Goal: Task Accomplishment & Management: Manage account settings

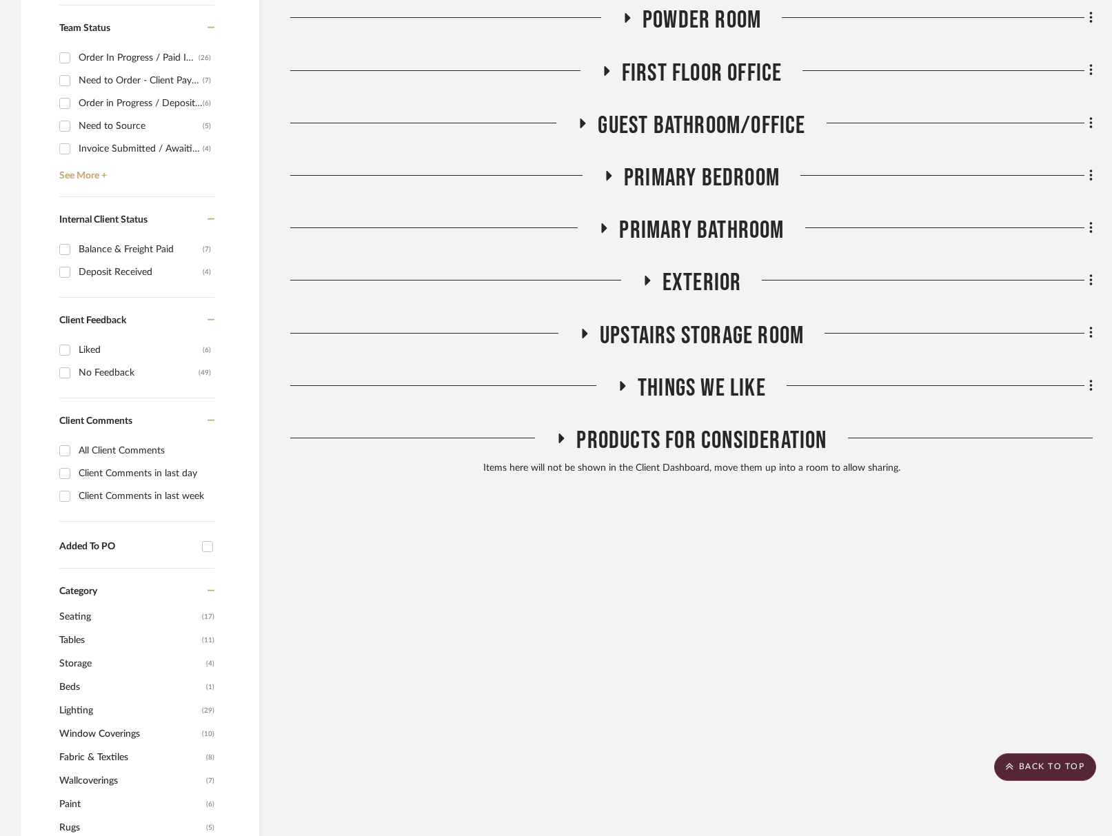
click at [637, 333] on span "Upstairs Storage Room" at bounding box center [702, 336] width 204 height 30
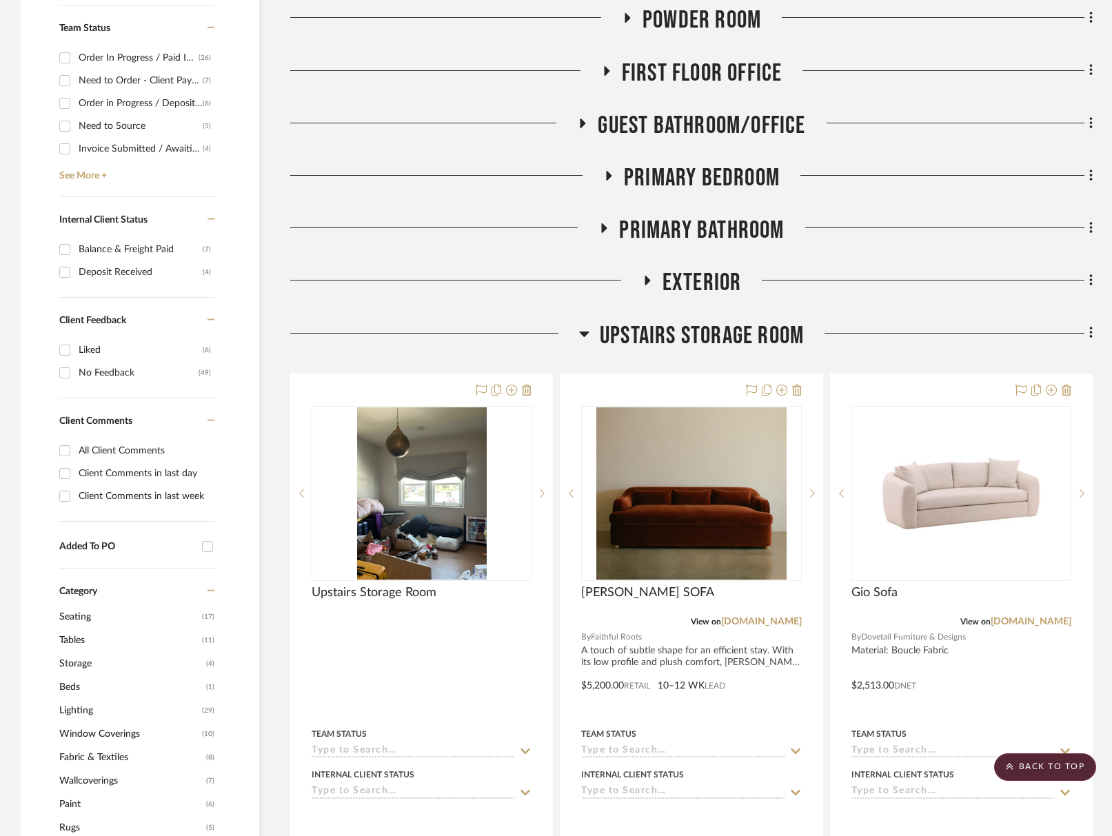
click at [637, 333] on span "Upstairs Storage Room" at bounding box center [702, 336] width 204 height 30
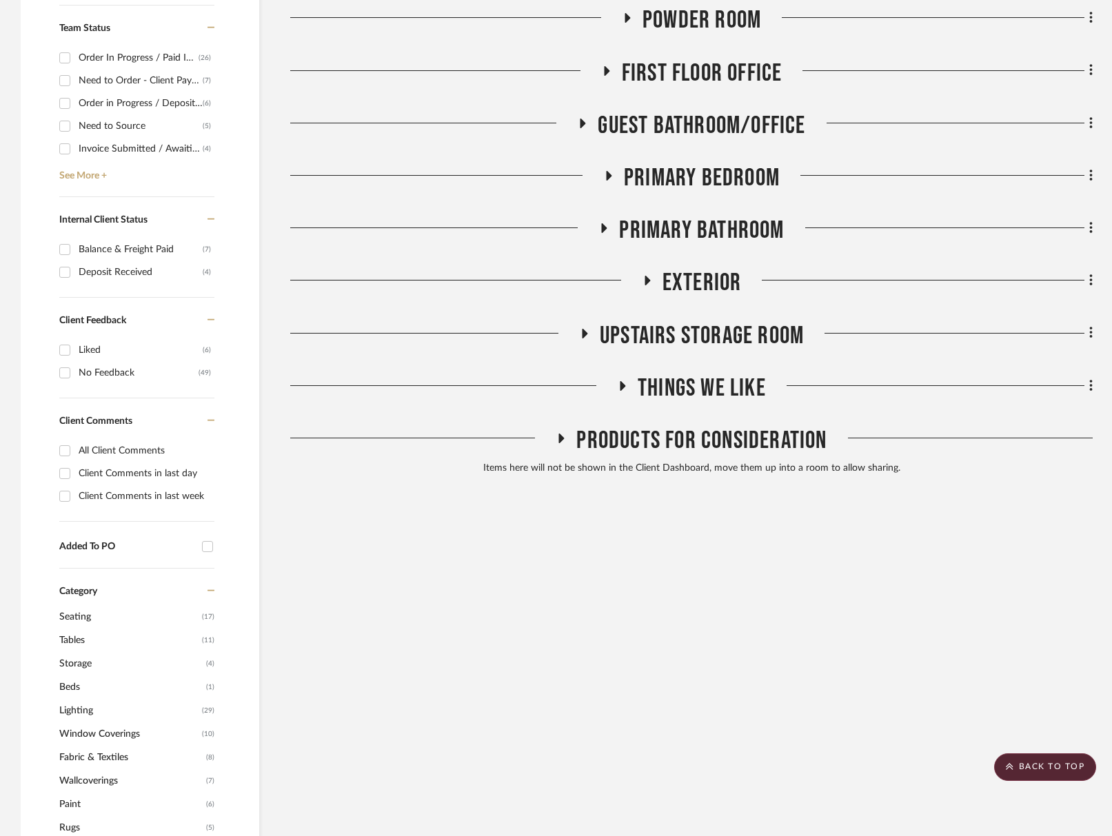
click at [736, 221] on span "Primary Bathroom" at bounding box center [701, 231] width 165 height 30
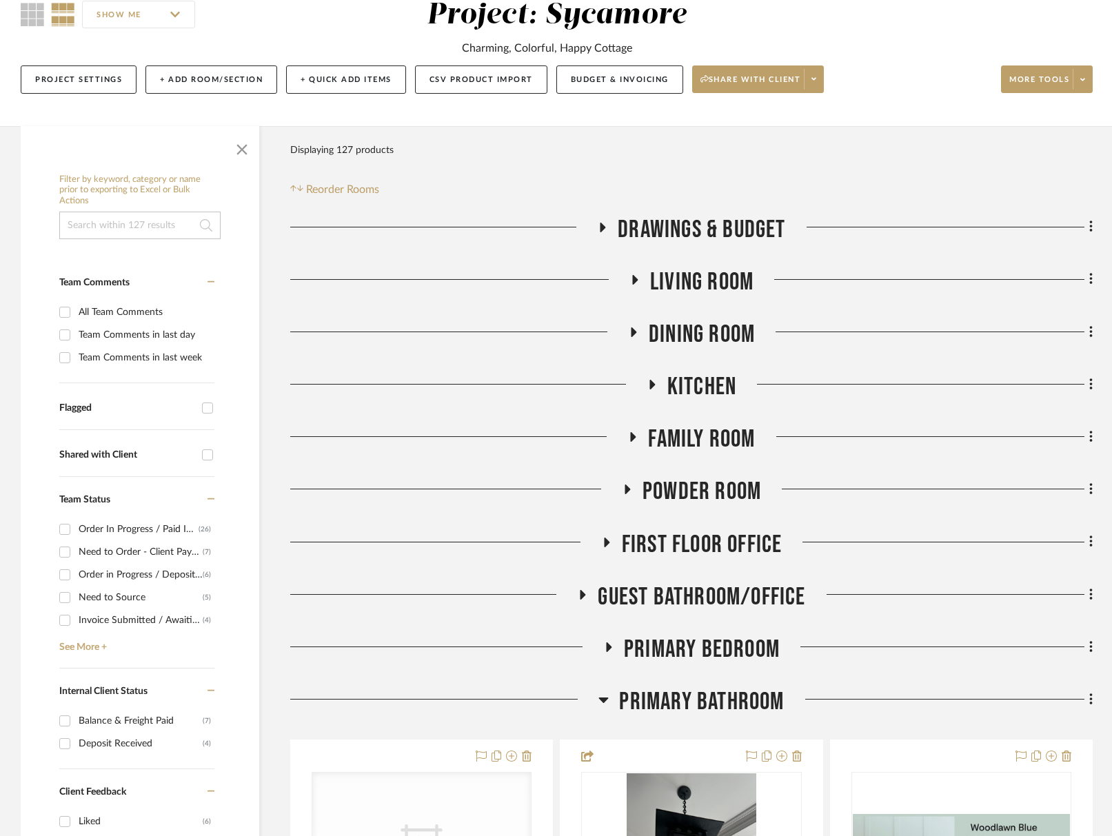
click at [720, 712] on span "Primary Bathroom" at bounding box center [701, 702] width 165 height 30
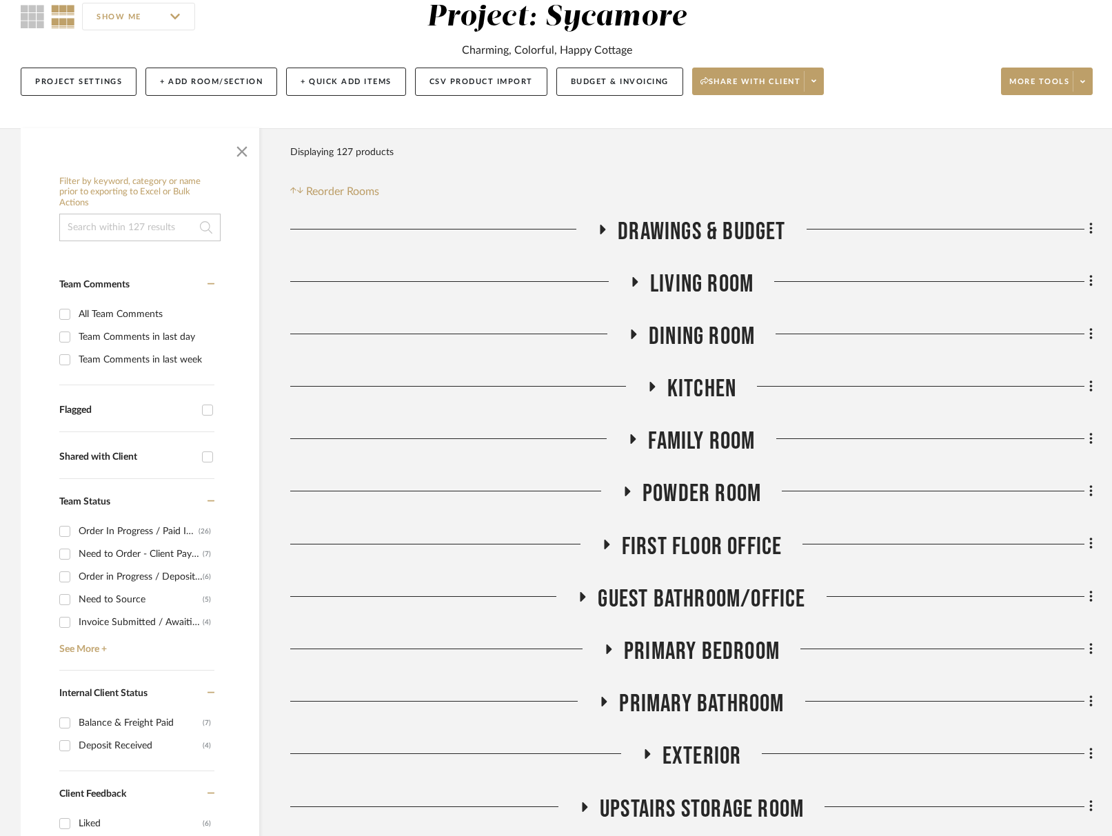
click at [705, 651] on span "Primary Bedroom" at bounding box center [702, 652] width 156 height 30
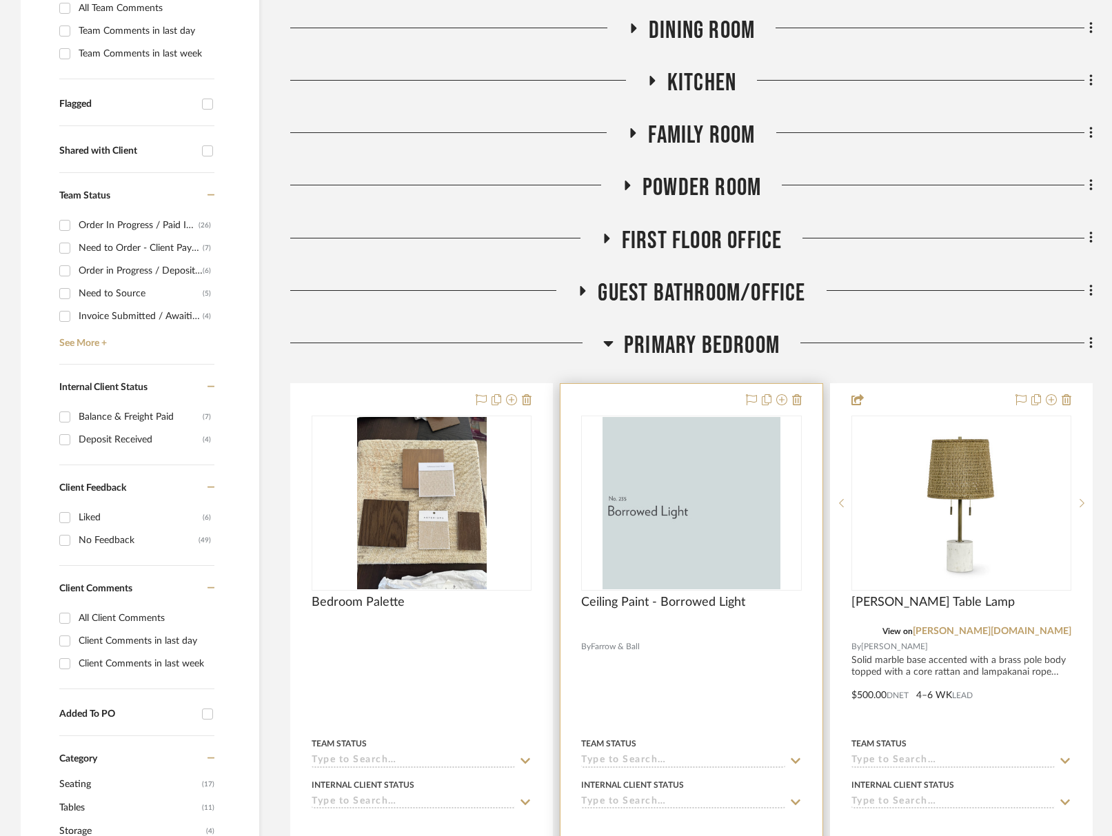
scroll to position [658, 0]
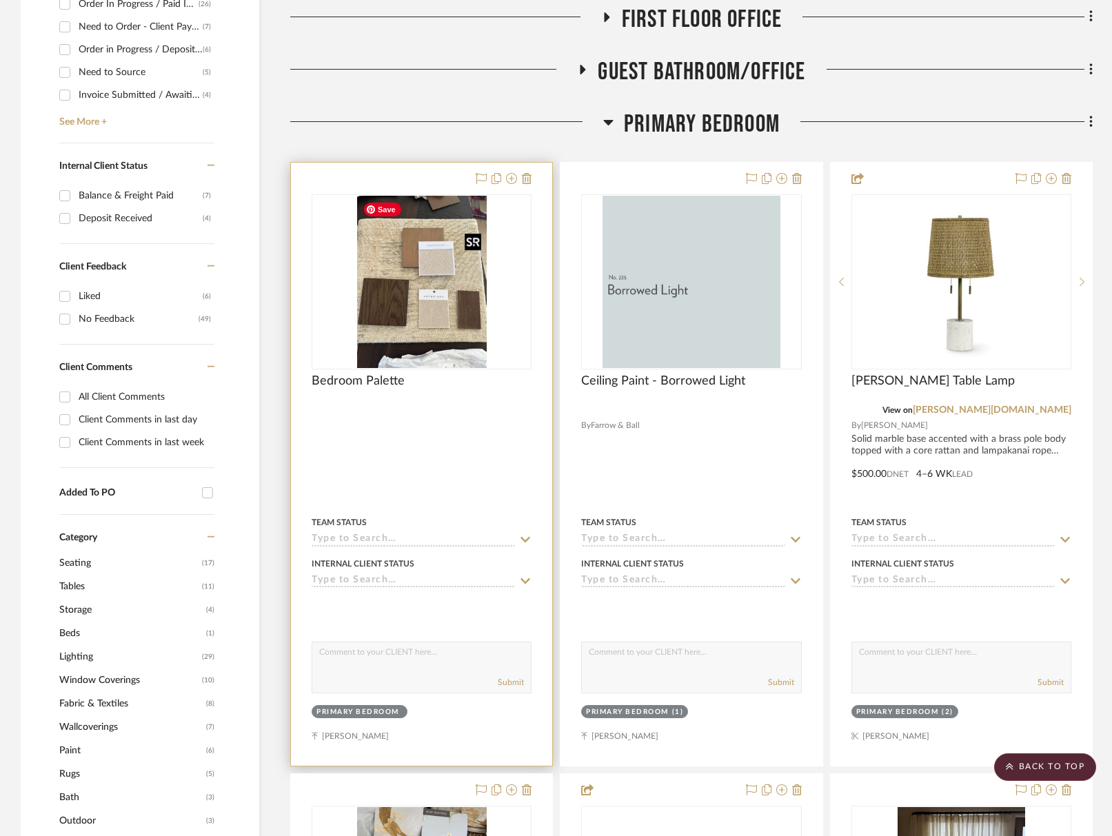
click at [0, 0] on img at bounding box center [0, 0] width 0 height 0
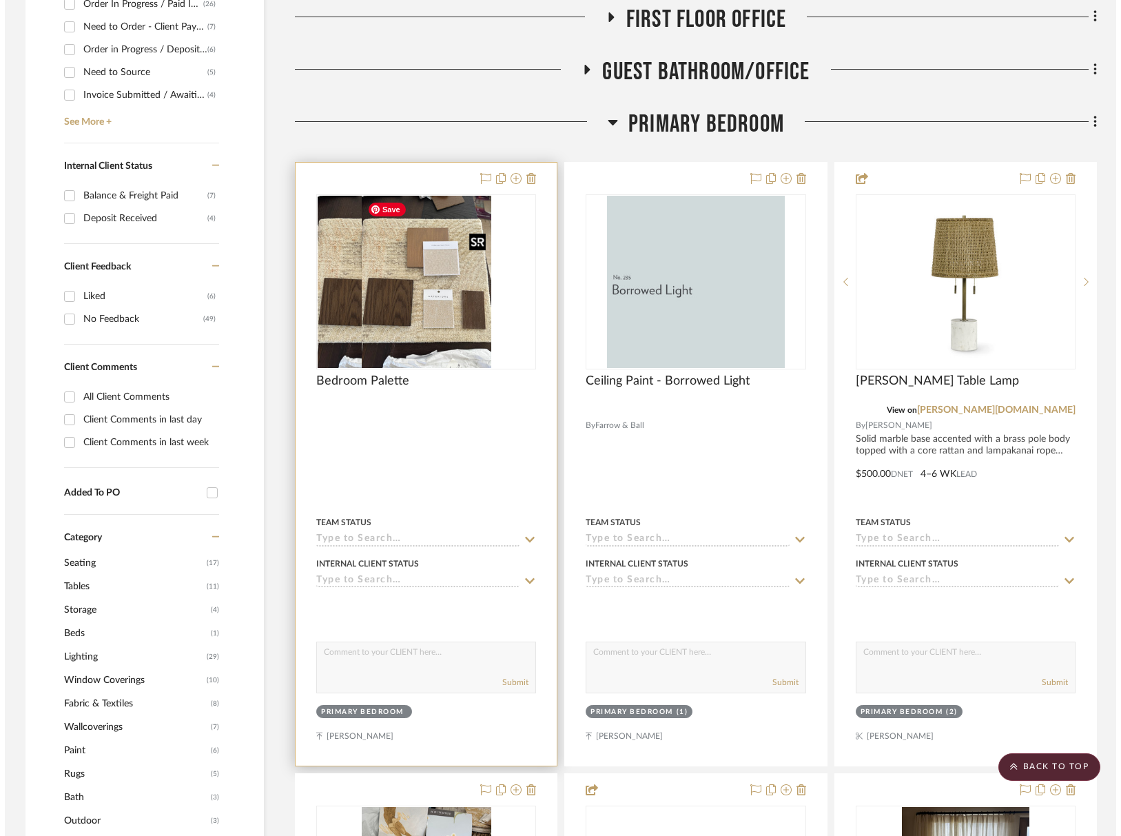
scroll to position [0, 0]
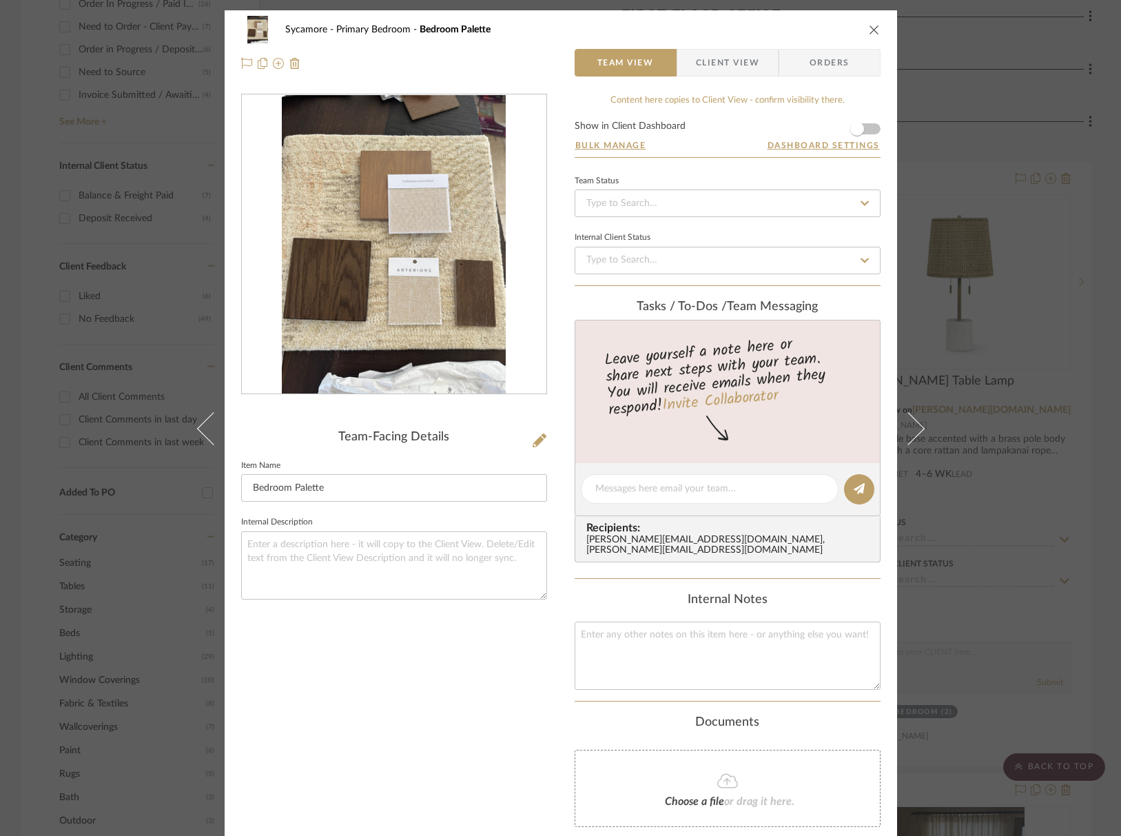
drag, startPoint x: 869, startPoint y: 29, endPoint x: 673, endPoint y: 1, distance: 197.8
click at [869, 29] on icon "close" at bounding box center [874, 29] width 11 height 11
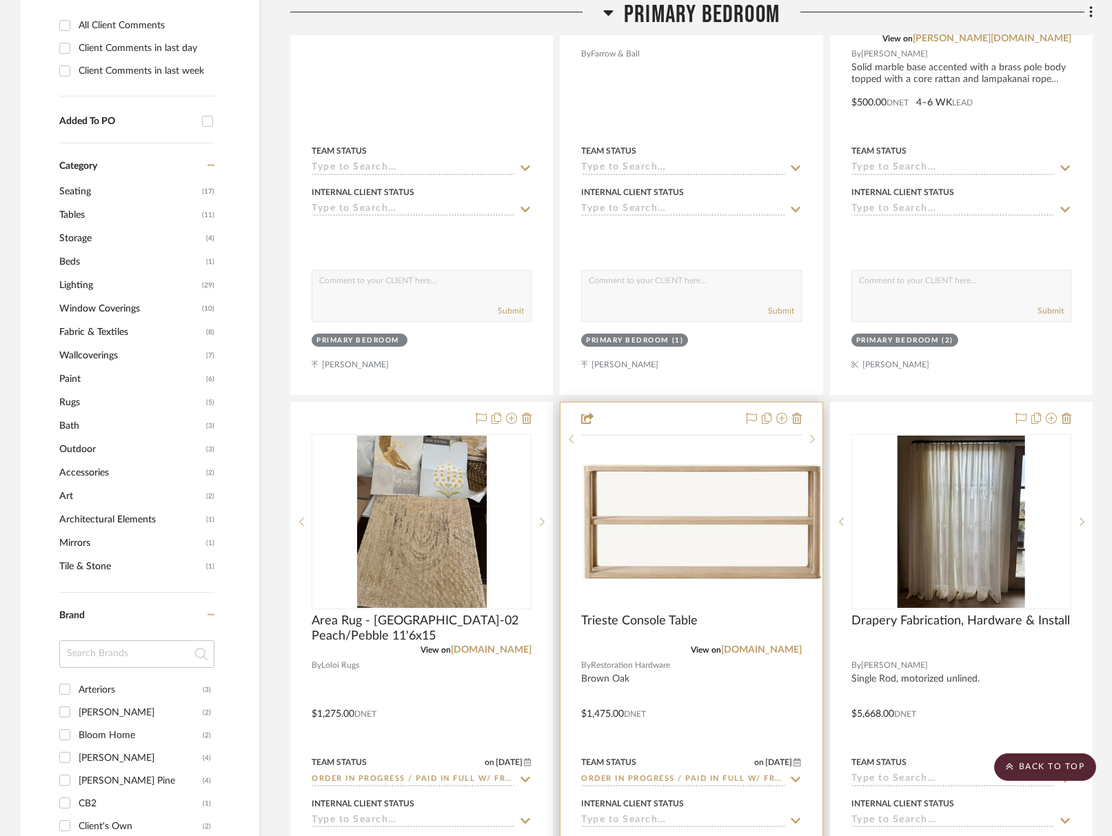
scroll to position [943, 0]
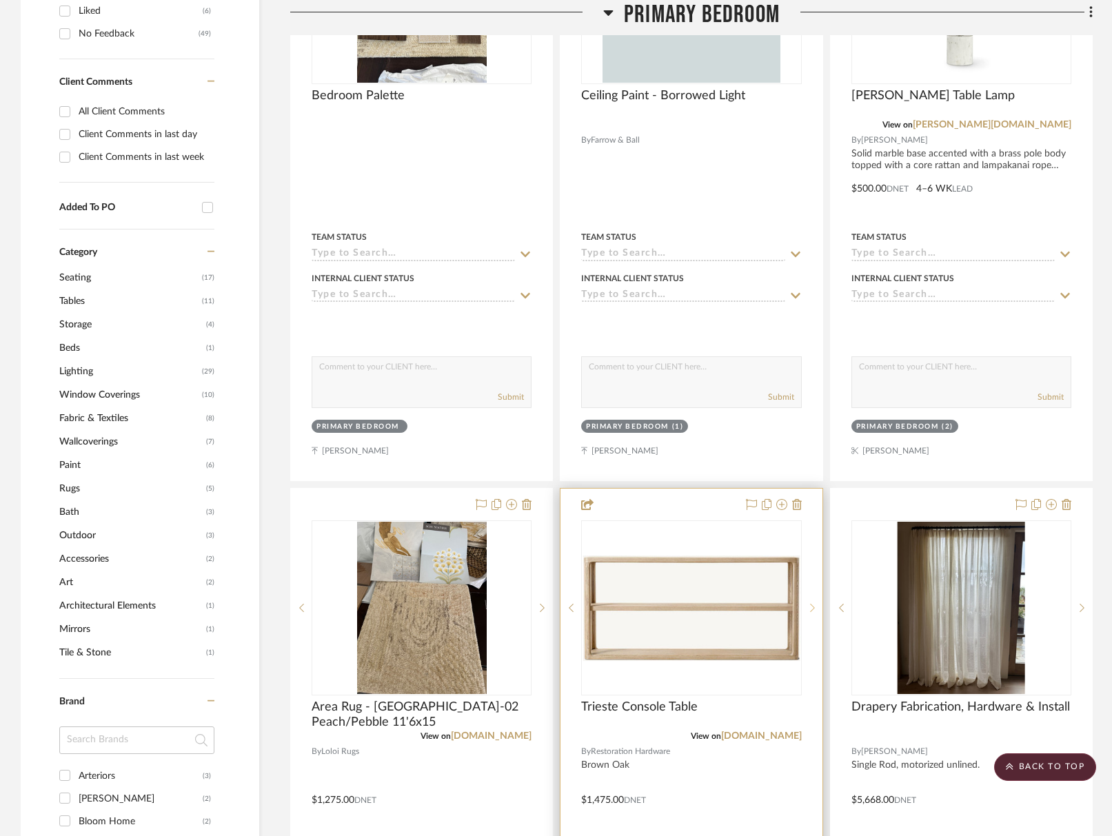
click at [815, 609] on sr-next-btn at bounding box center [812, 608] width 21 height 10
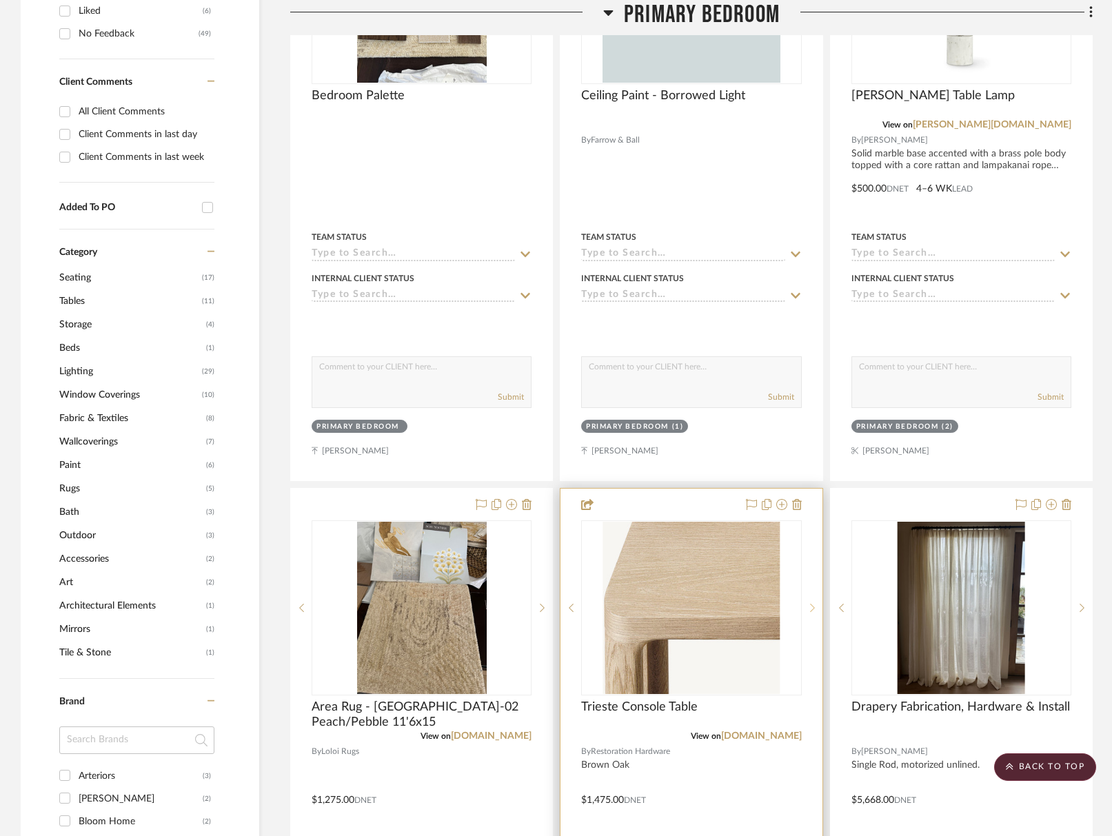
click at [815, 609] on sr-next-btn at bounding box center [812, 608] width 21 height 10
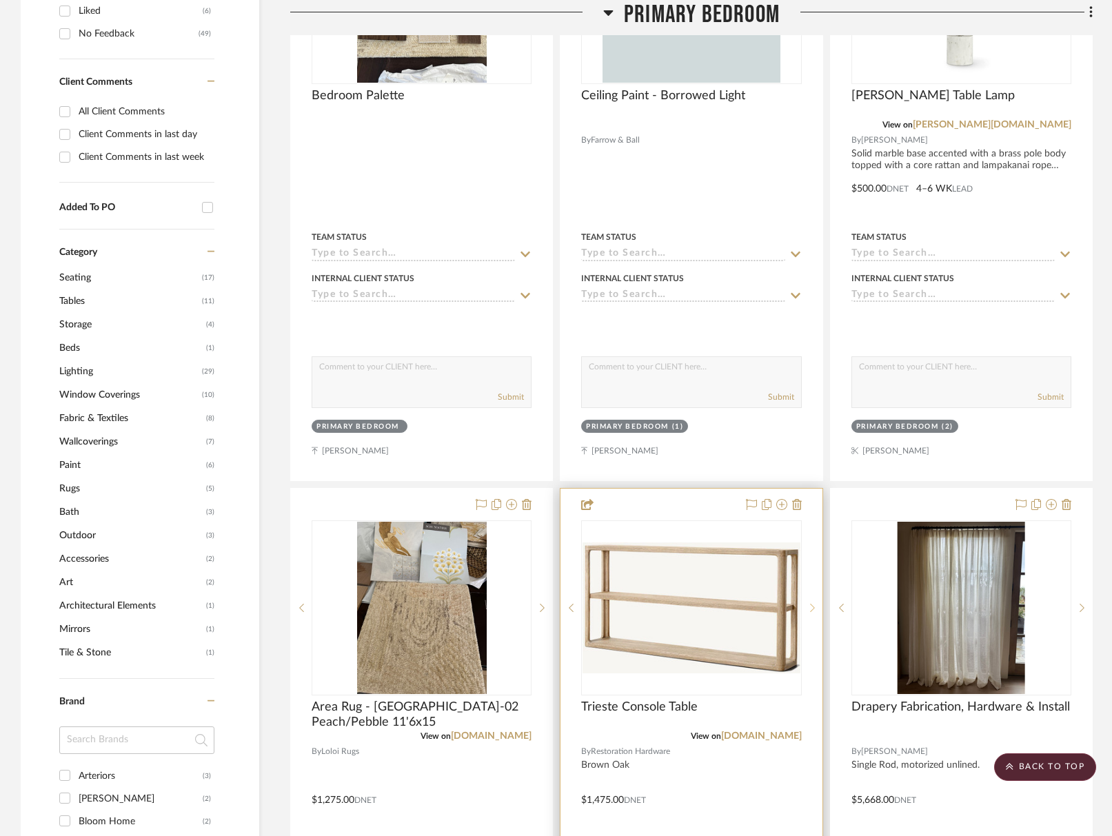
click at [815, 609] on sr-next-btn at bounding box center [812, 608] width 21 height 10
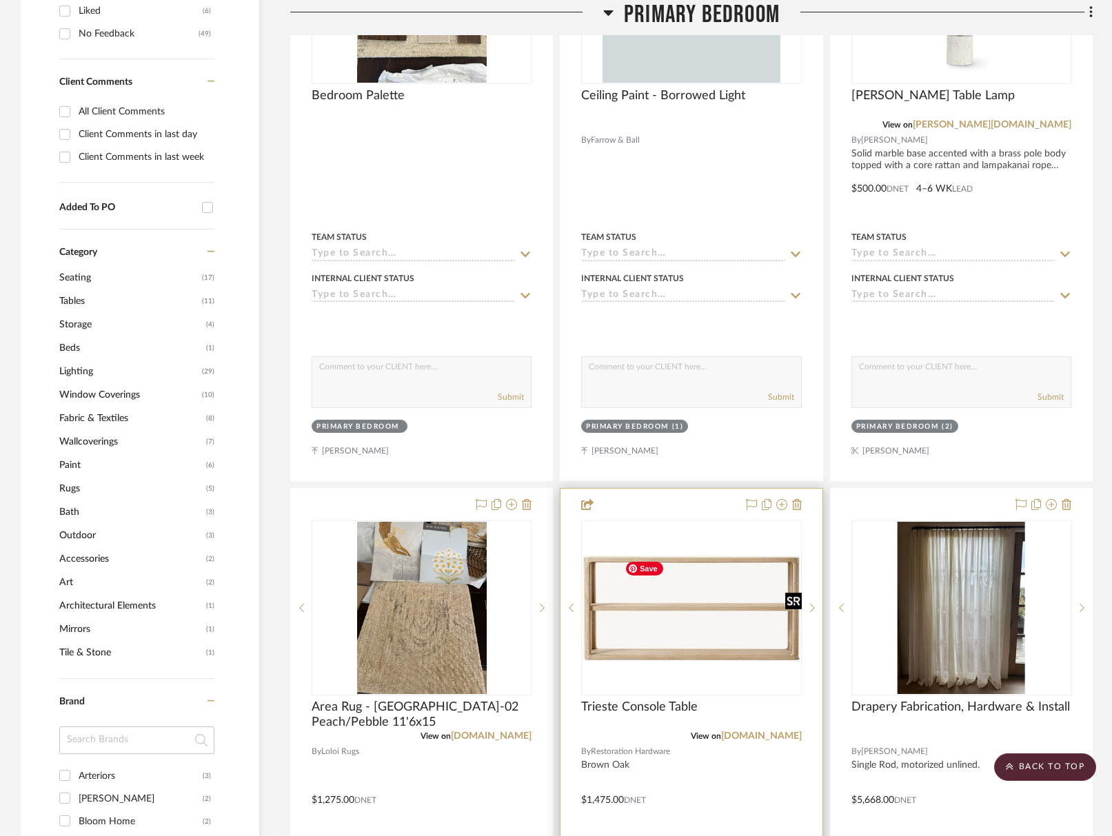
click at [143, 616] on img "0" at bounding box center [34, 608] width 217 height 105
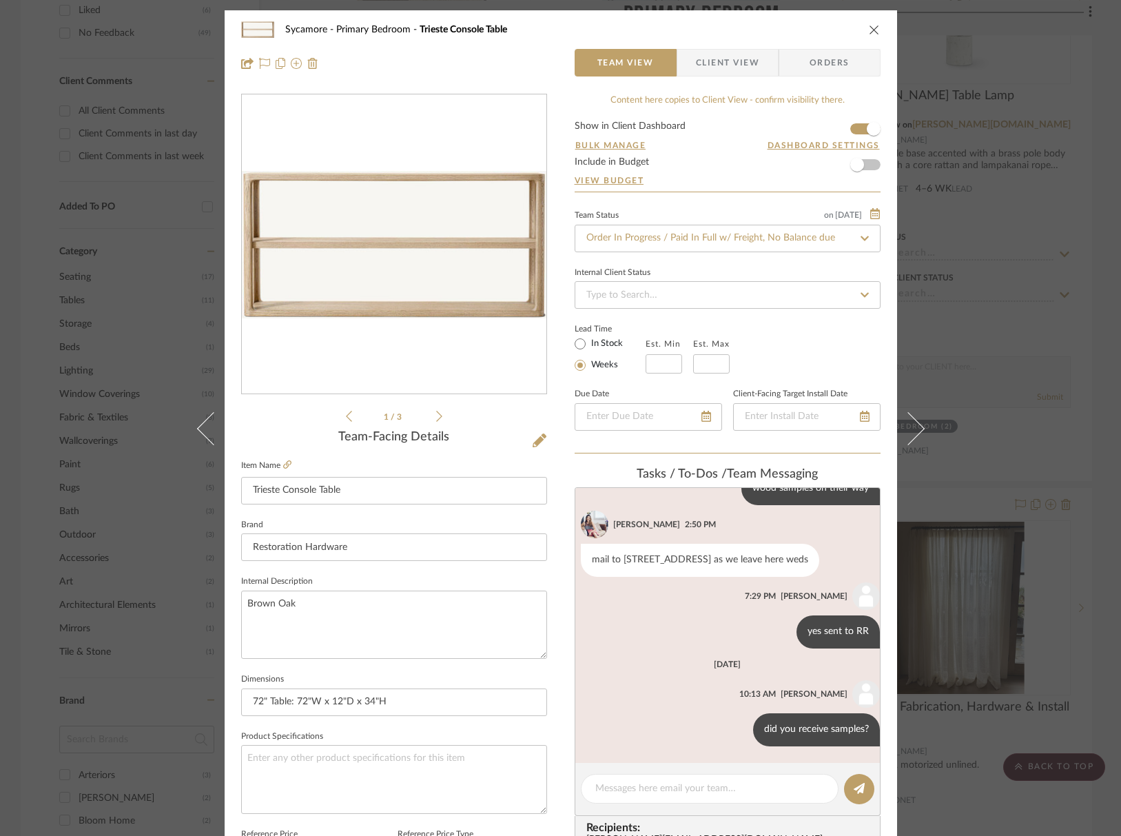
scroll to position [4, 0]
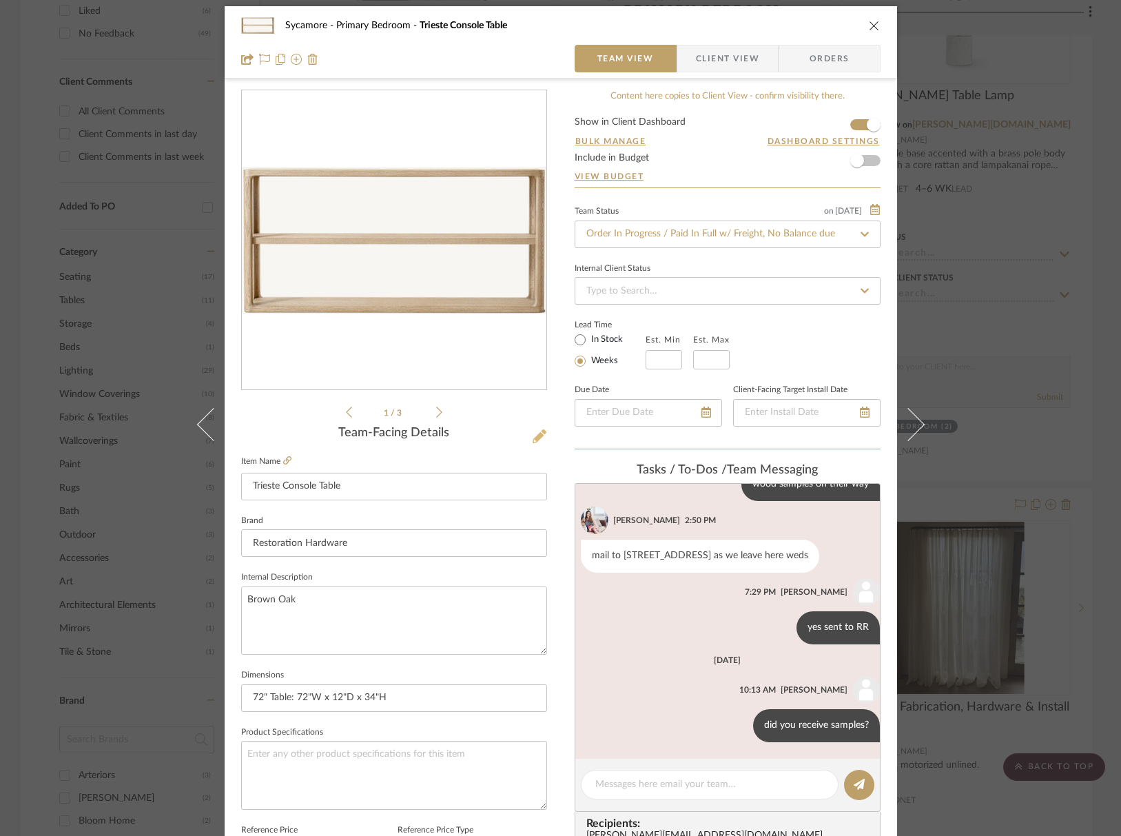
click at [536, 441] on icon at bounding box center [540, 436] width 14 height 14
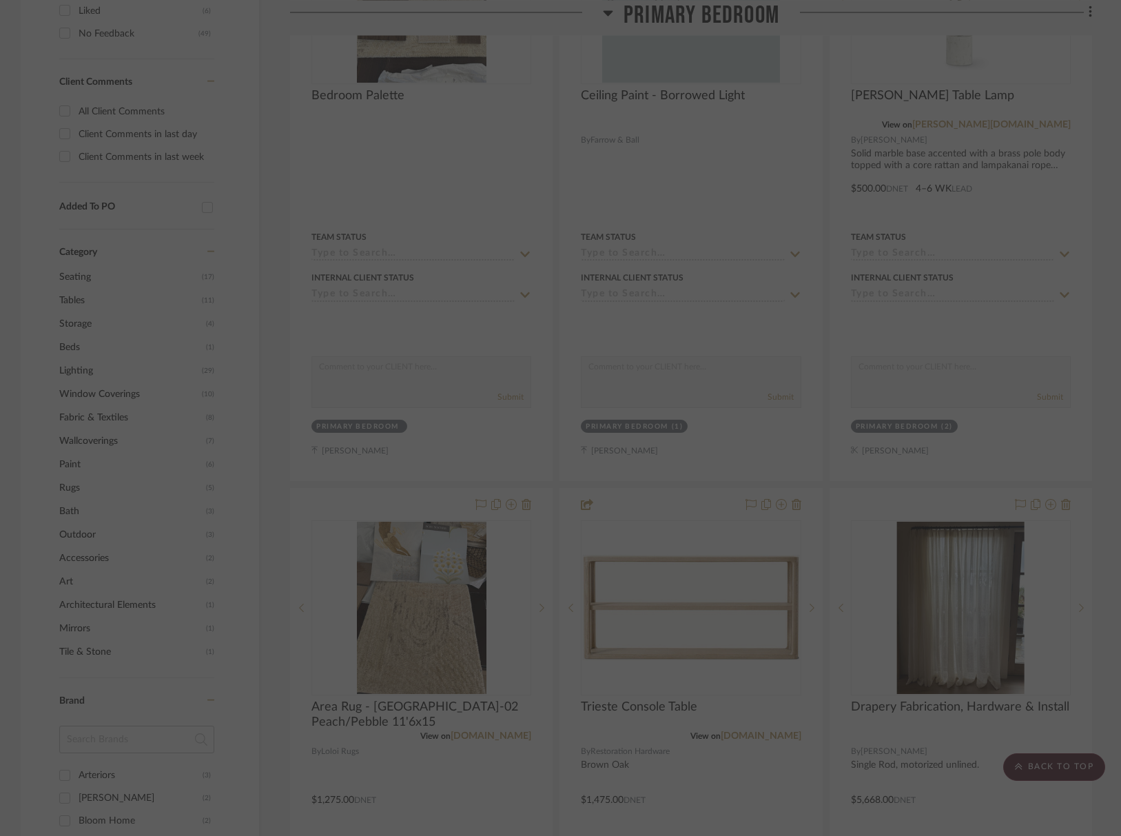
scroll to position [0, 0]
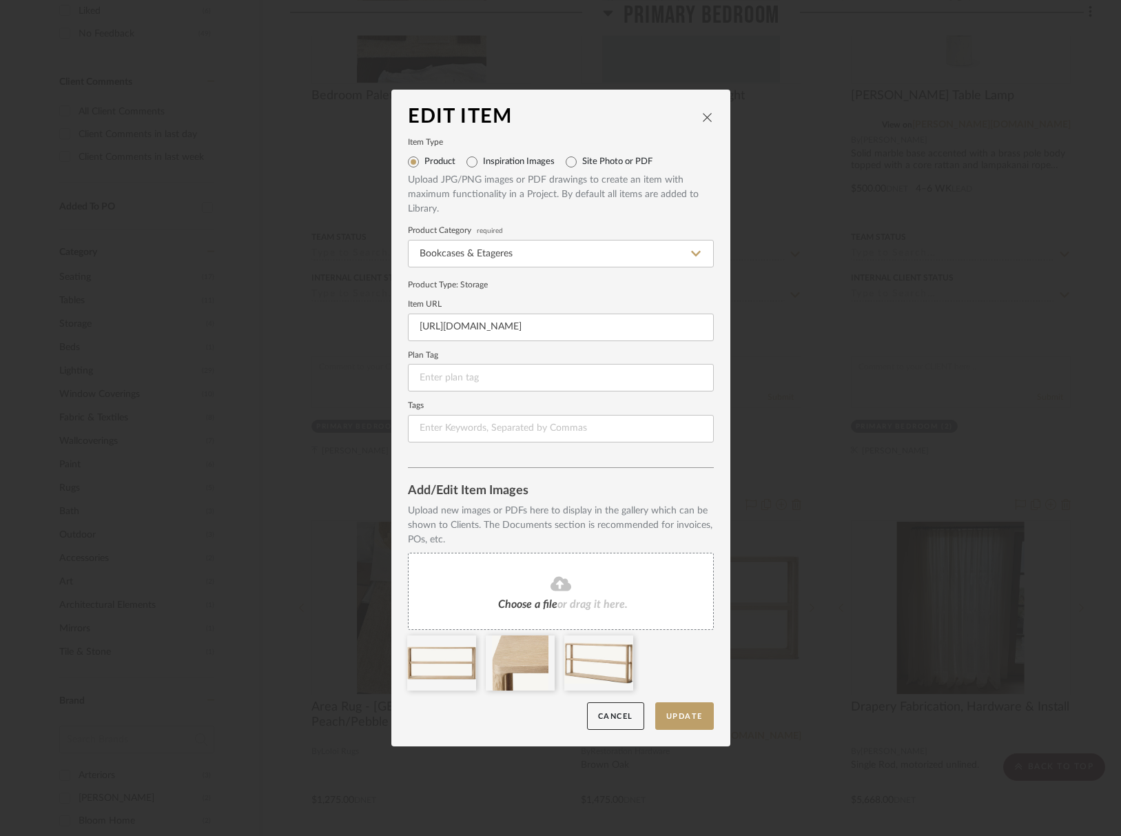
click at [702, 117] on icon "close" at bounding box center [707, 117] width 11 height 11
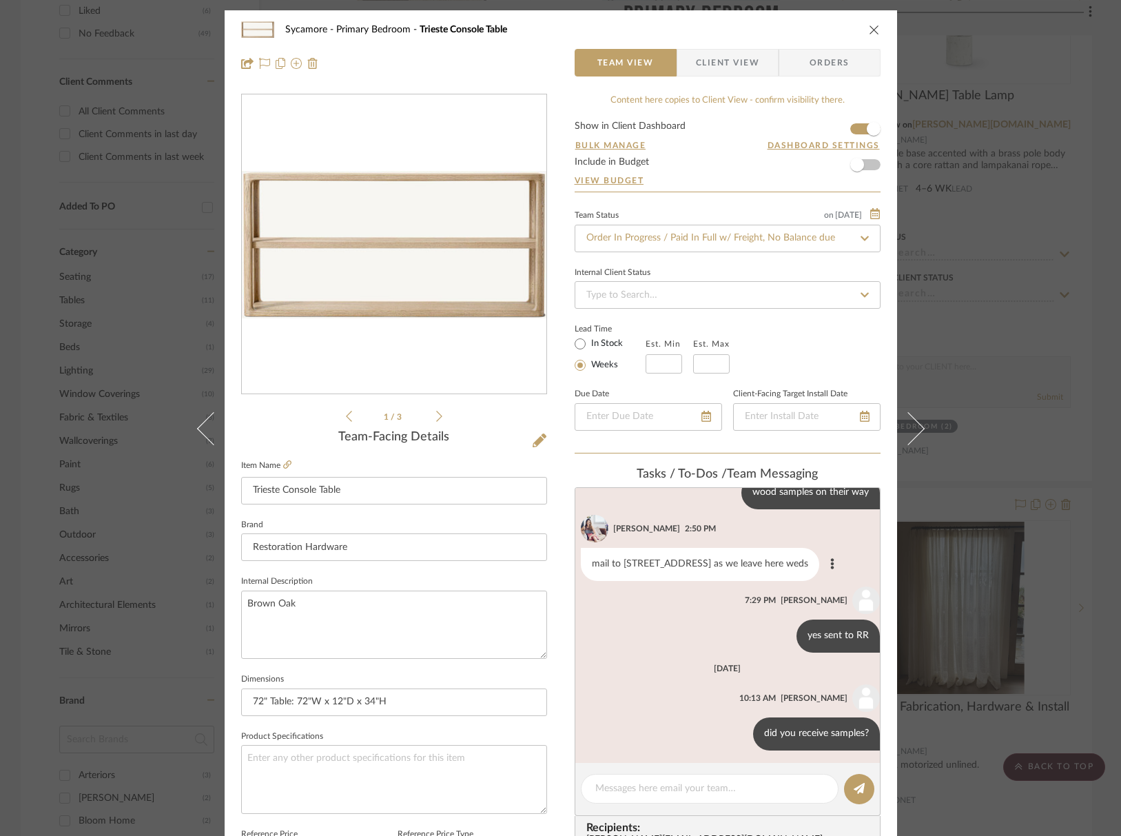
scroll to position [179, 0]
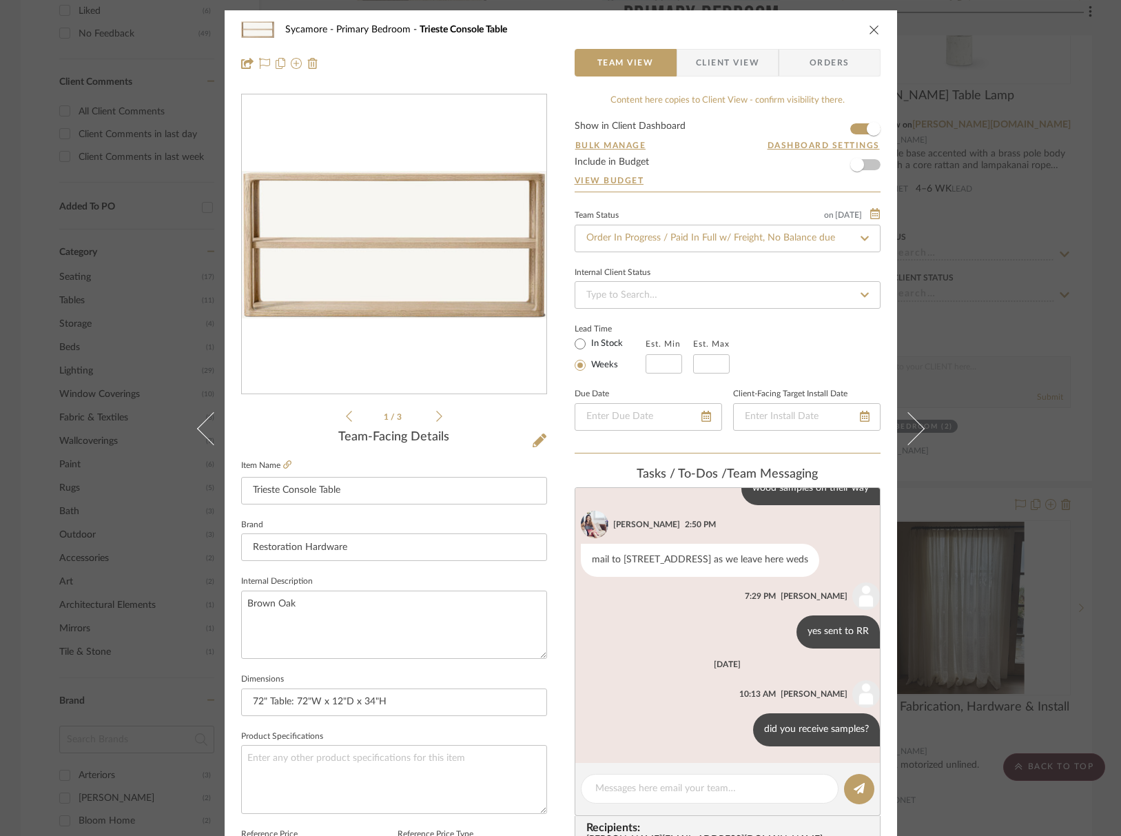
click at [869, 27] on icon "close" at bounding box center [874, 29] width 11 height 11
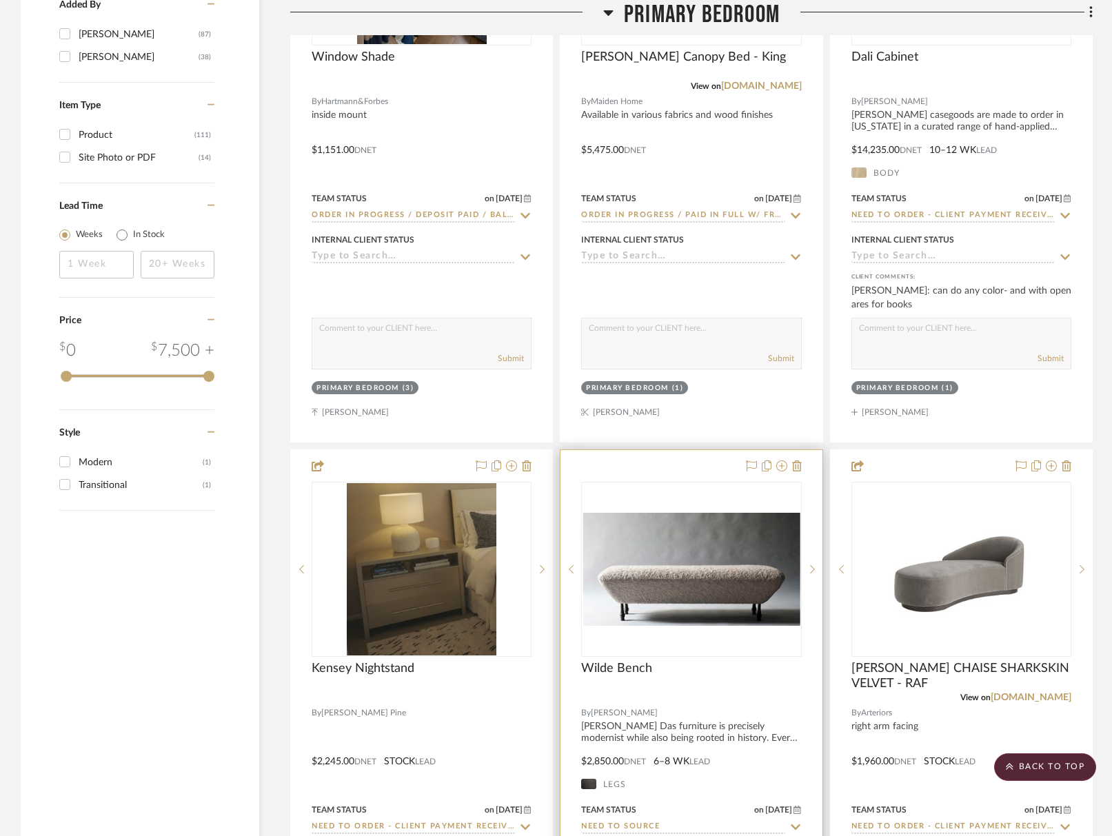
scroll to position [2591, 0]
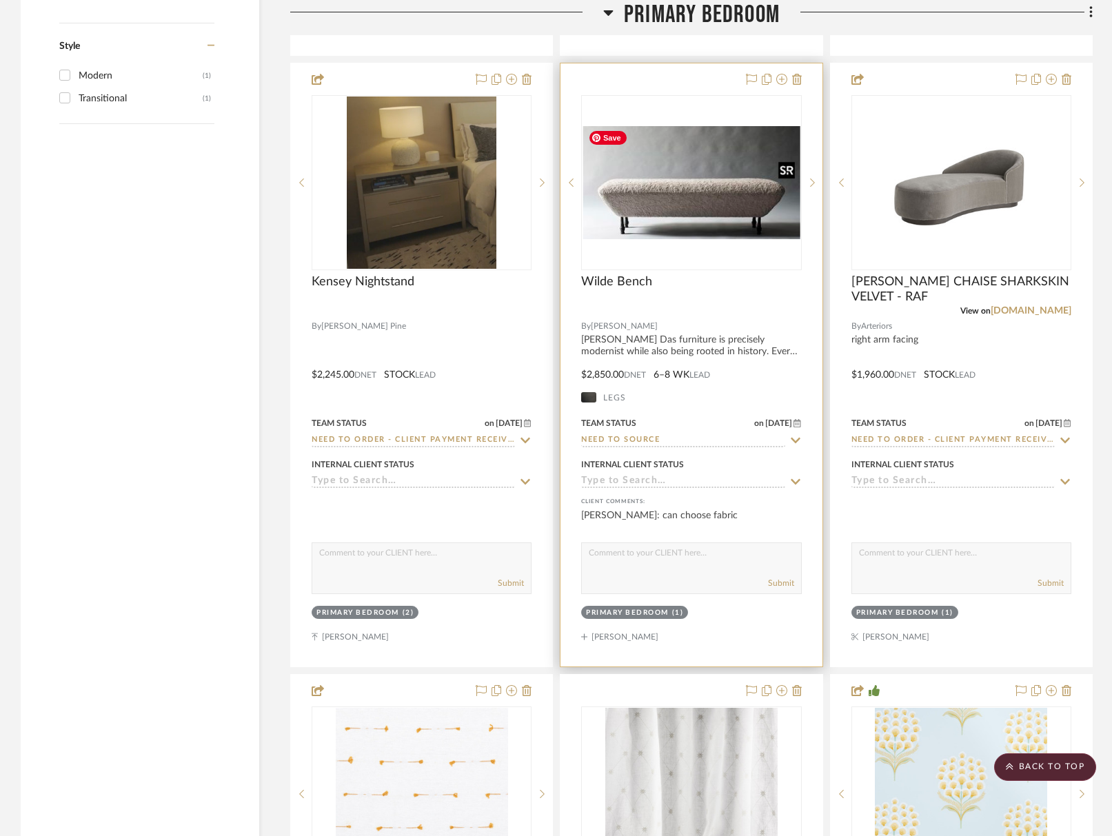
click at [717, 215] on img "0" at bounding box center [690, 182] width 217 height 113
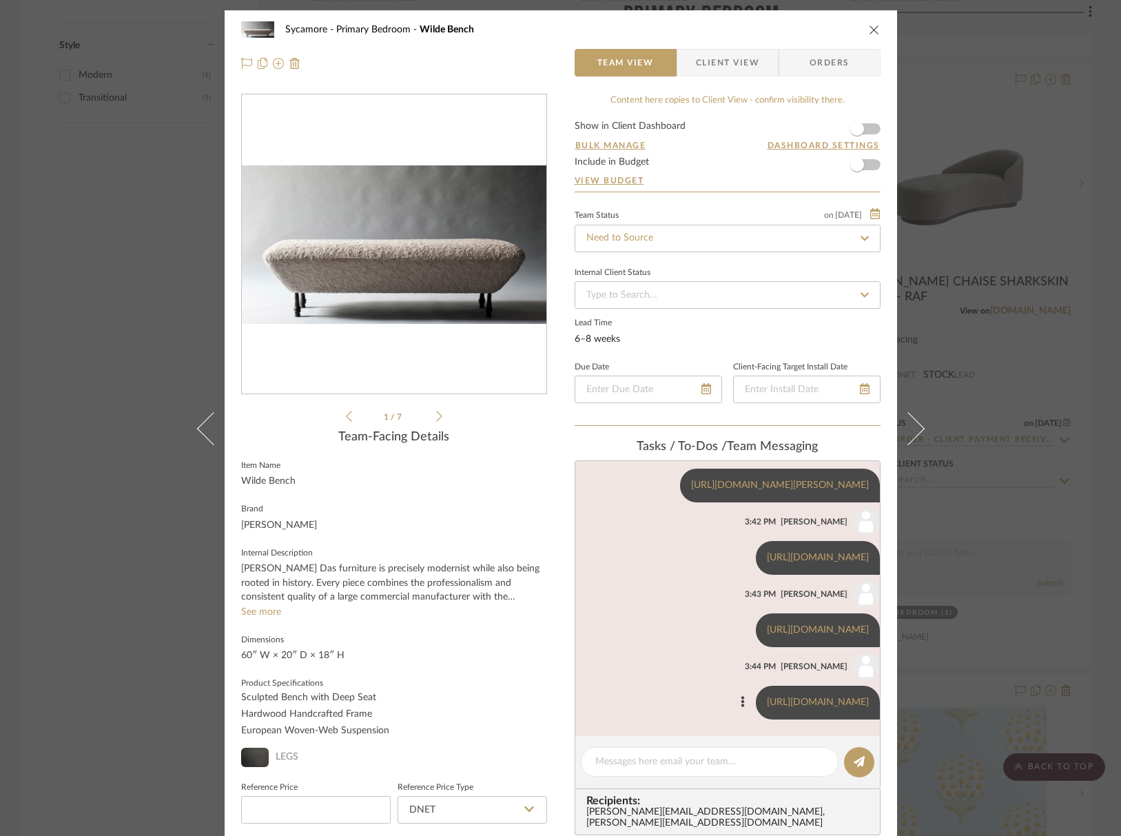
scroll to position [596, 0]
click at [869, 25] on icon "close" at bounding box center [874, 29] width 11 height 11
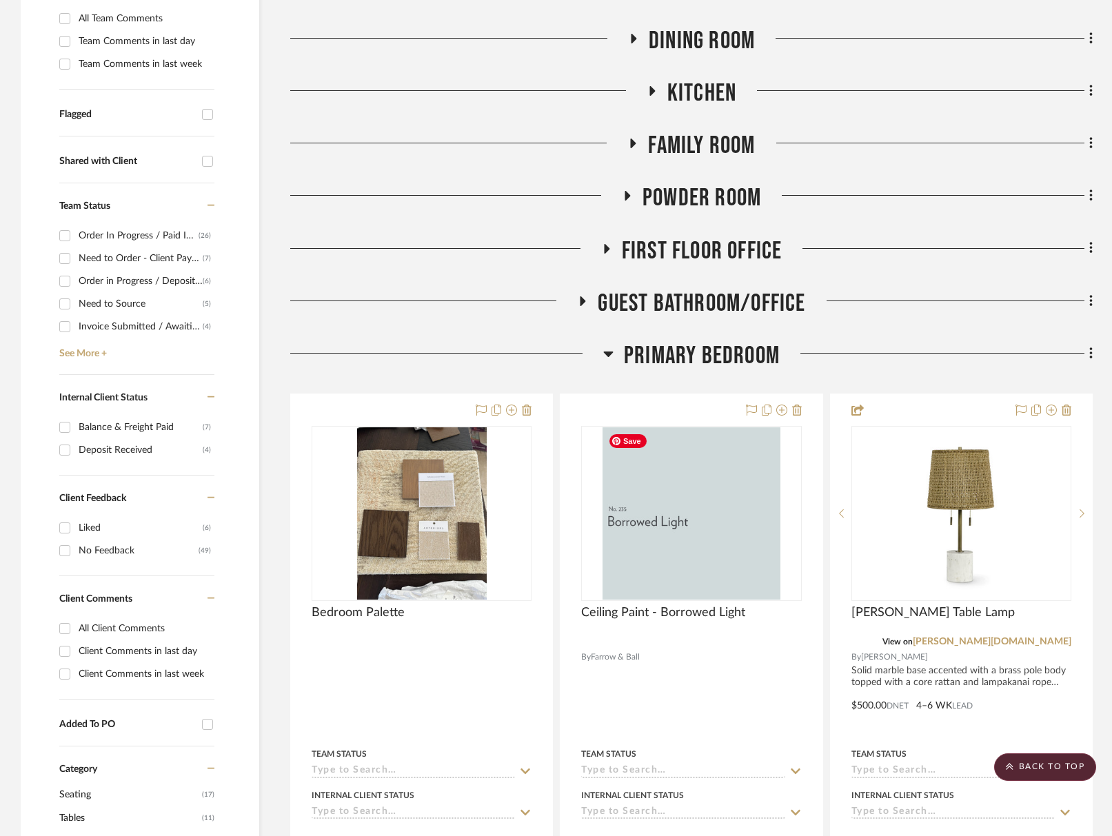
scroll to position [282, 0]
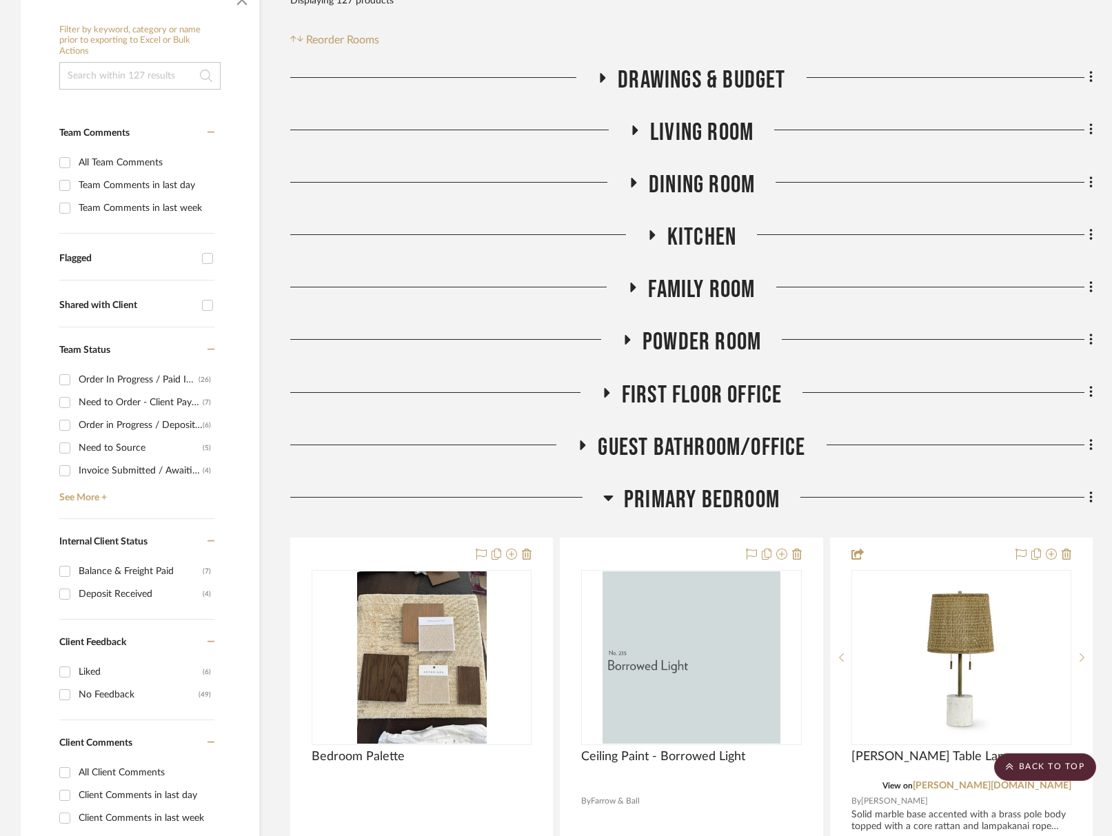
drag, startPoint x: 729, startPoint y: 506, endPoint x: 713, endPoint y: 391, distance: 116.1
click at [729, 506] on span "Primary Bedroom" at bounding box center [702, 500] width 156 height 30
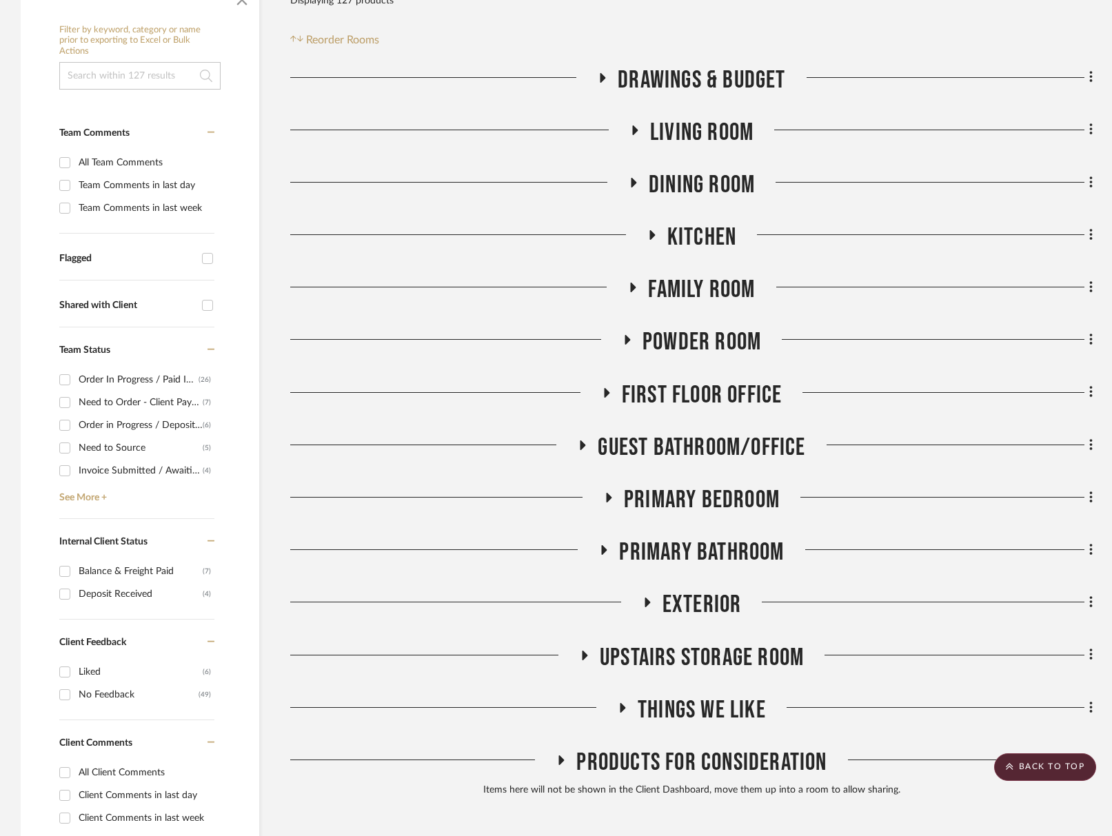
click at [722, 123] on span "Living Room" at bounding box center [701, 133] width 103 height 30
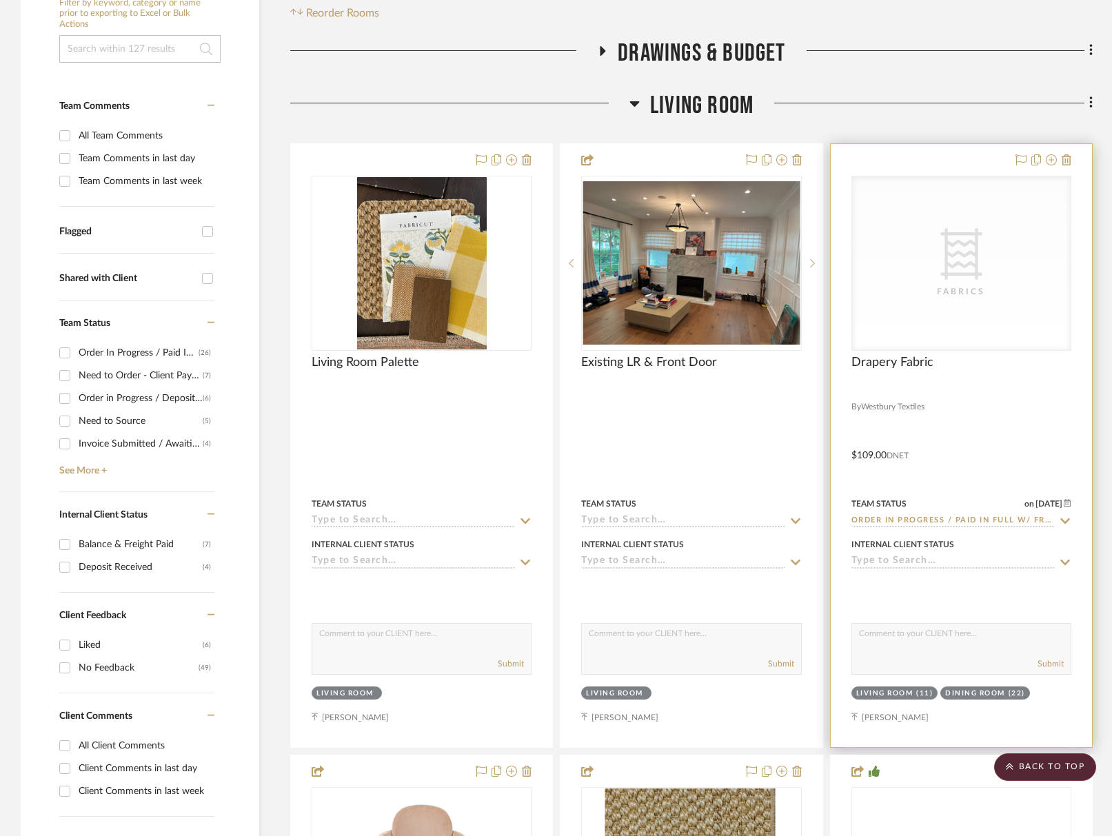
scroll to position [305, 0]
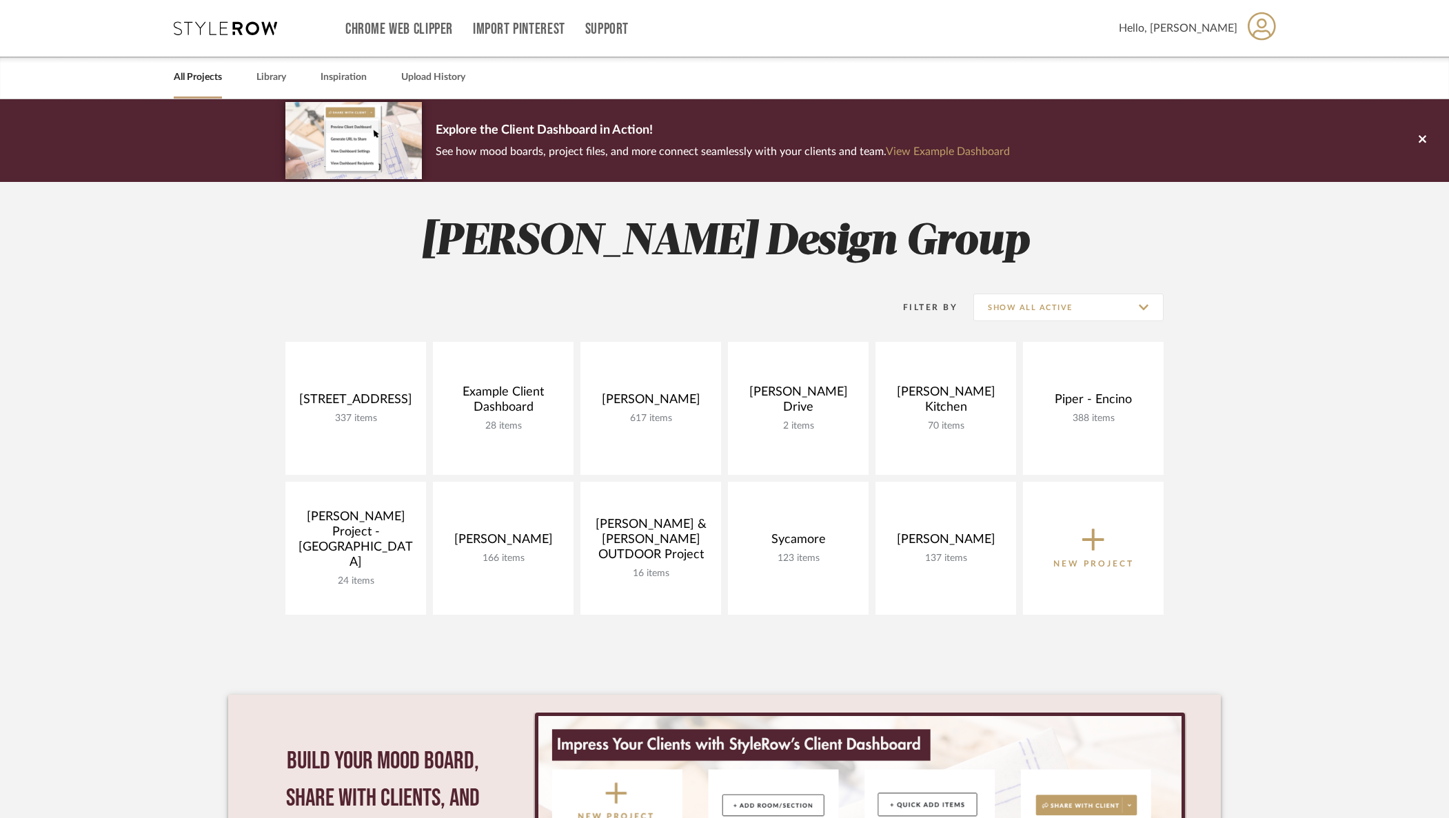
drag, startPoint x: 276, startPoint y: 74, endPoint x: 324, endPoint y: 42, distance: 57.7
click at [276, 73] on link "Library" at bounding box center [271, 77] width 30 height 19
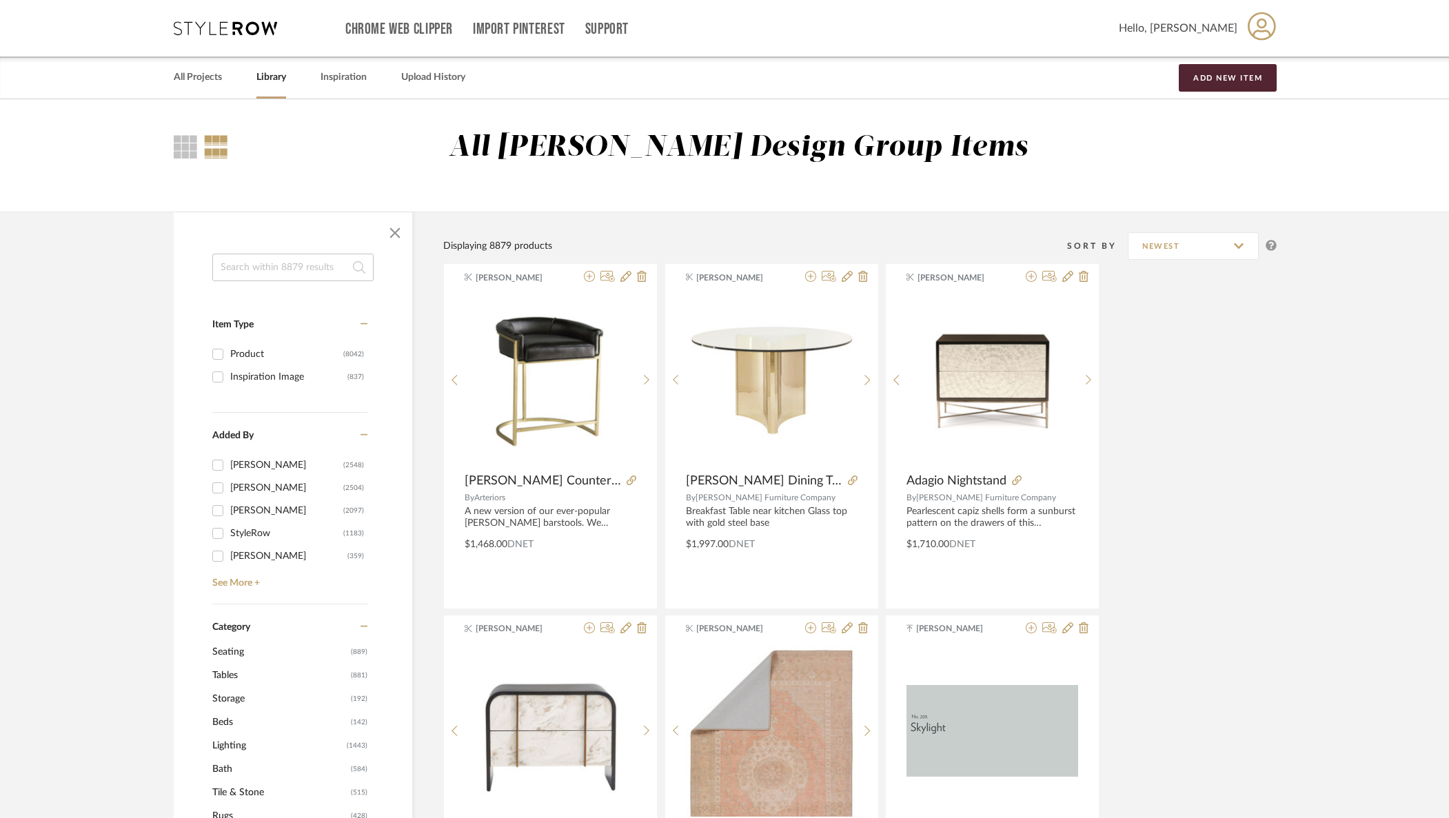
drag, startPoint x: 1283, startPoint y: 410, endPoint x: 1215, endPoint y: 418, distance: 68.7
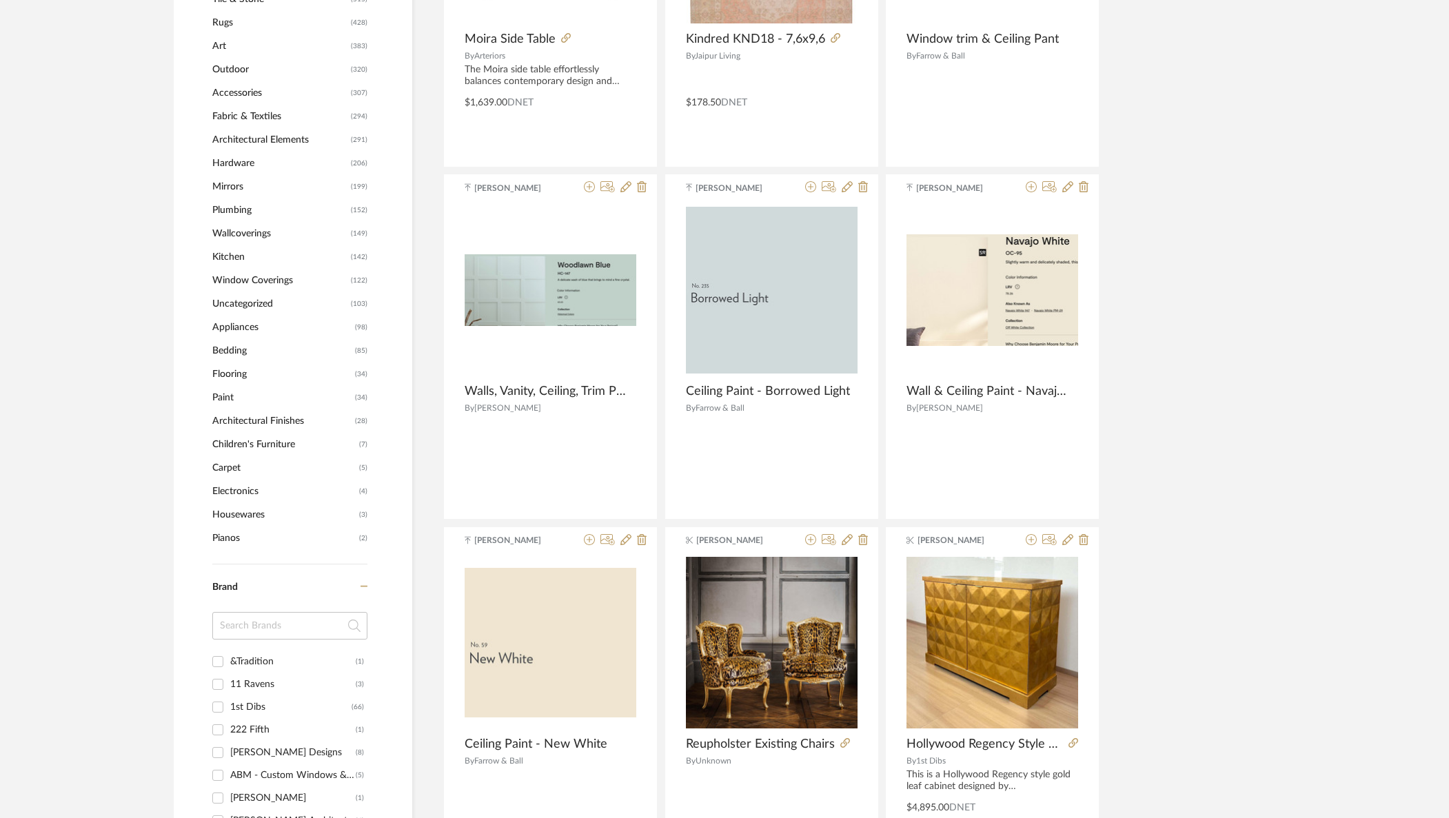
scroll to position [1125, 0]
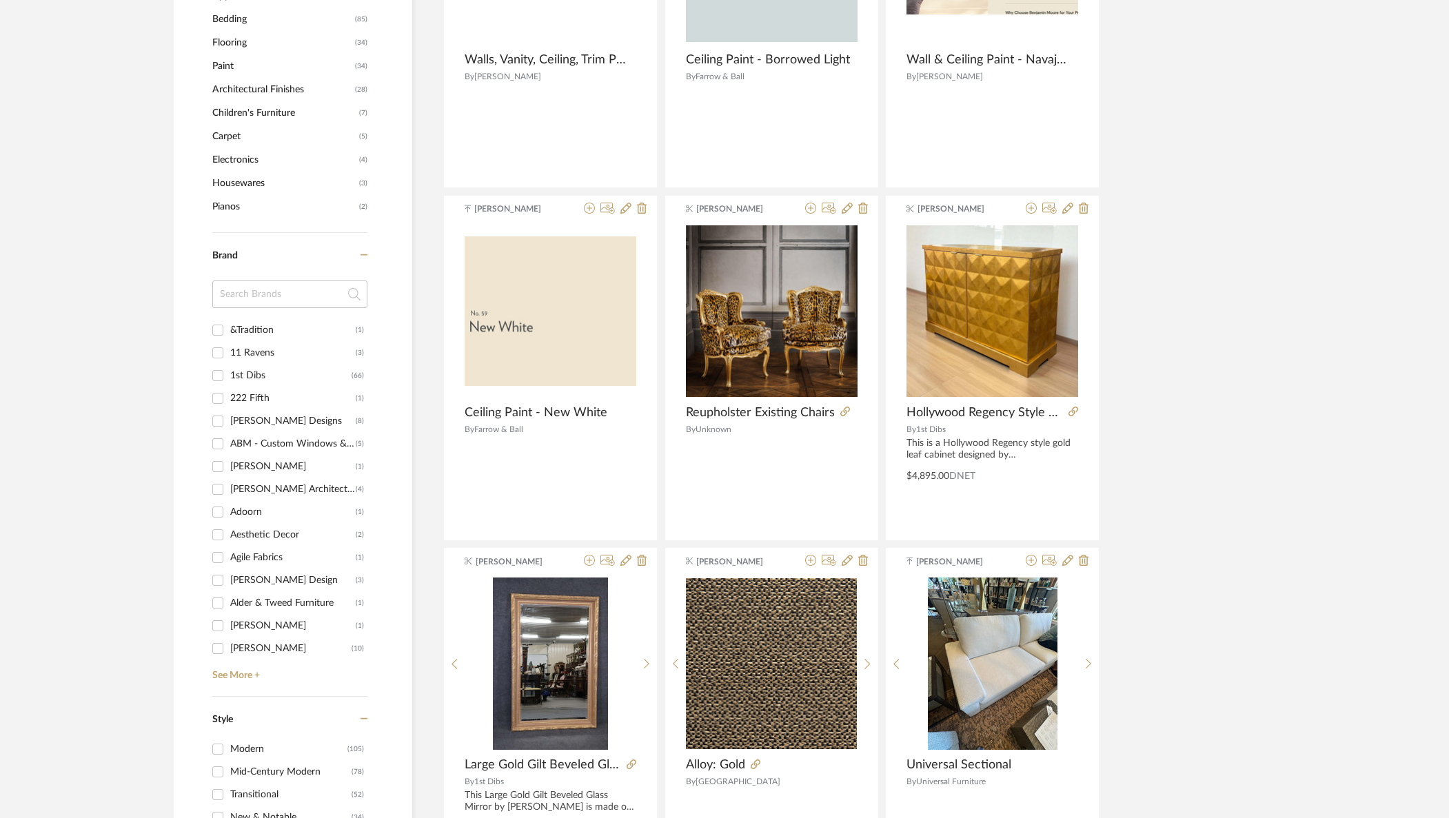
click at [261, 297] on input at bounding box center [289, 295] width 155 height 28
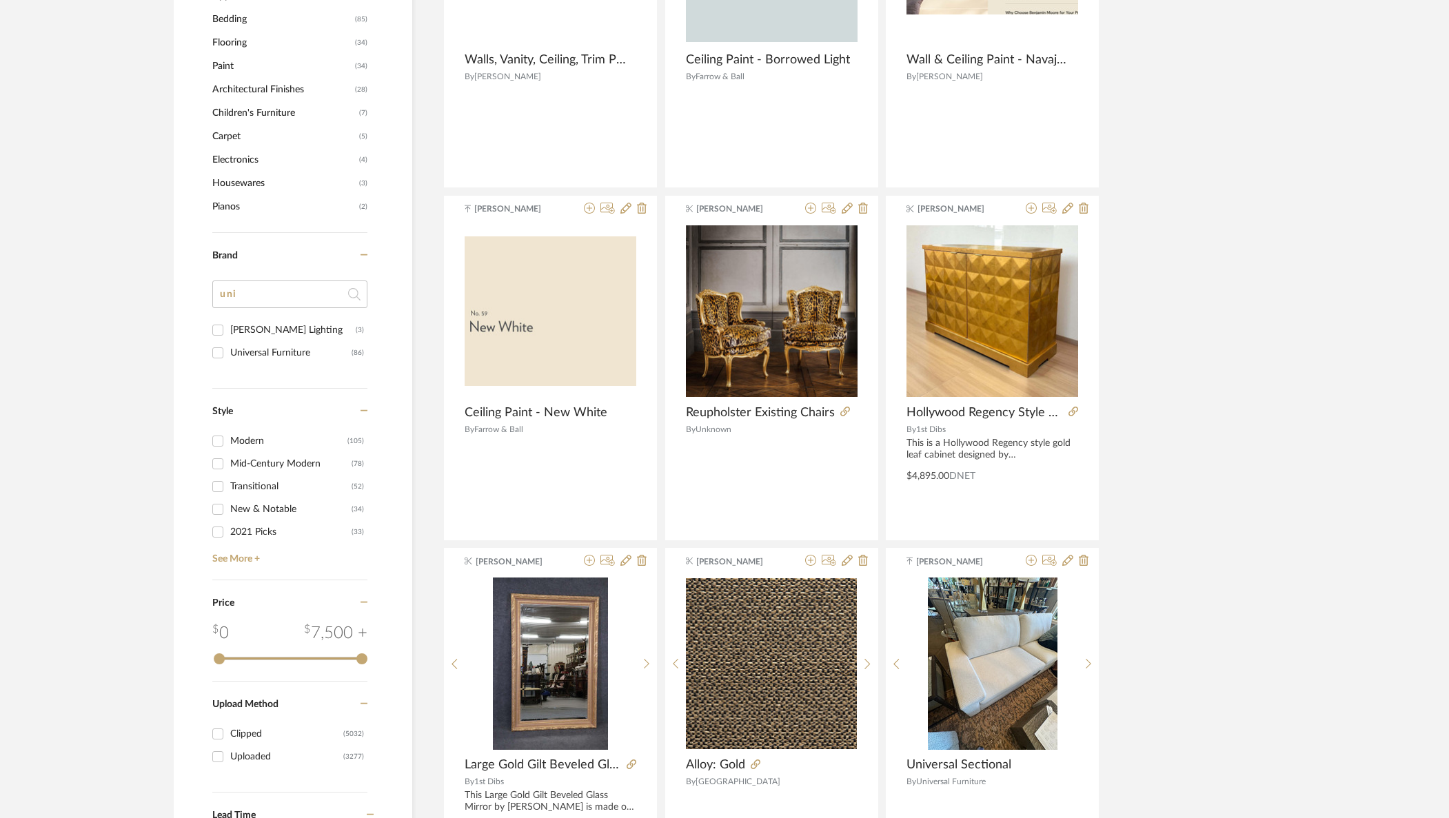
type input "uni"
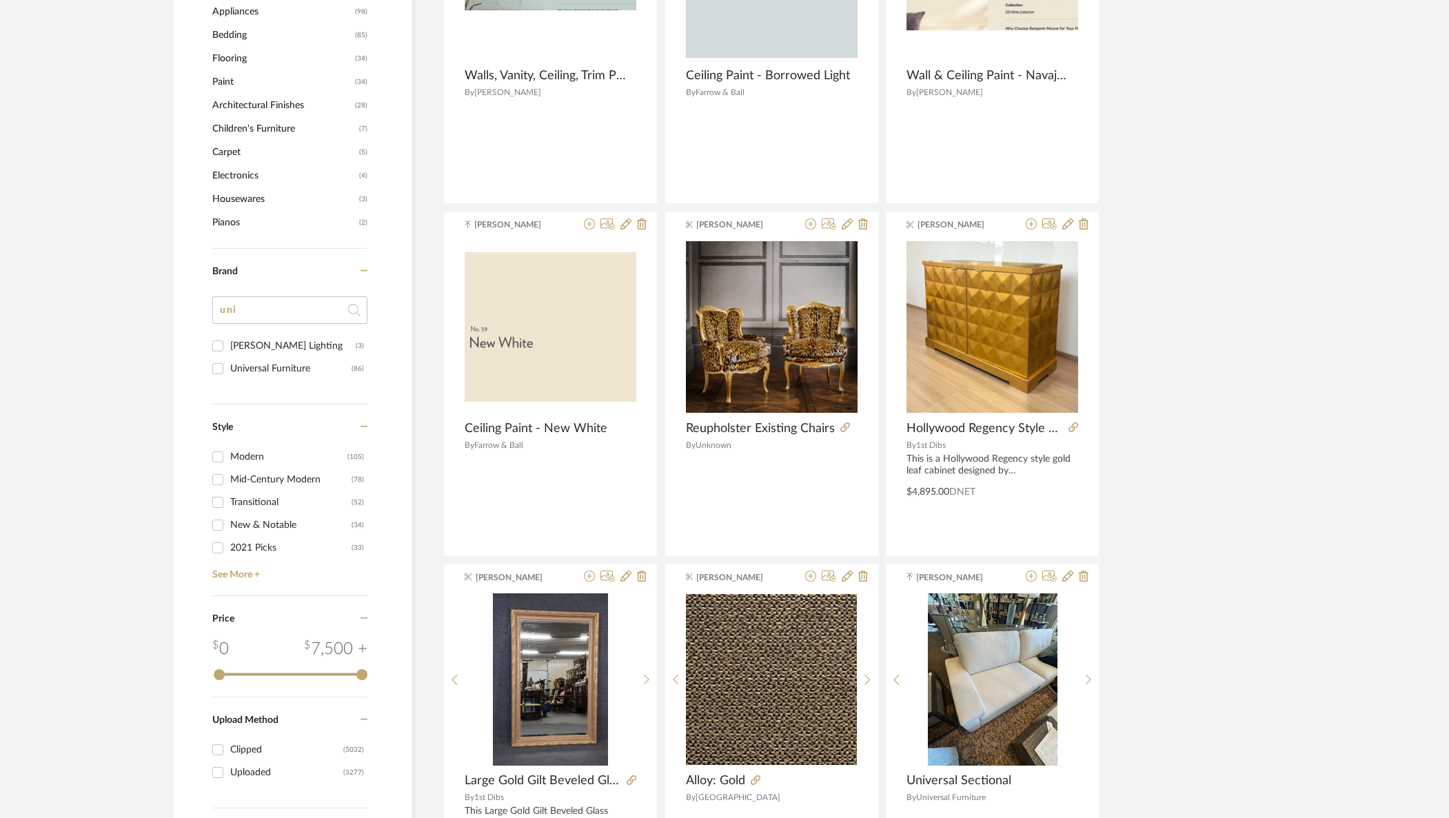
click at [282, 334] on div "Rose Uniacke Lighting (3) Universal Furniture (86)" at bounding box center [289, 362] width 155 height 56
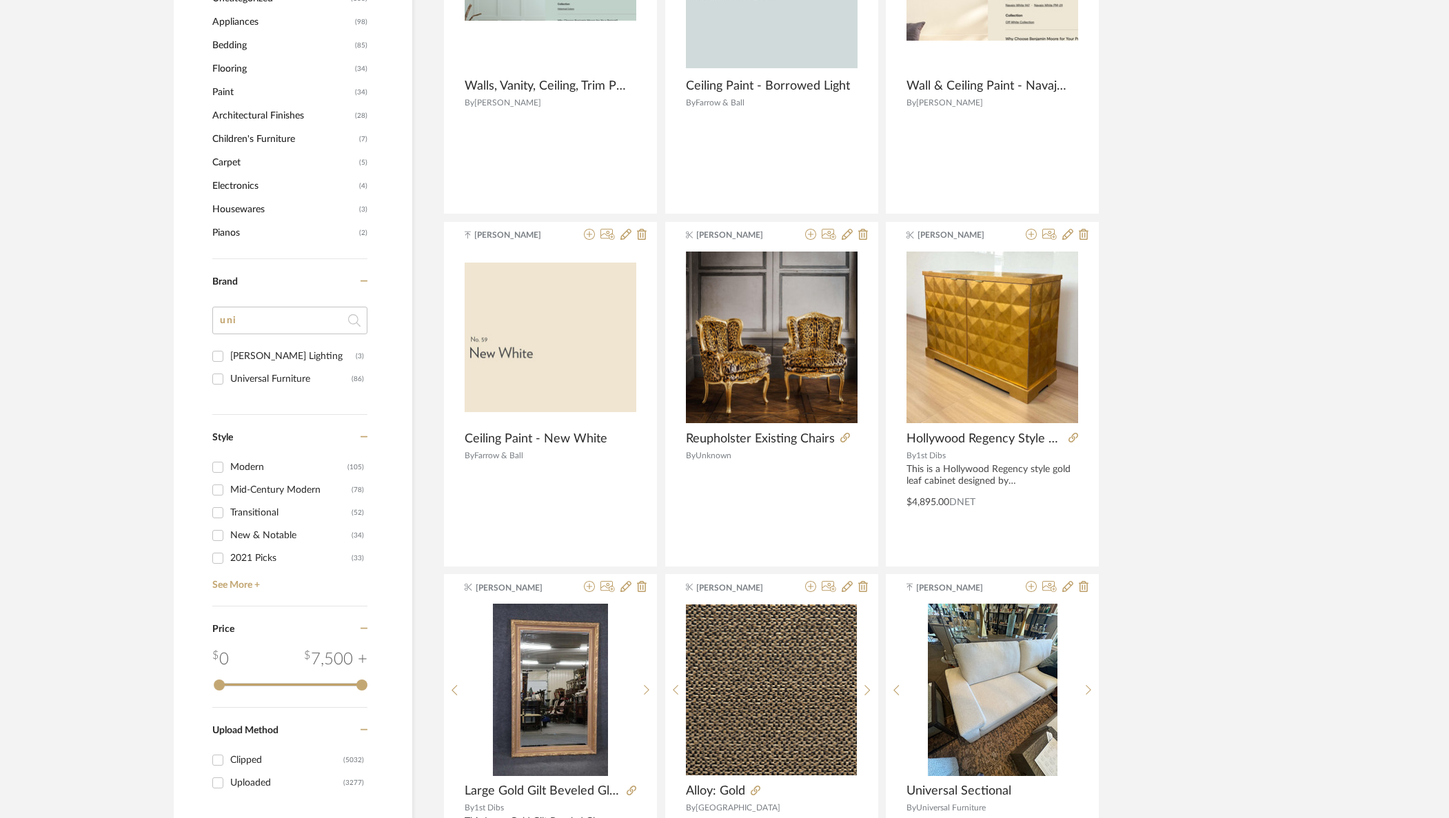
scroll to position [1080, 0]
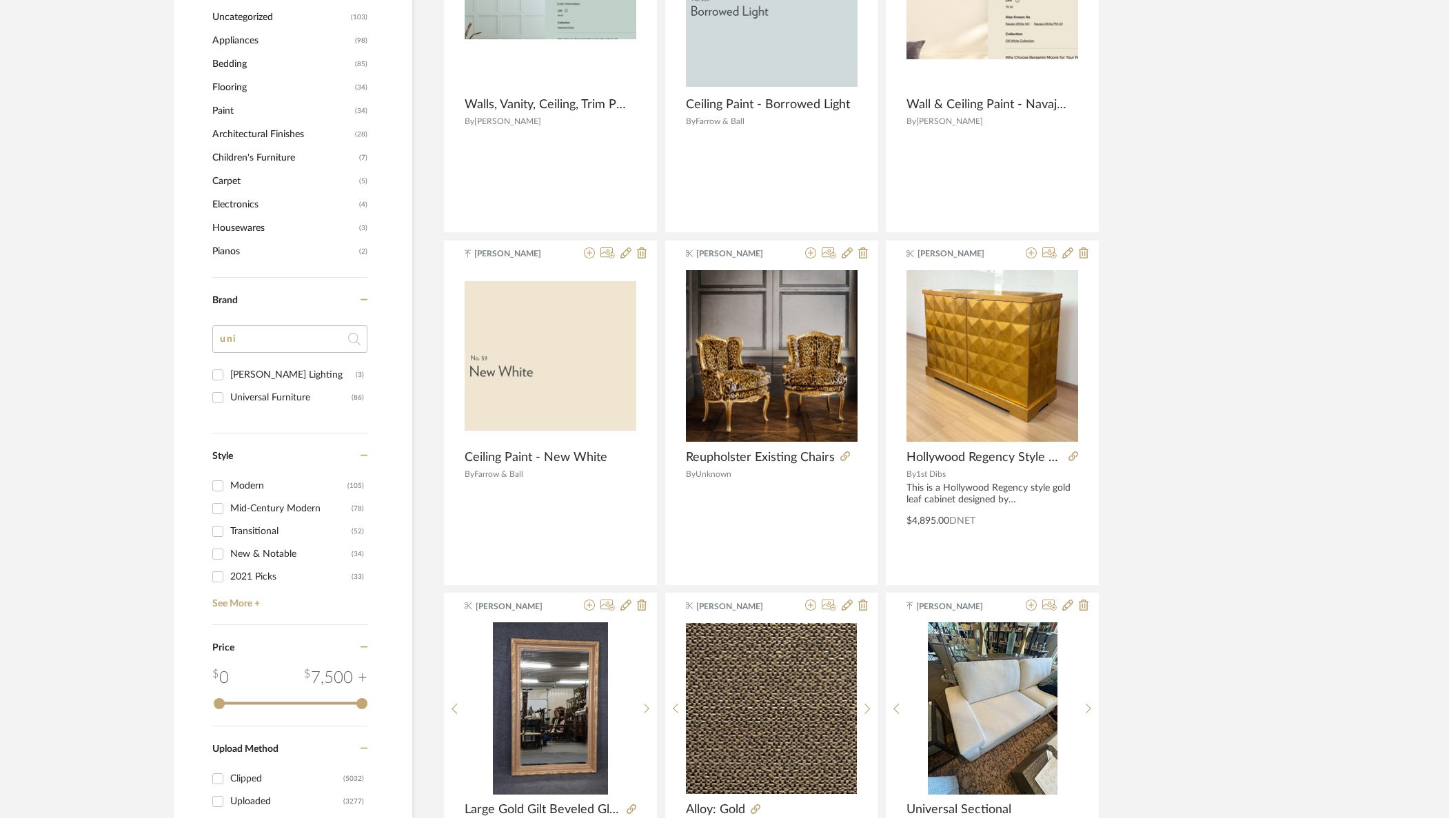
click at [272, 396] on div "Universal Furniture" at bounding box center [290, 398] width 121 height 22
click at [229, 396] on input "Universal Furniture (86)" at bounding box center [218, 398] width 22 height 22
checkbox input "true"
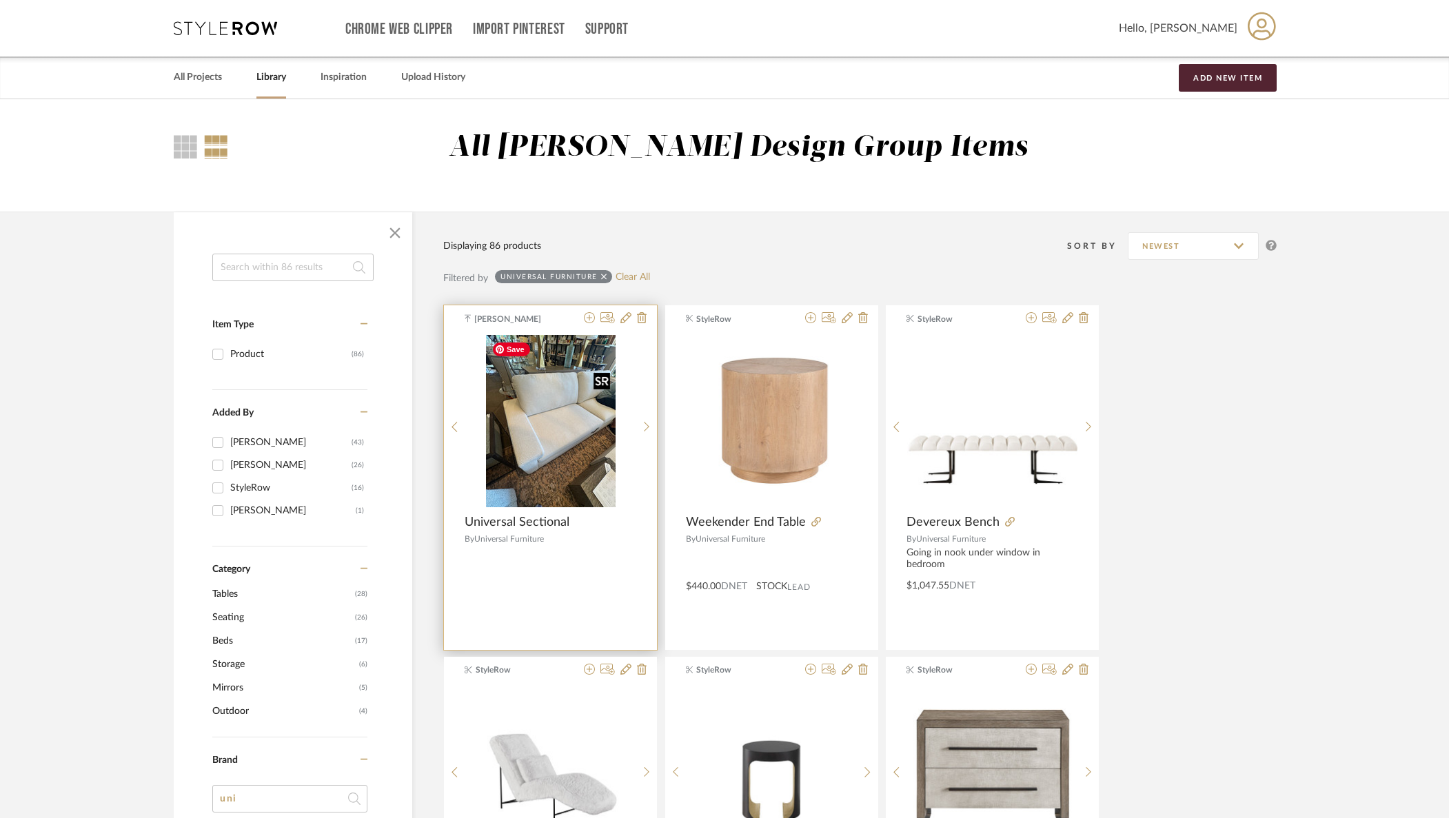
click at [542, 401] on div at bounding box center [550, 426] width 171 height 183
click at [551, 423] on img "0" at bounding box center [551, 421] width 130 height 172
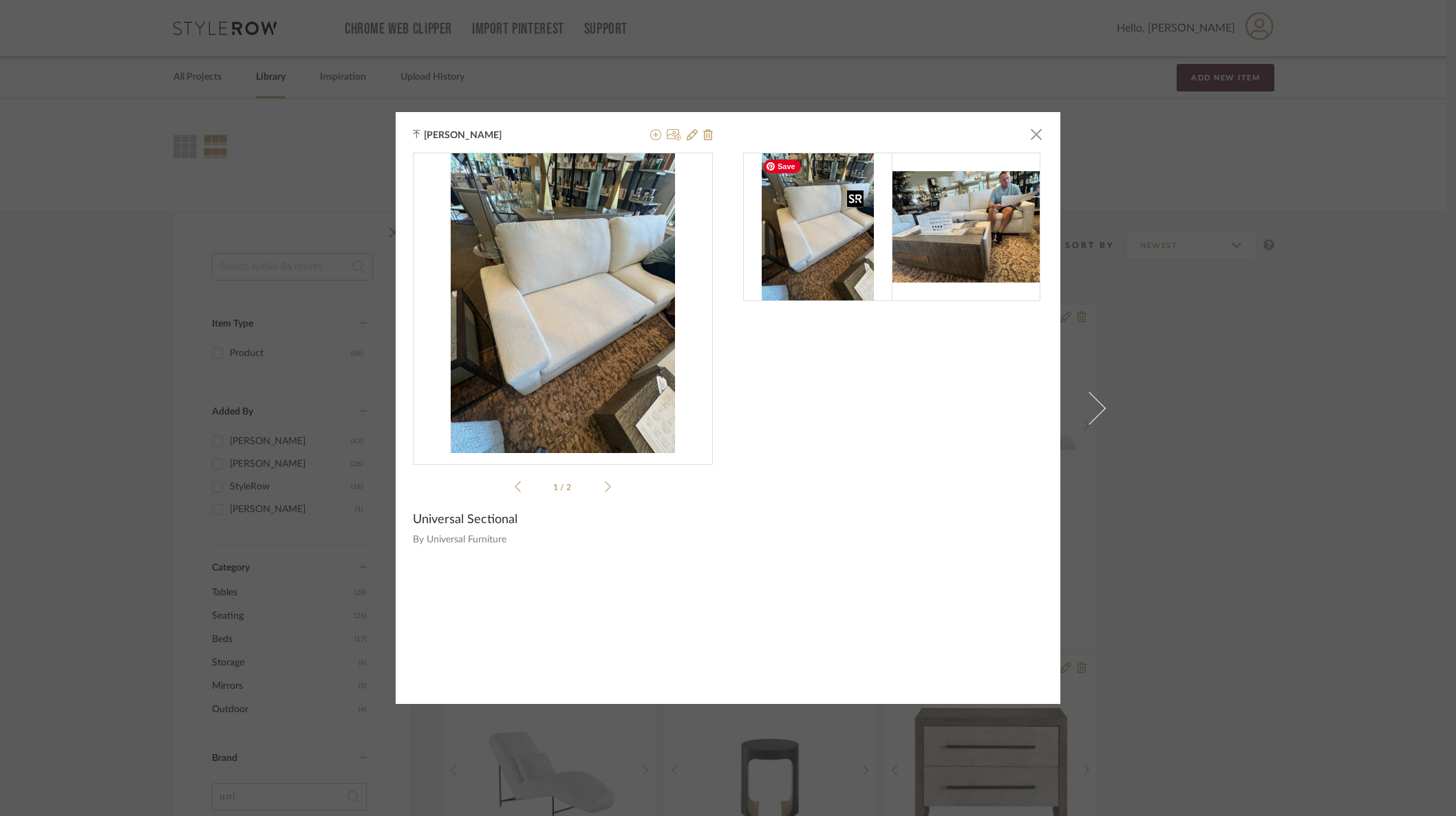
click at [807, 260] on img at bounding box center [817, 226] width 112 height 149
click at [956, 266] on img at bounding box center [965, 227] width 149 height 112
click at [949, 229] on img at bounding box center [965, 227] width 149 height 112
click at [566, 390] on img "0" at bounding box center [562, 303] width 225 height 300
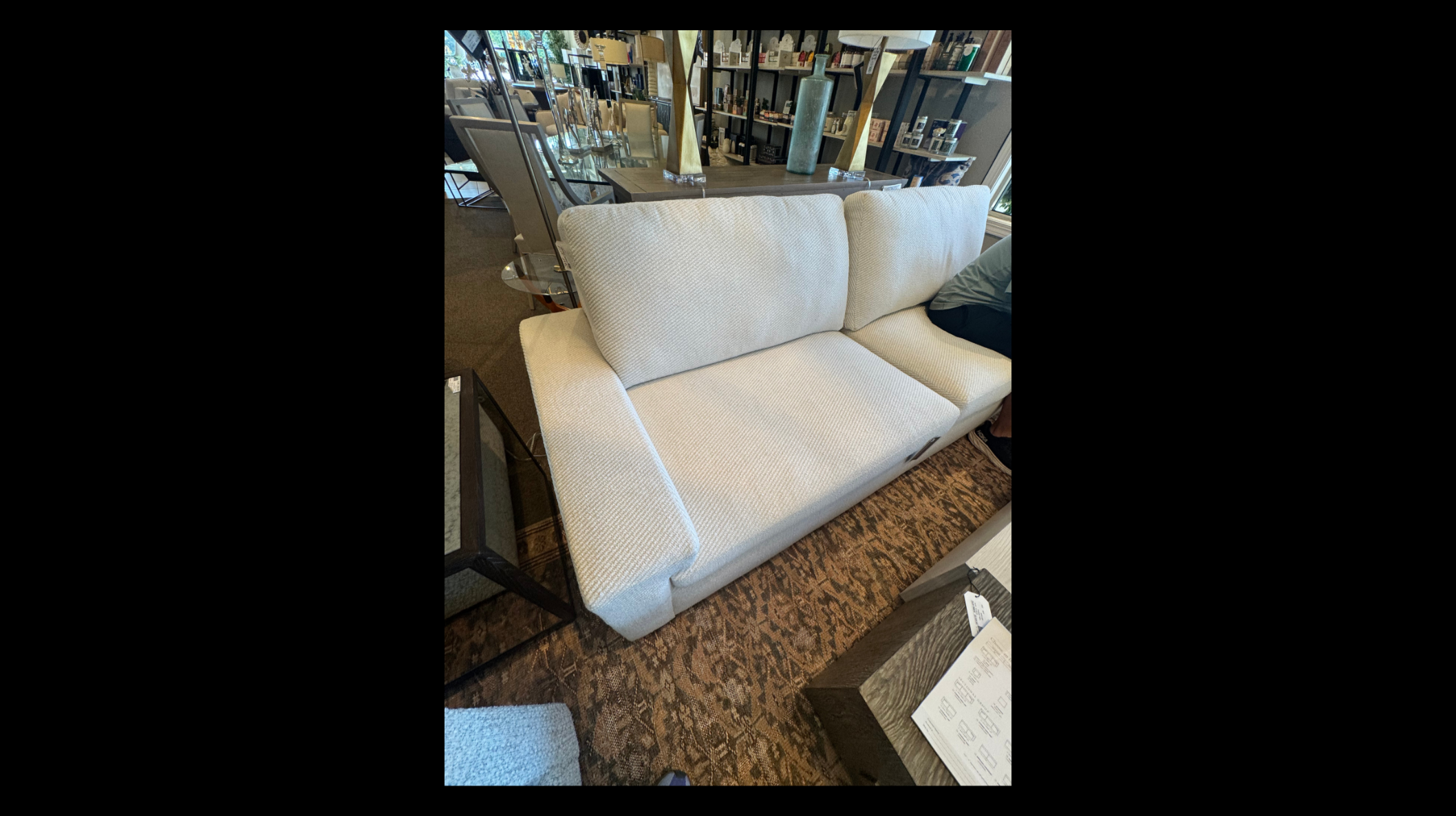
click at [0, 0] on div "1 / 2" at bounding box center [728, 408] width 1456 height 816
click at [1171, 19] on div "1 / 2" at bounding box center [728, 15] width 1456 height 30
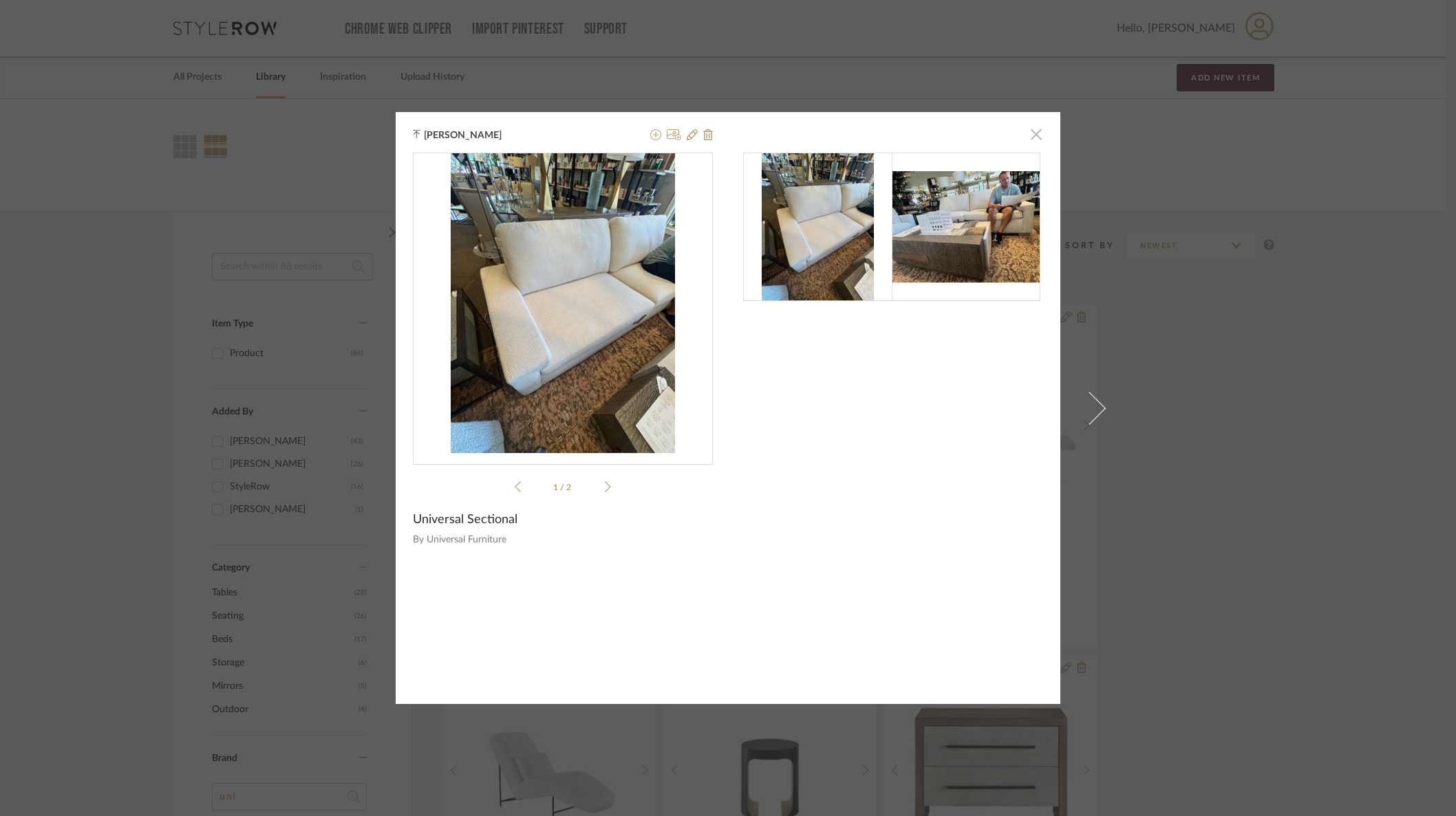
click at [1031, 136] on span "button" at bounding box center [1036, 135] width 28 height 28
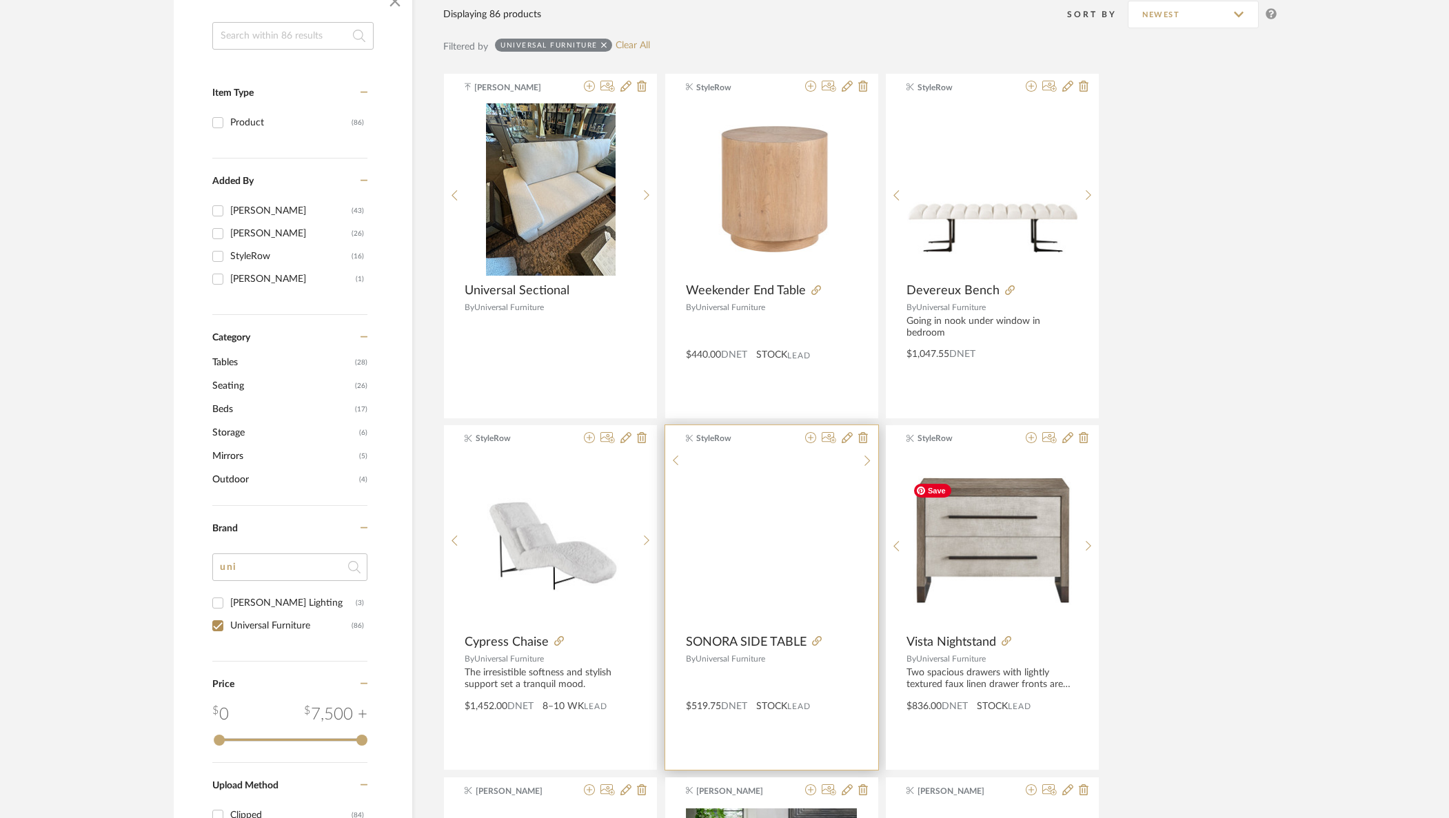
scroll to position [234, 0]
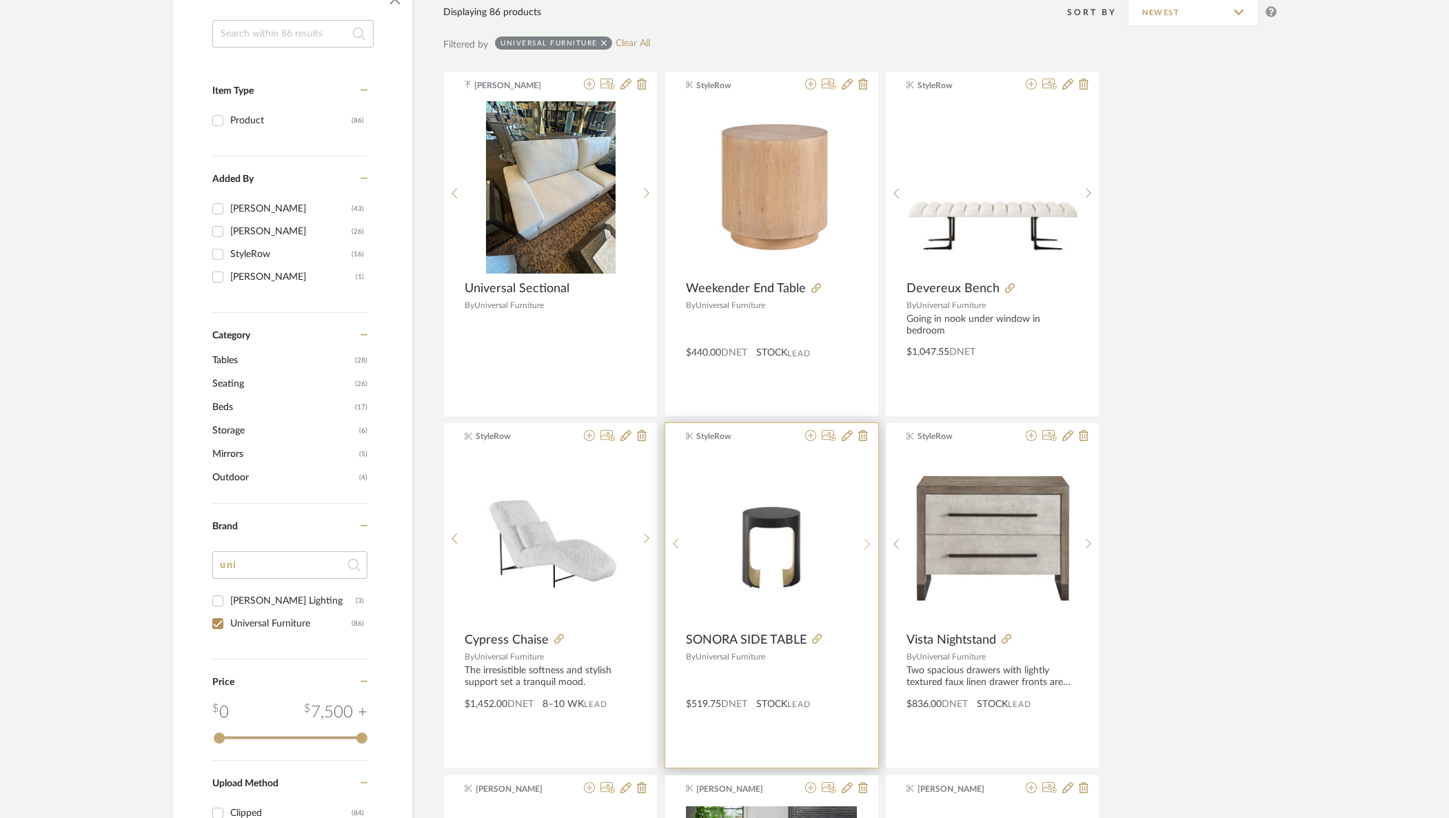
click at [857, 539] on sr-next-btn at bounding box center [867, 544] width 21 height 12
click at [858, 539] on sr-next-btn at bounding box center [867, 544] width 21 height 12
click at [810, 437] on icon at bounding box center [810, 435] width 11 height 11
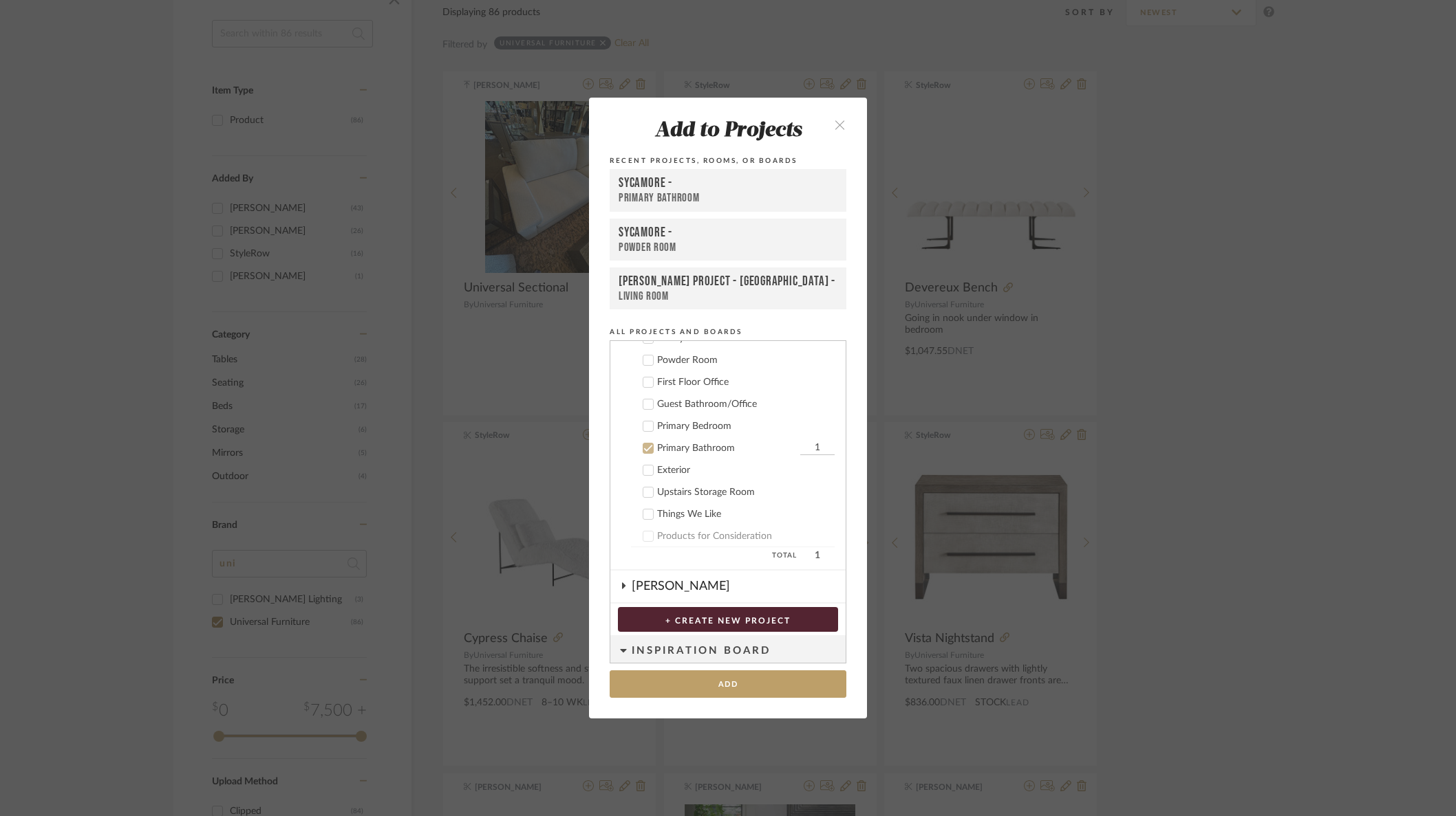
scroll to position [470, 0]
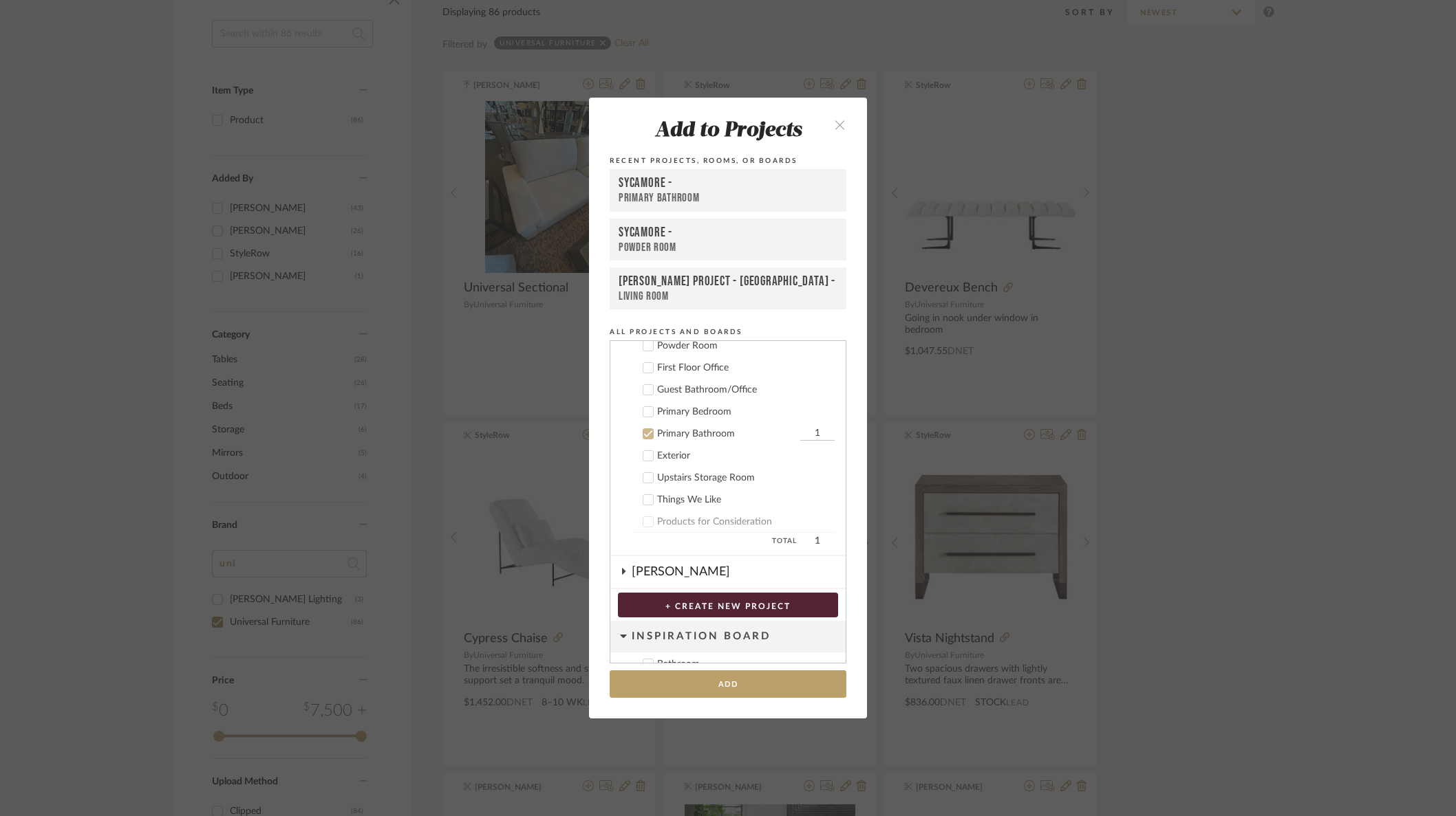
click at [644, 434] on icon at bounding box center [648, 434] width 9 height 7
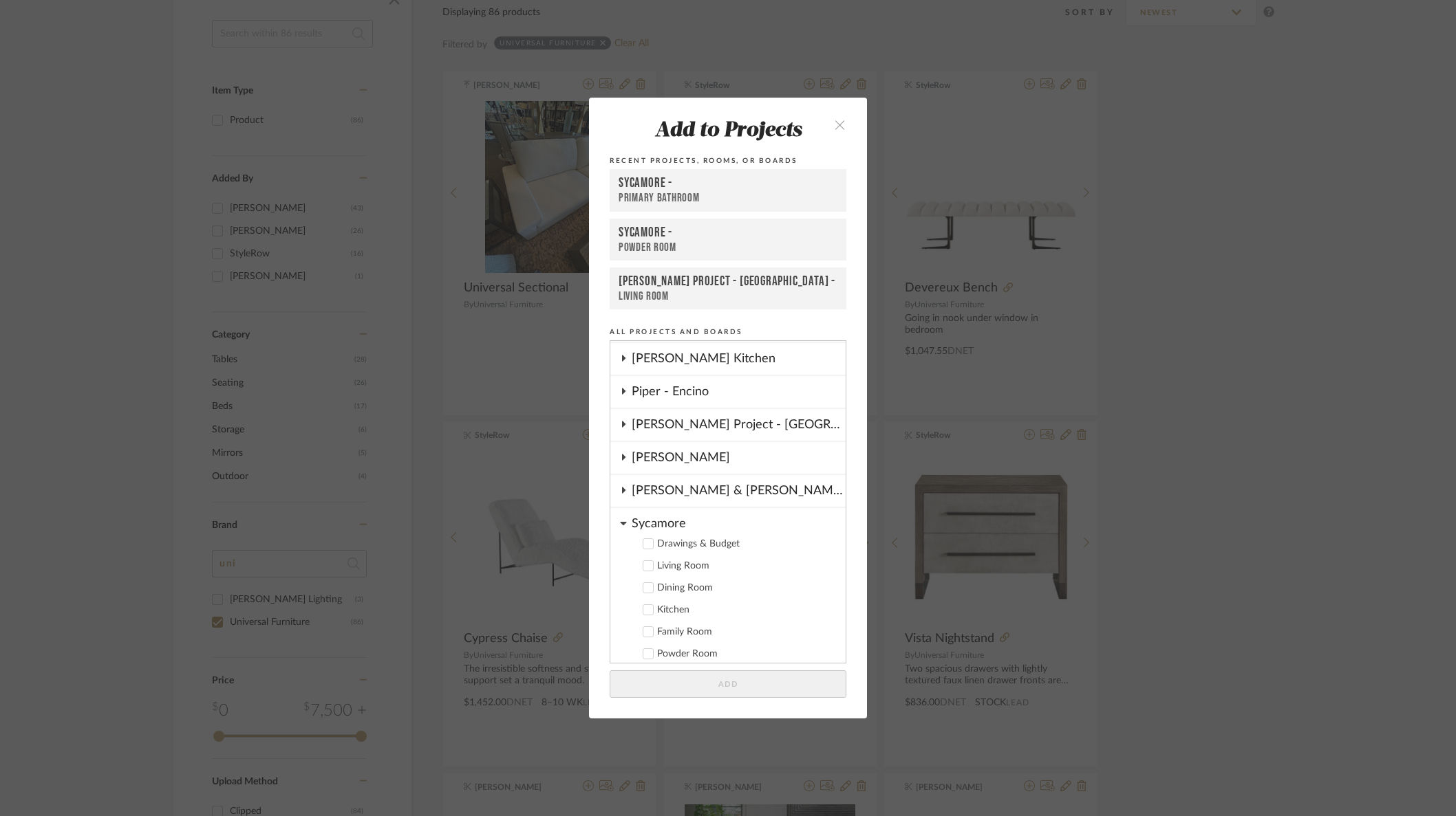
scroll to position [164, 0]
drag, startPoint x: 657, startPoint y: 519, endPoint x: 650, endPoint y: 468, distance: 51.5
click at [657, 519] on div "Sycamore" at bounding box center [738, 518] width 214 height 24
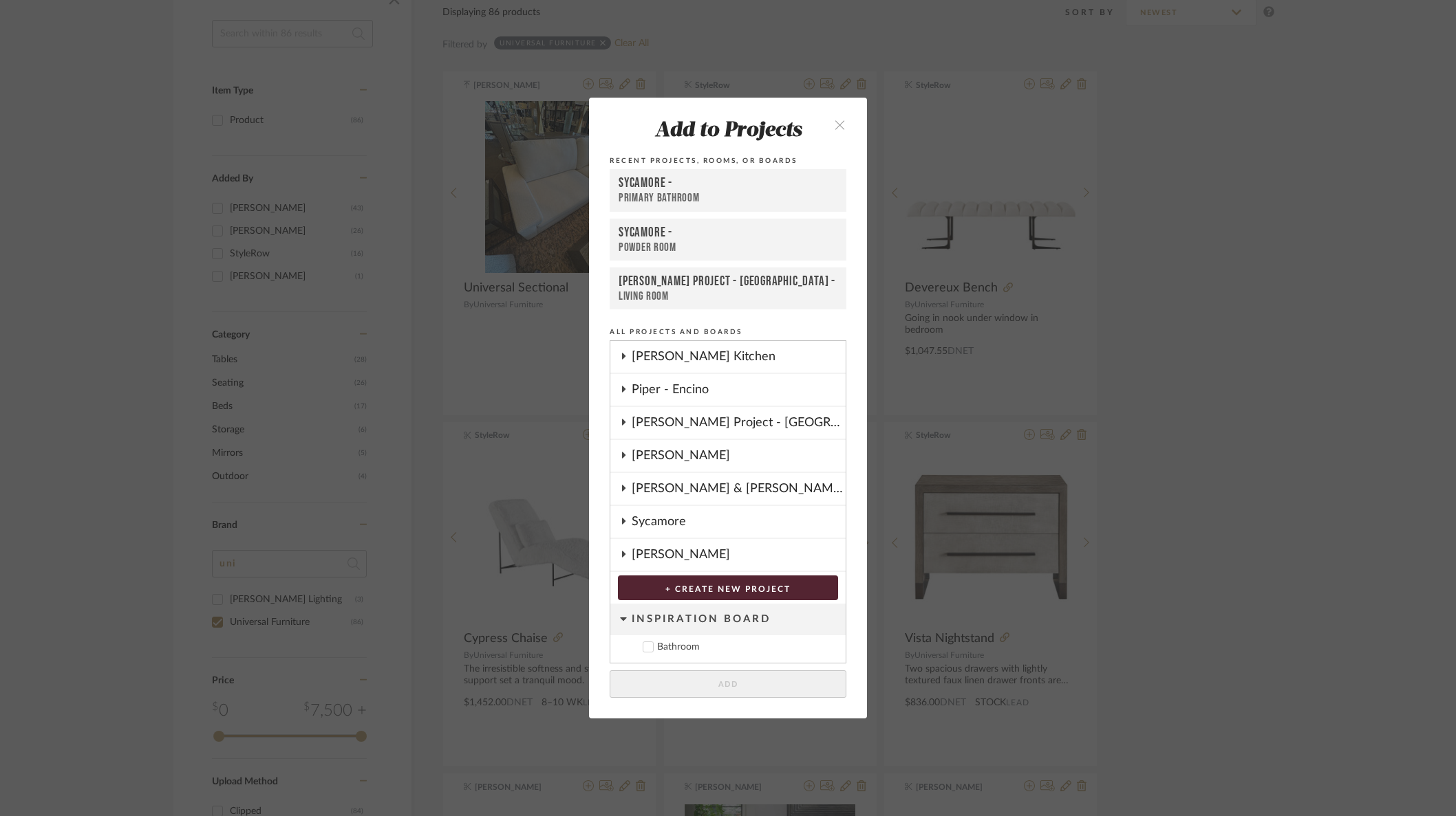
click at [655, 426] on div "Rogers Project - Sacramento" at bounding box center [738, 423] width 214 height 32
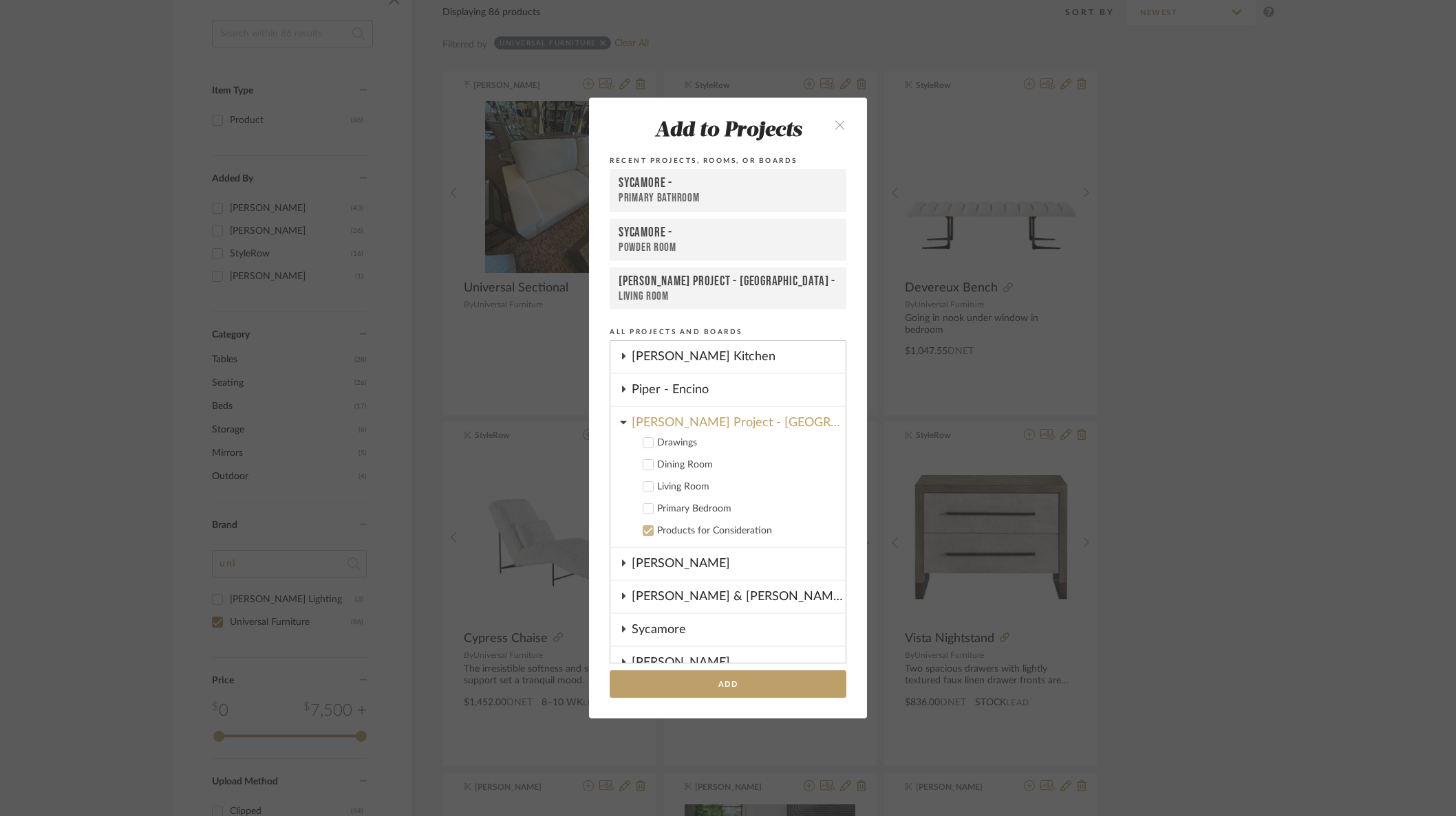
click at [644, 486] on icon at bounding box center [649, 487] width 10 height 10
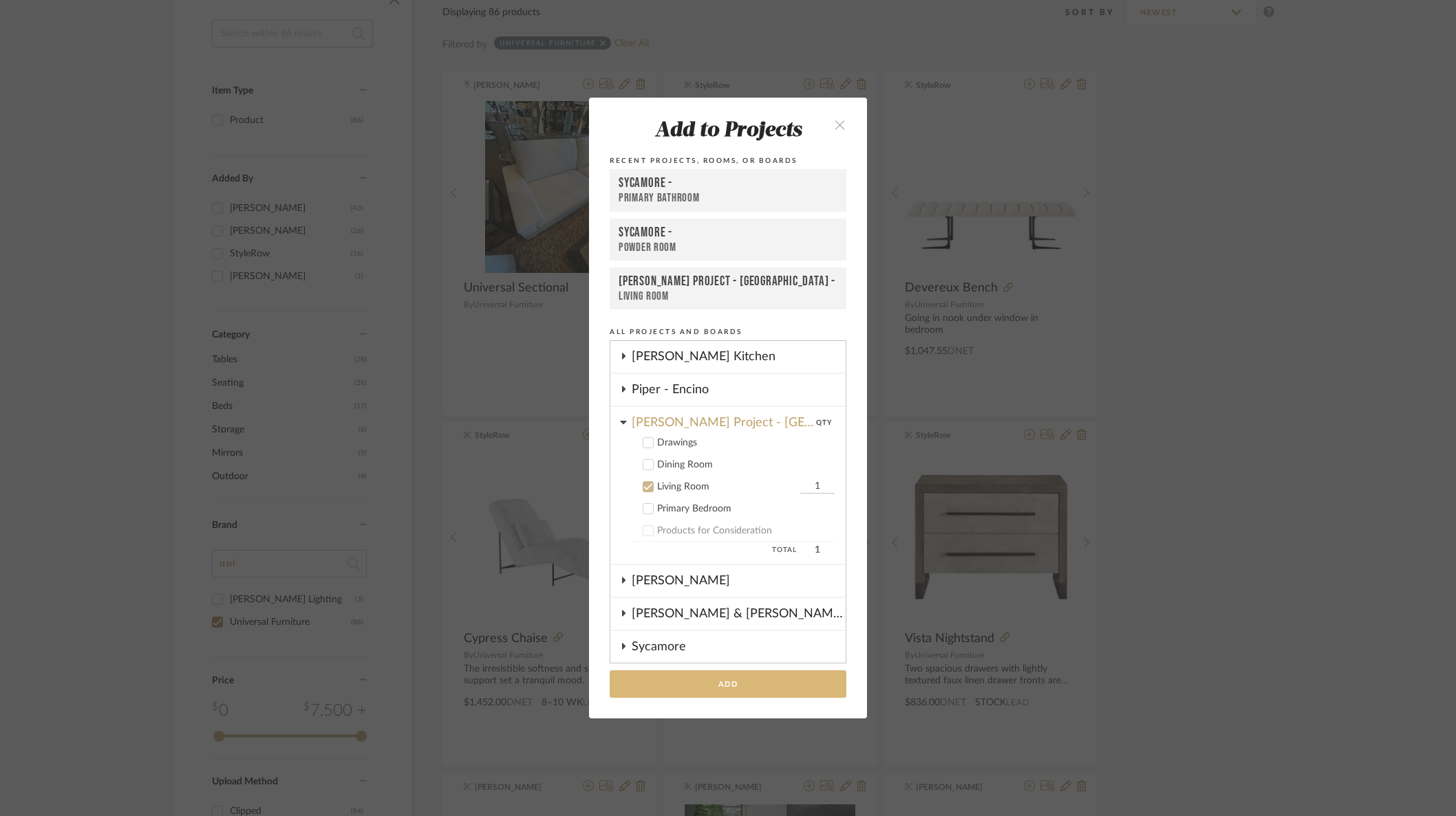
click at [760, 682] on button "Add" at bounding box center [728, 684] width 237 height 28
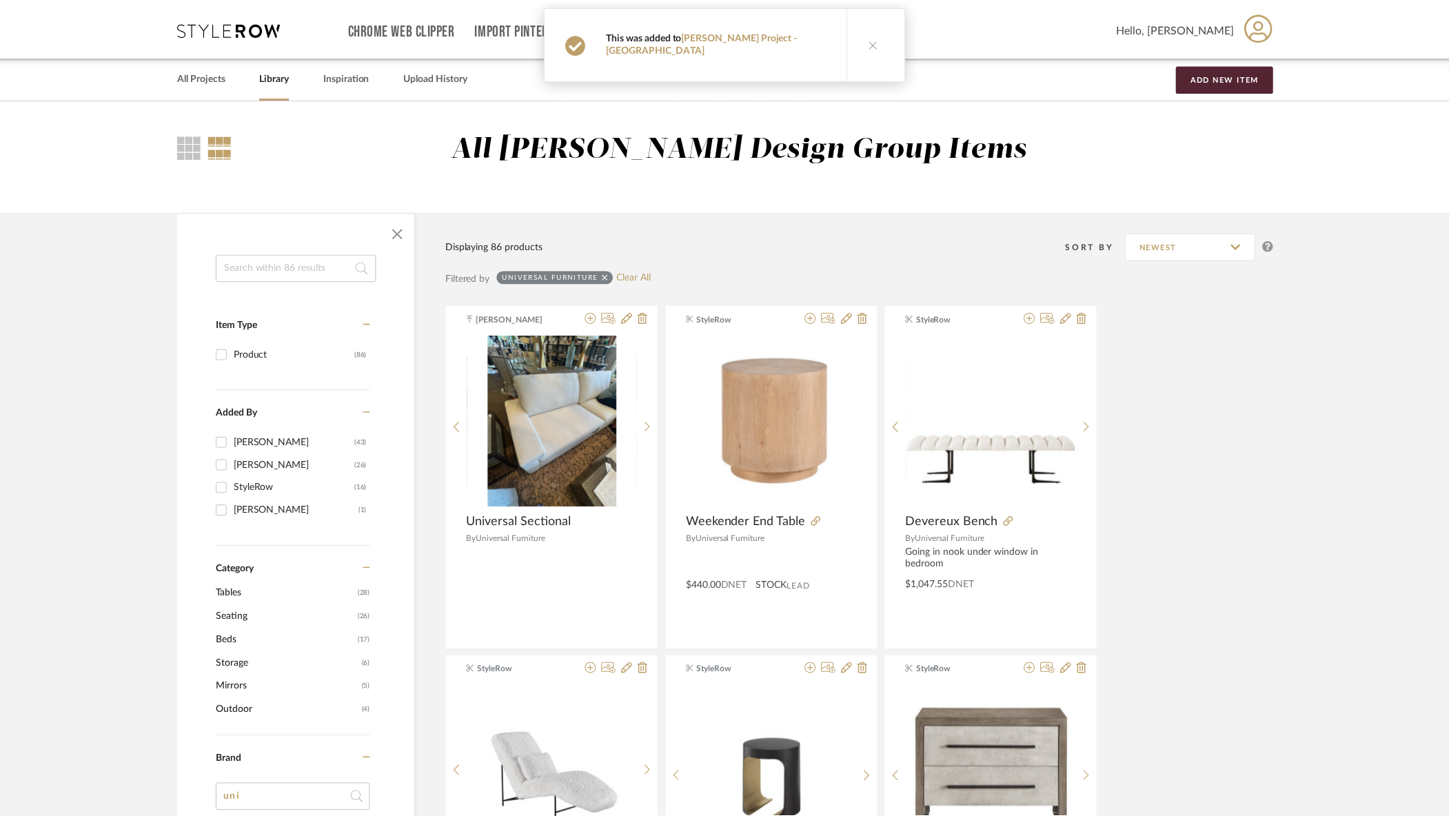
scroll to position [234, 0]
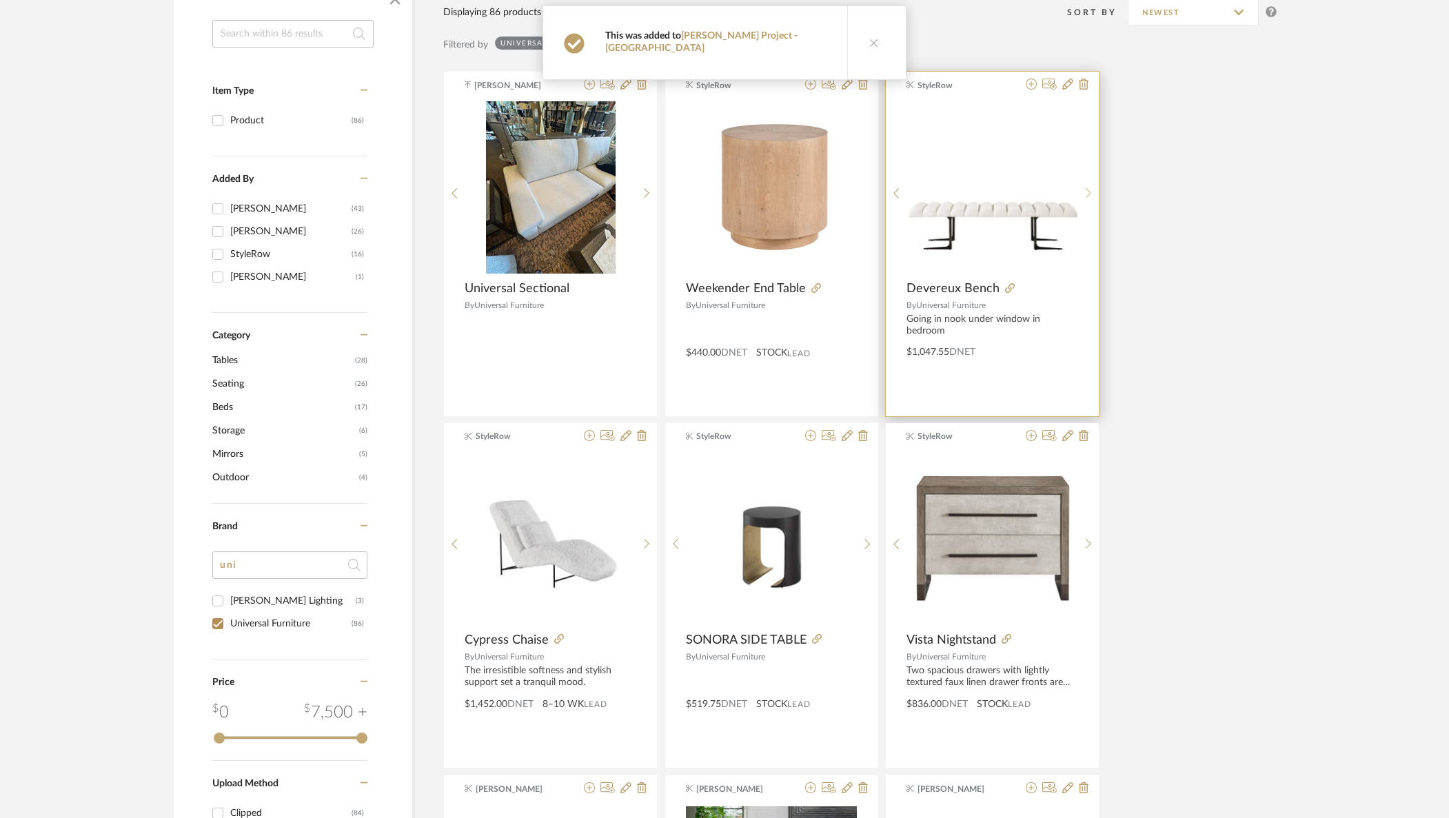
click at [1088, 187] on icon at bounding box center [1089, 193] width 6 height 12
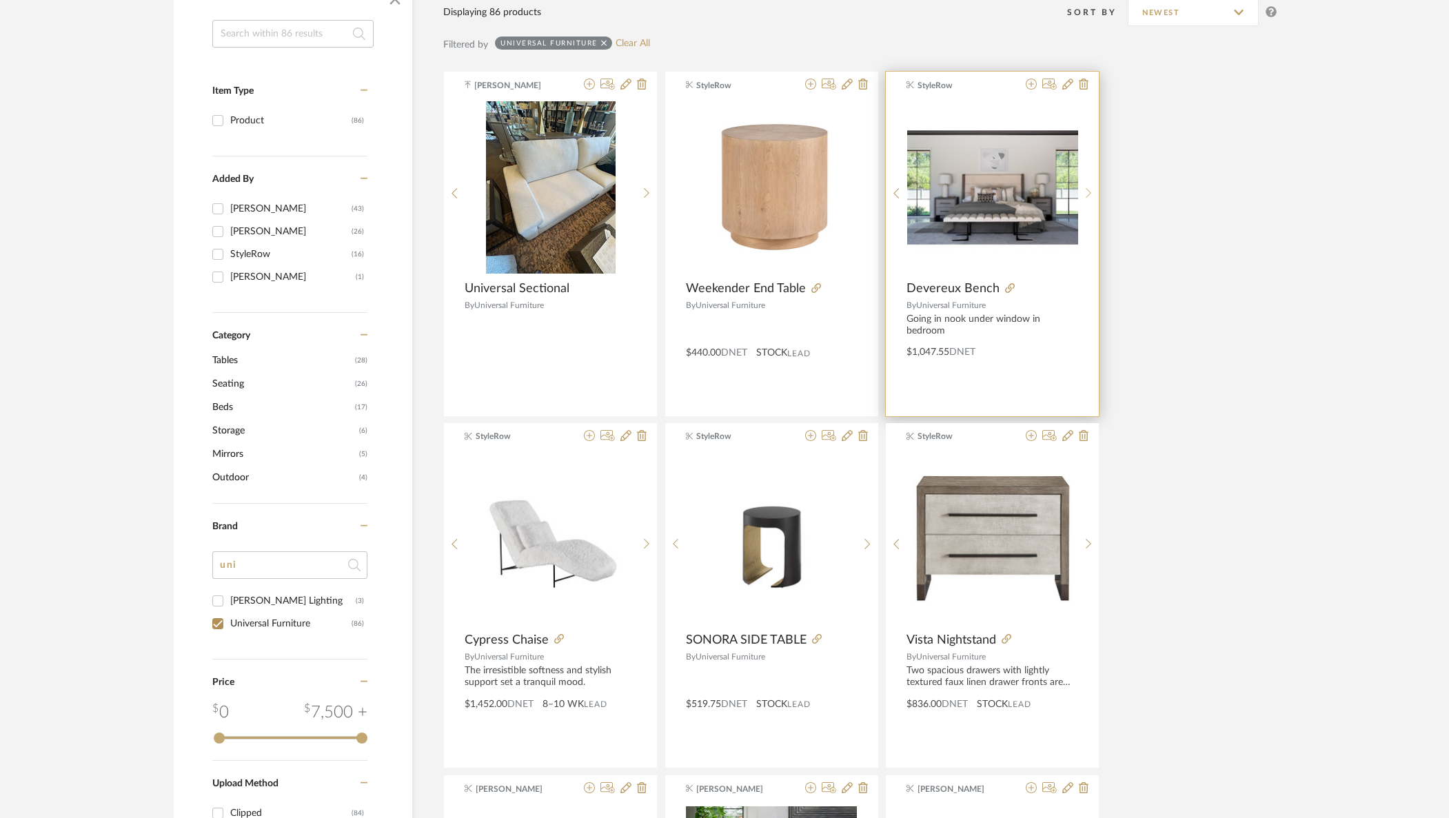
click at [1088, 187] on icon at bounding box center [1089, 193] width 6 height 12
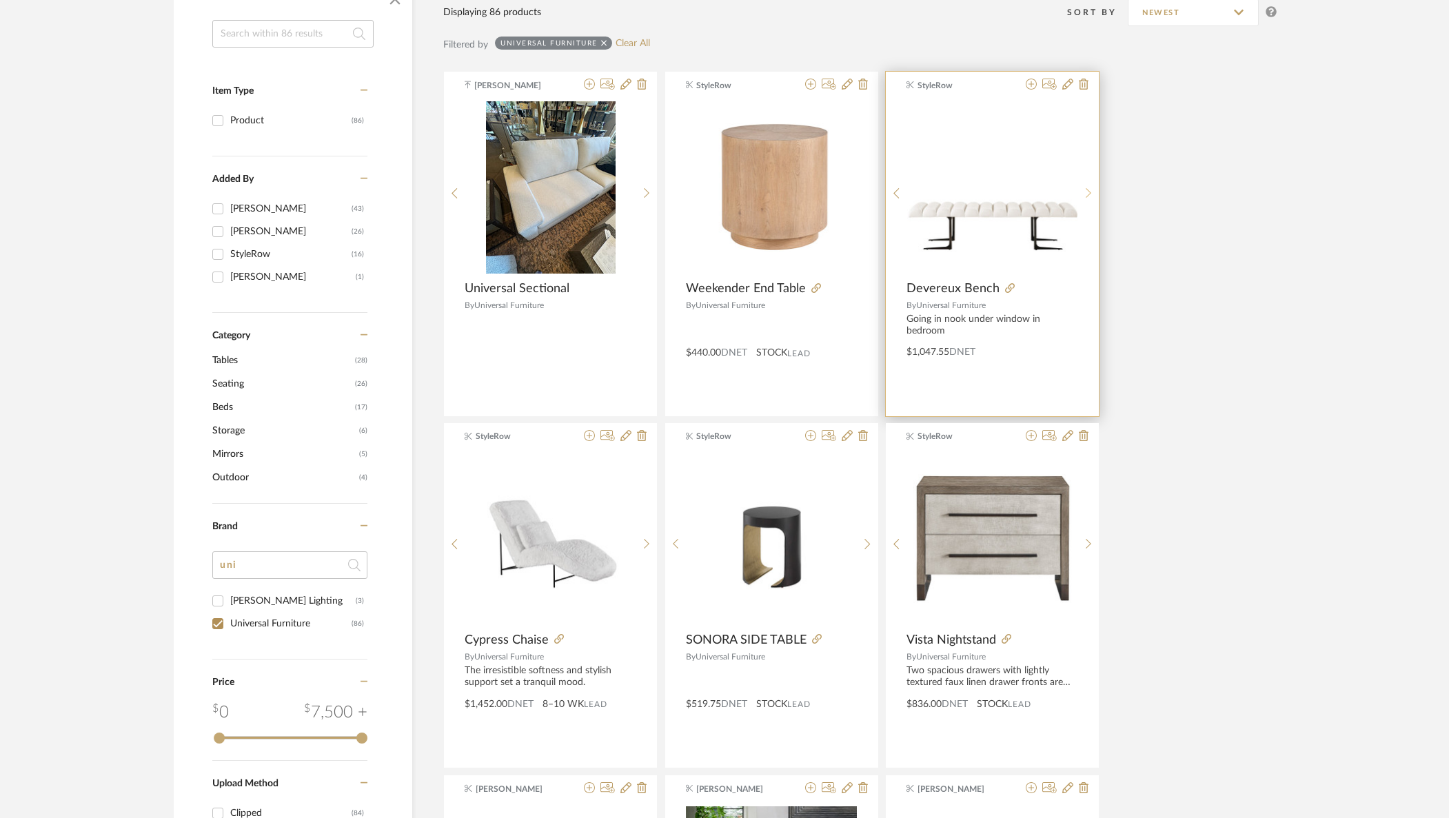
click at [1088, 187] on icon at bounding box center [1089, 193] width 6 height 12
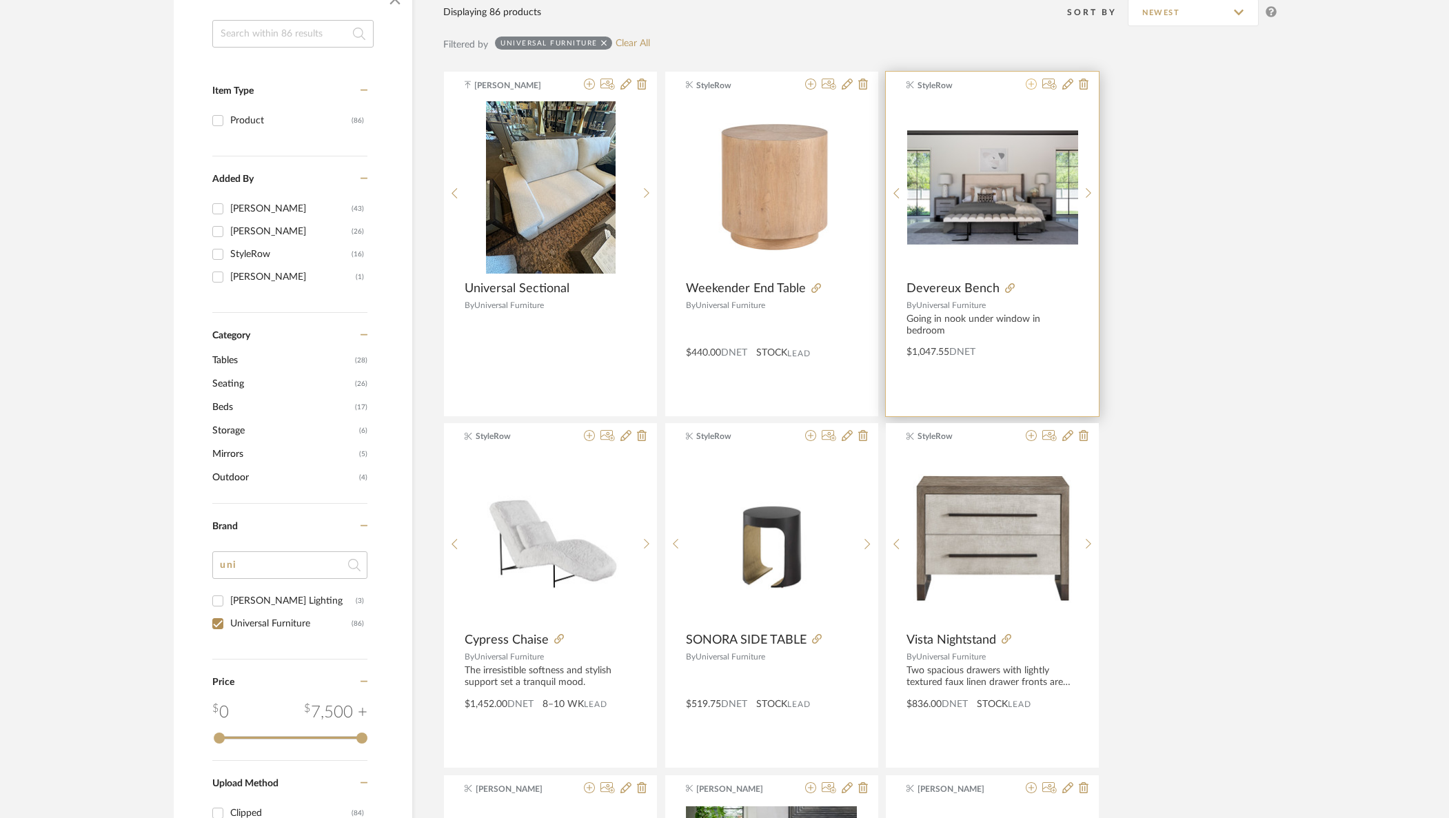
click at [1029, 88] on icon at bounding box center [1031, 84] width 11 height 11
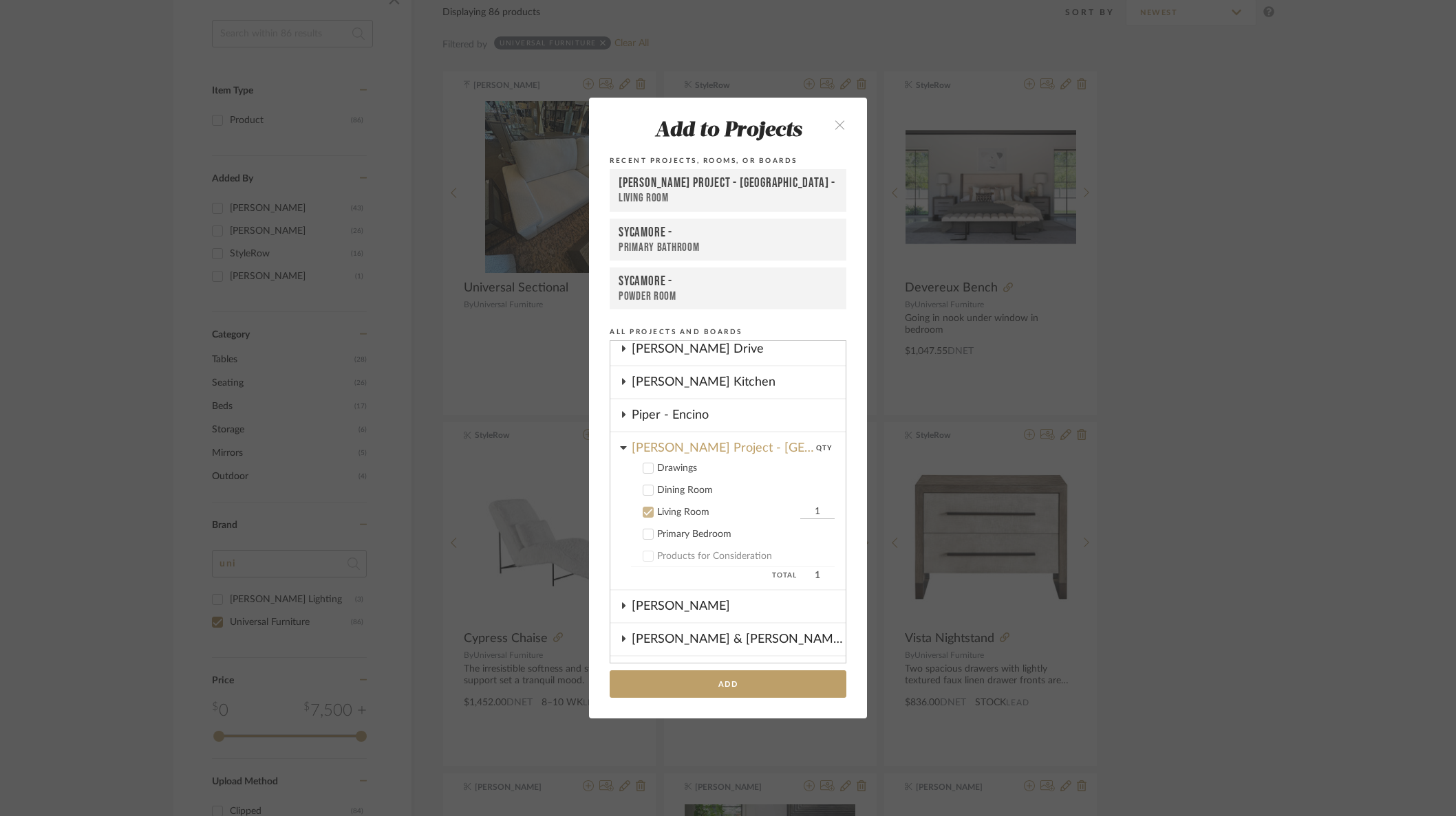
scroll to position [129, 0]
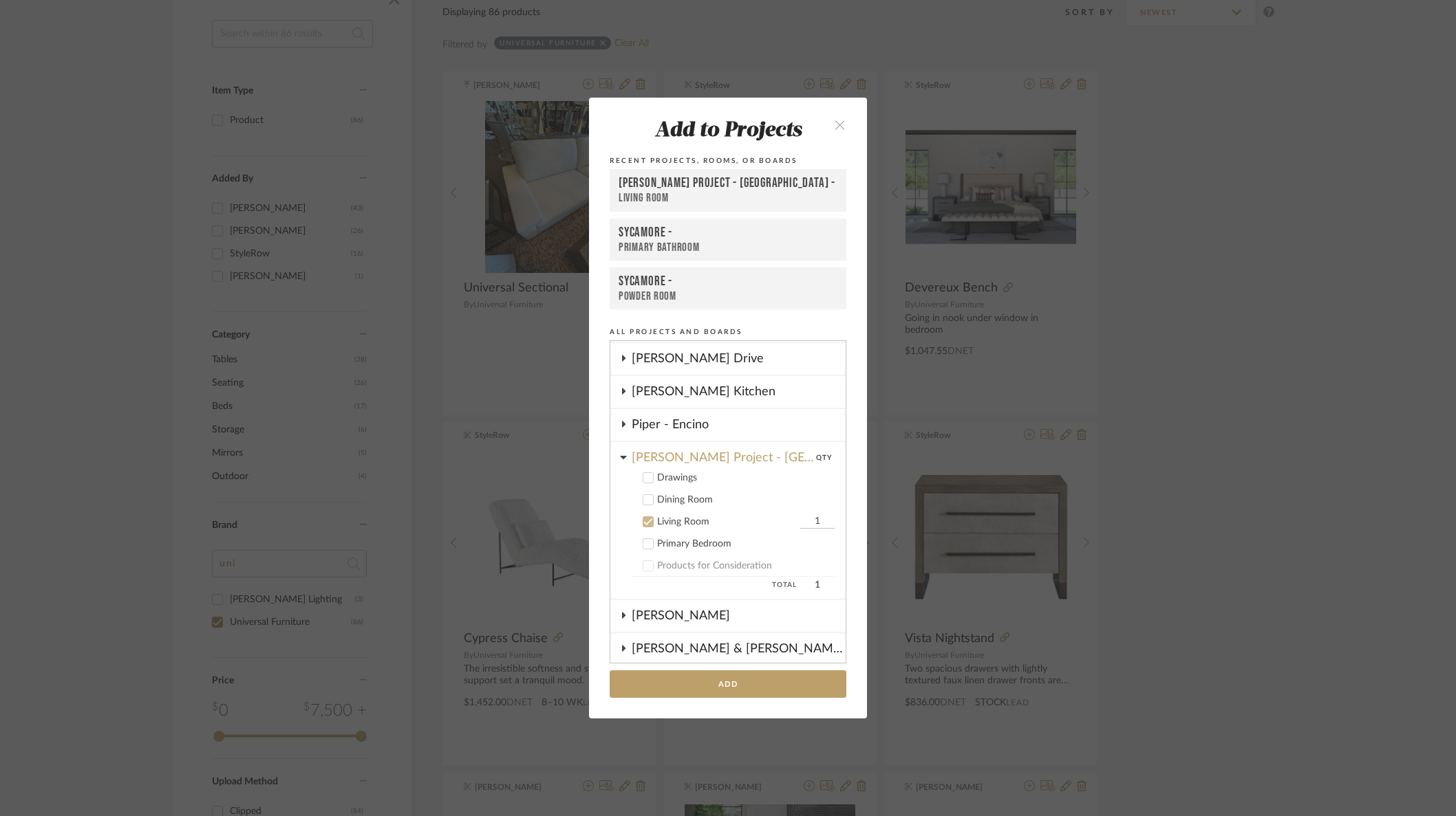
click at [649, 536] on cdk-nested-tree-node "Primary Bedroom" at bounding box center [722, 544] width 225 height 22
click at [644, 544] on icon at bounding box center [648, 544] width 9 height 7
click at [646, 519] on icon at bounding box center [649, 522] width 10 height 10
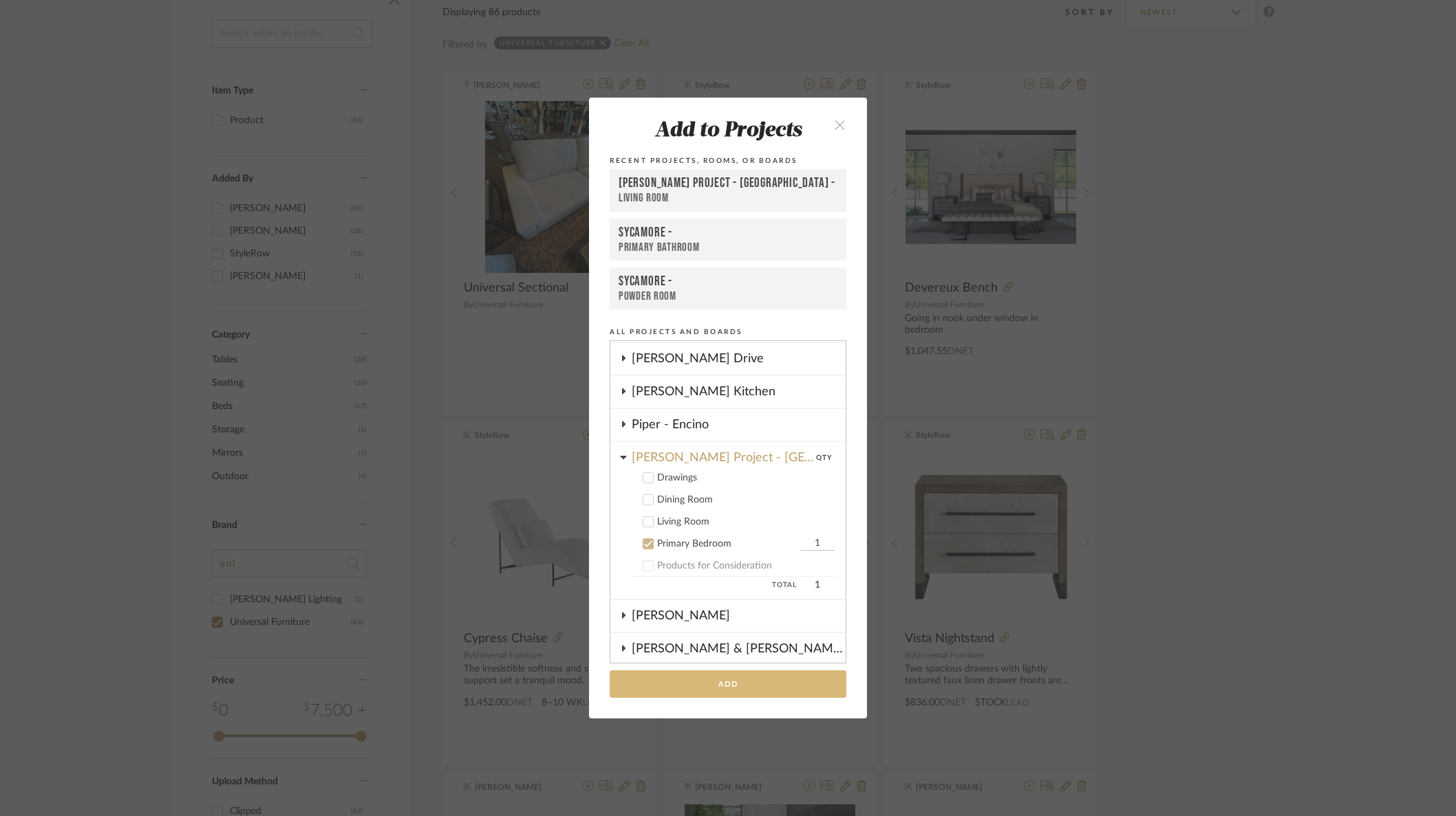
click at [753, 685] on button "Add" at bounding box center [728, 684] width 237 height 28
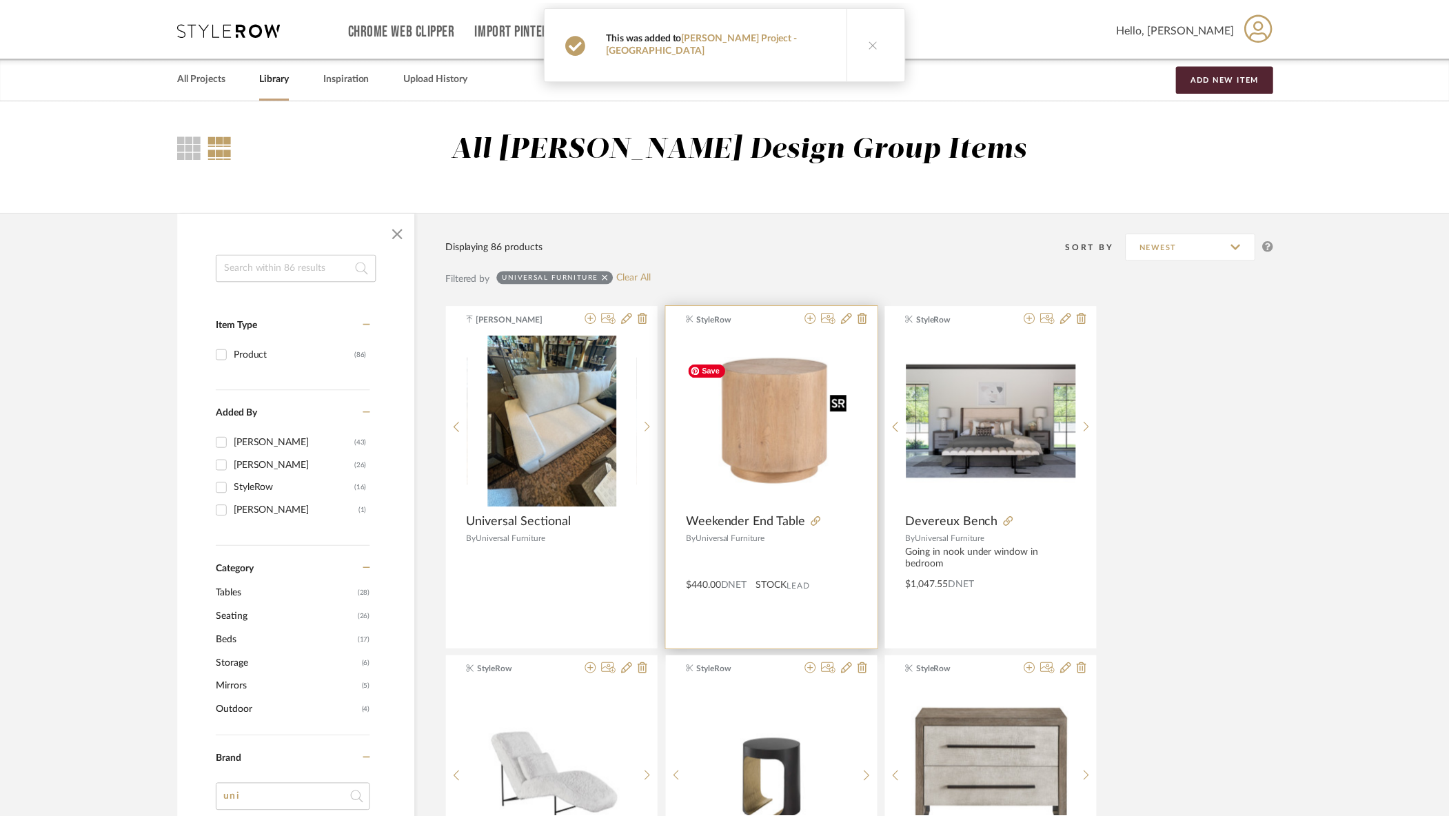
scroll to position [234, 0]
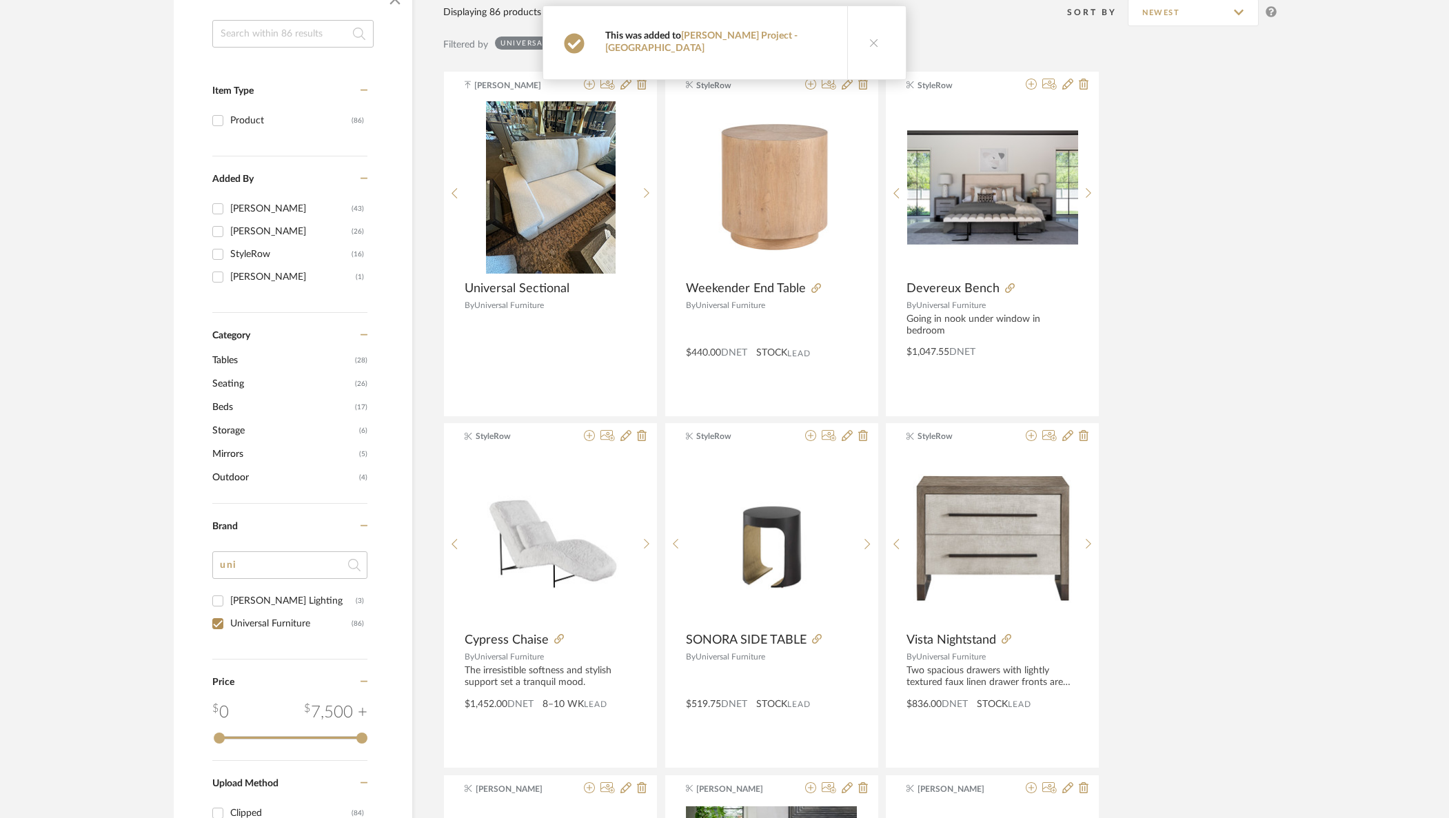
click at [862, 48] on button at bounding box center [873, 42] width 53 height 73
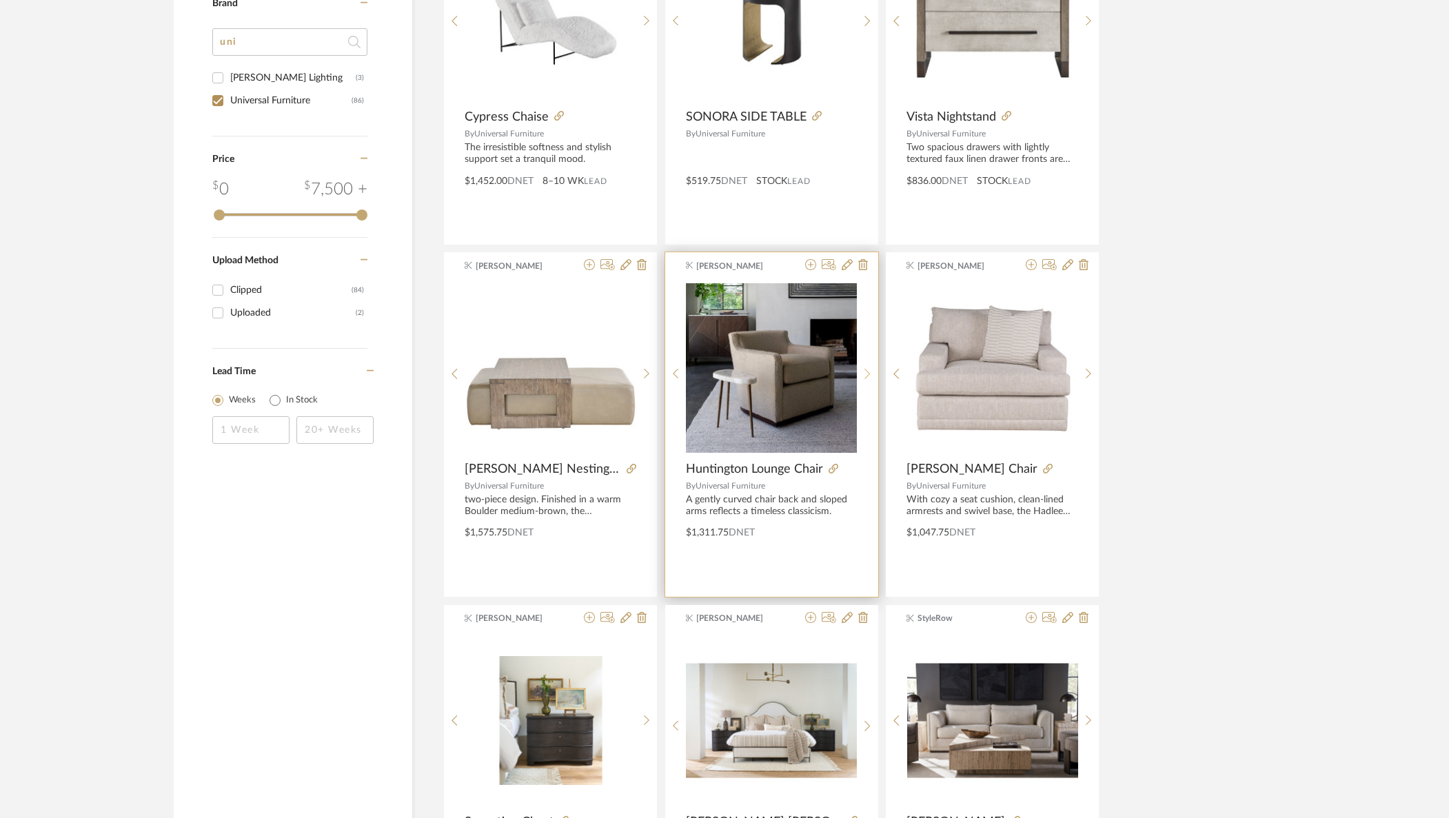
scroll to position [758, 0]
click at [867, 374] on icon at bounding box center [867, 373] width 6 height 12
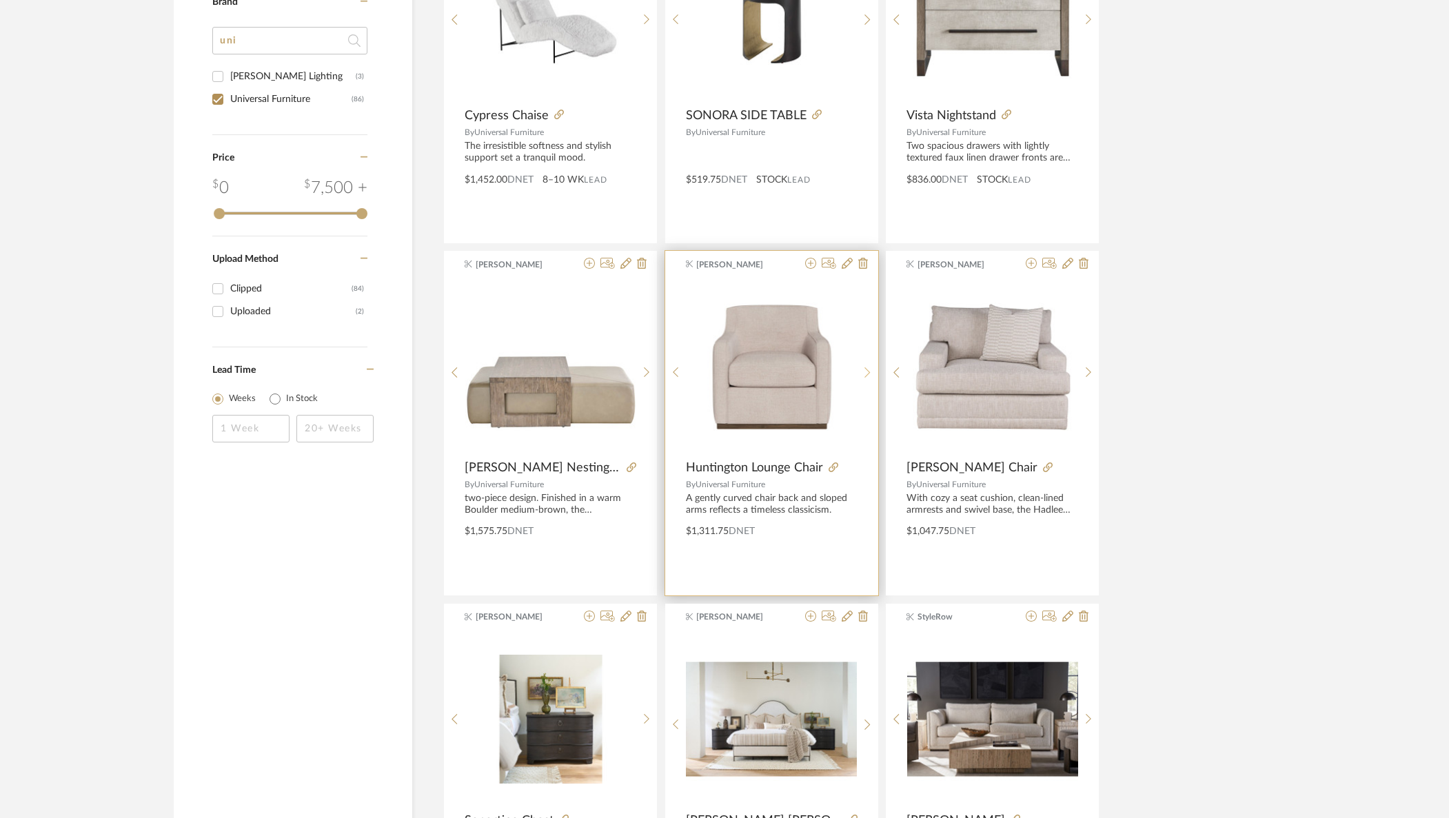
click at [869, 374] on icon at bounding box center [867, 373] width 6 height 12
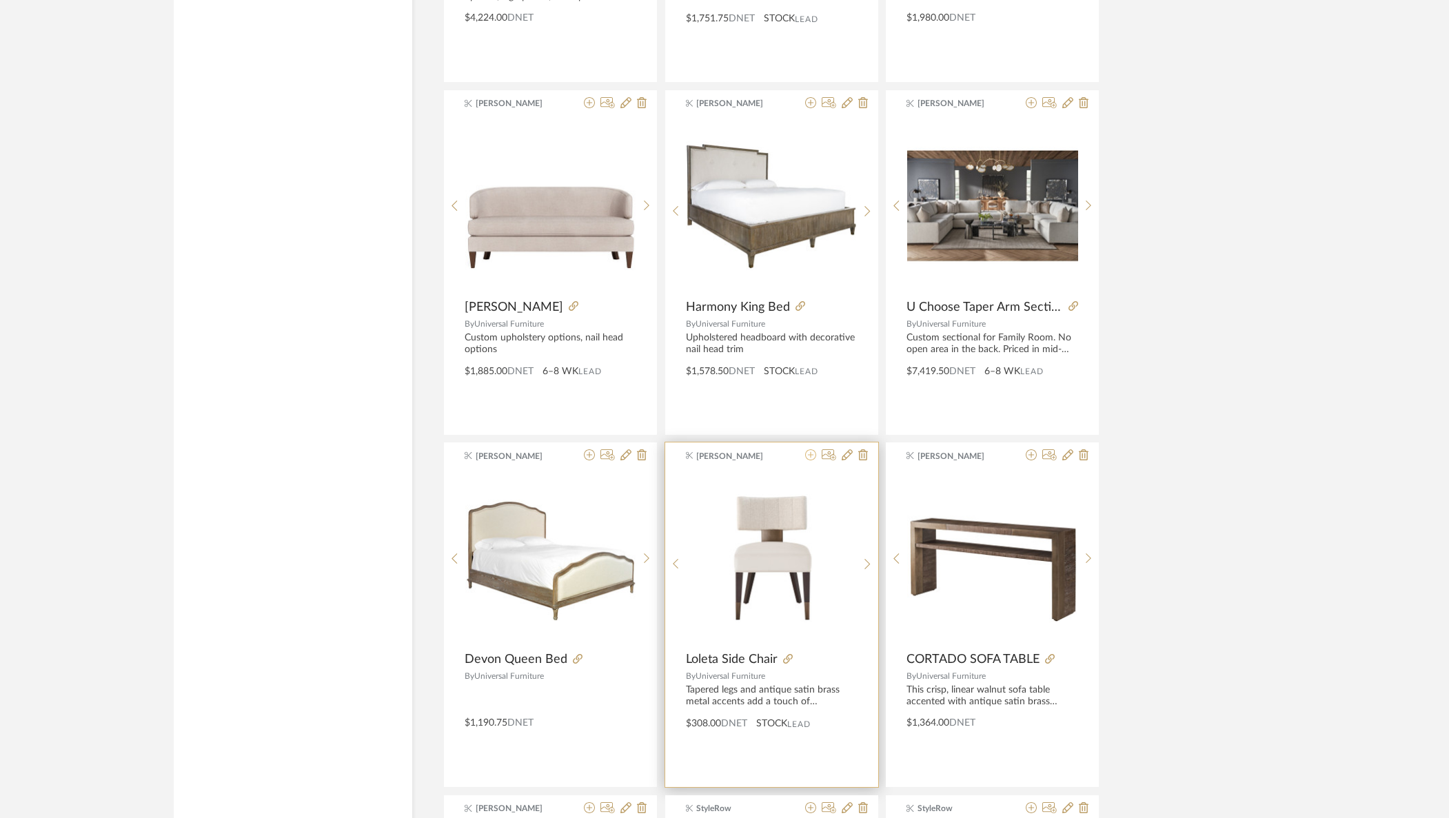
scroll to position [3388, 0]
click at [809, 458] on icon at bounding box center [810, 454] width 11 height 11
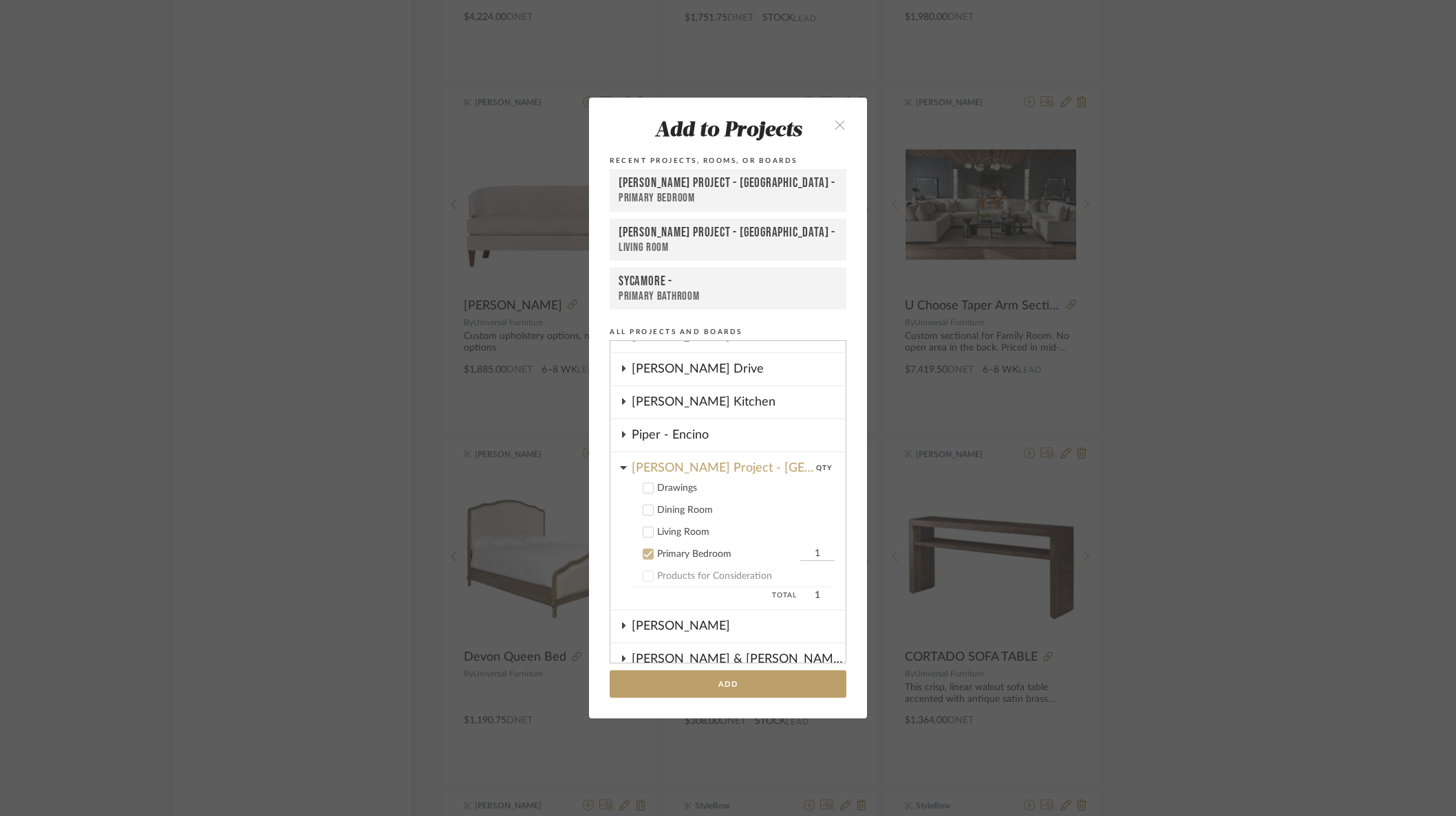
scroll to position [117, 0]
click at [646, 535] on icon at bounding box center [649, 534] width 10 height 10
drag, startPoint x: 807, startPoint y: 537, endPoint x: 832, endPoint y: 535, distance: 25.1
click at [832, 535] on cdk-tree "Projects 6135 N. 51st Place Example Client Dashboard Guerin Harding Drive McNei…" at bounding box center [728, 502] width 237 height 323
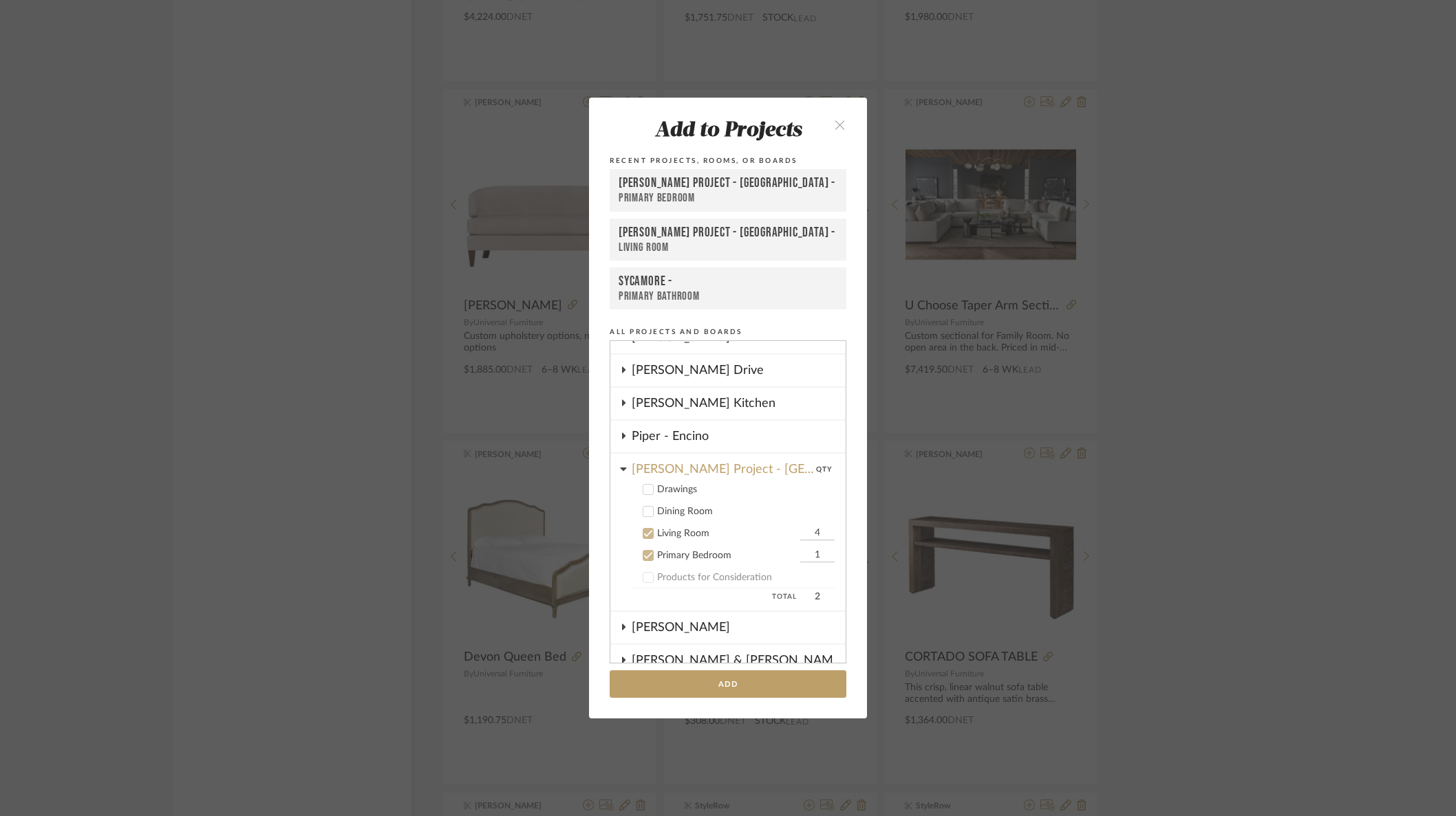
type input "4"
click at [647, 559] on icon at bounding box center [649, 556] width 10 height 10
click at [726, 683] on button "Add" at bounding box center [728, 684] width 237 height 28
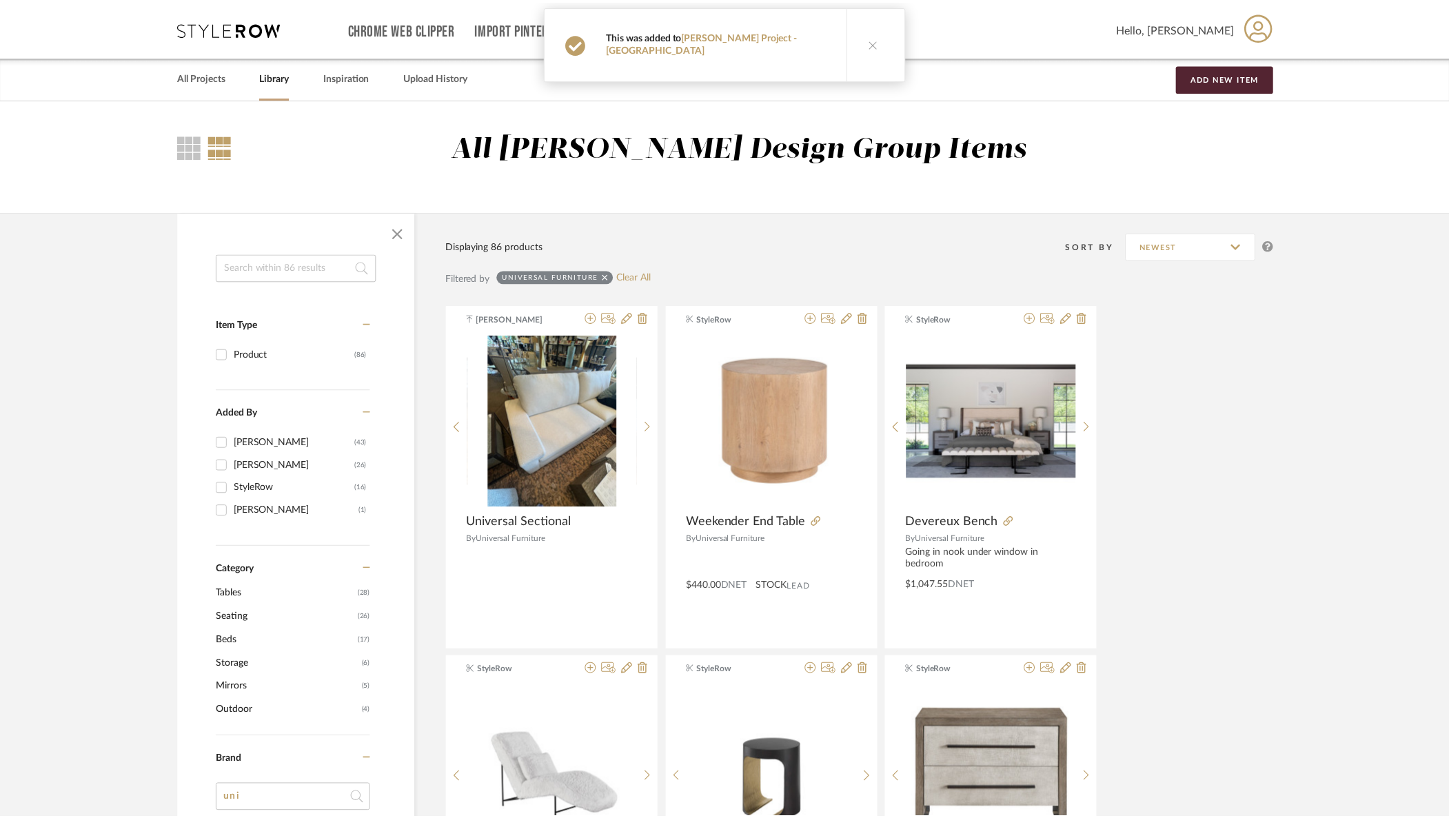
scroll to position [3388, 0]
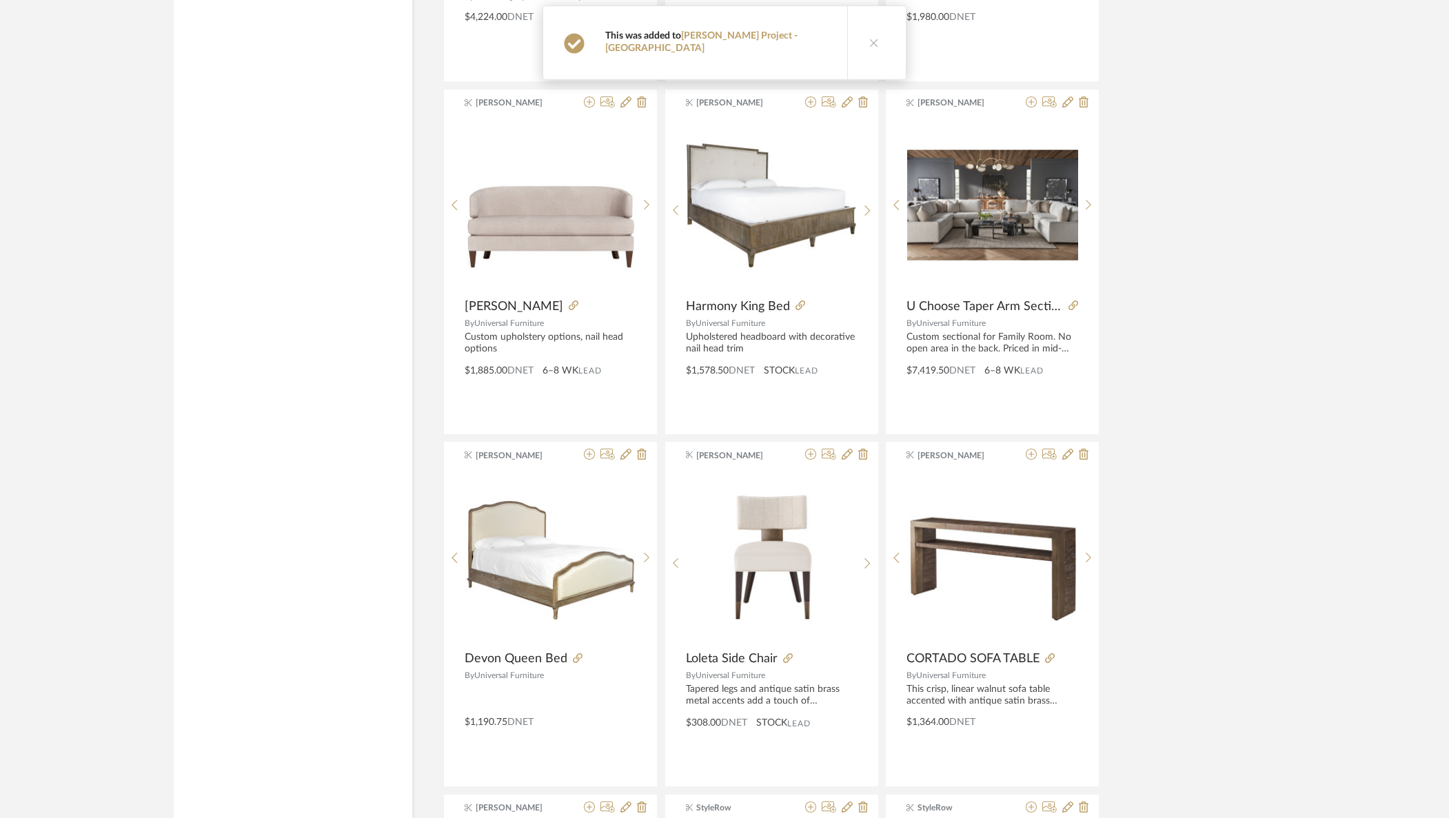
click at [868, 45] on button at bounding box center [873, 42] width 53 height 73
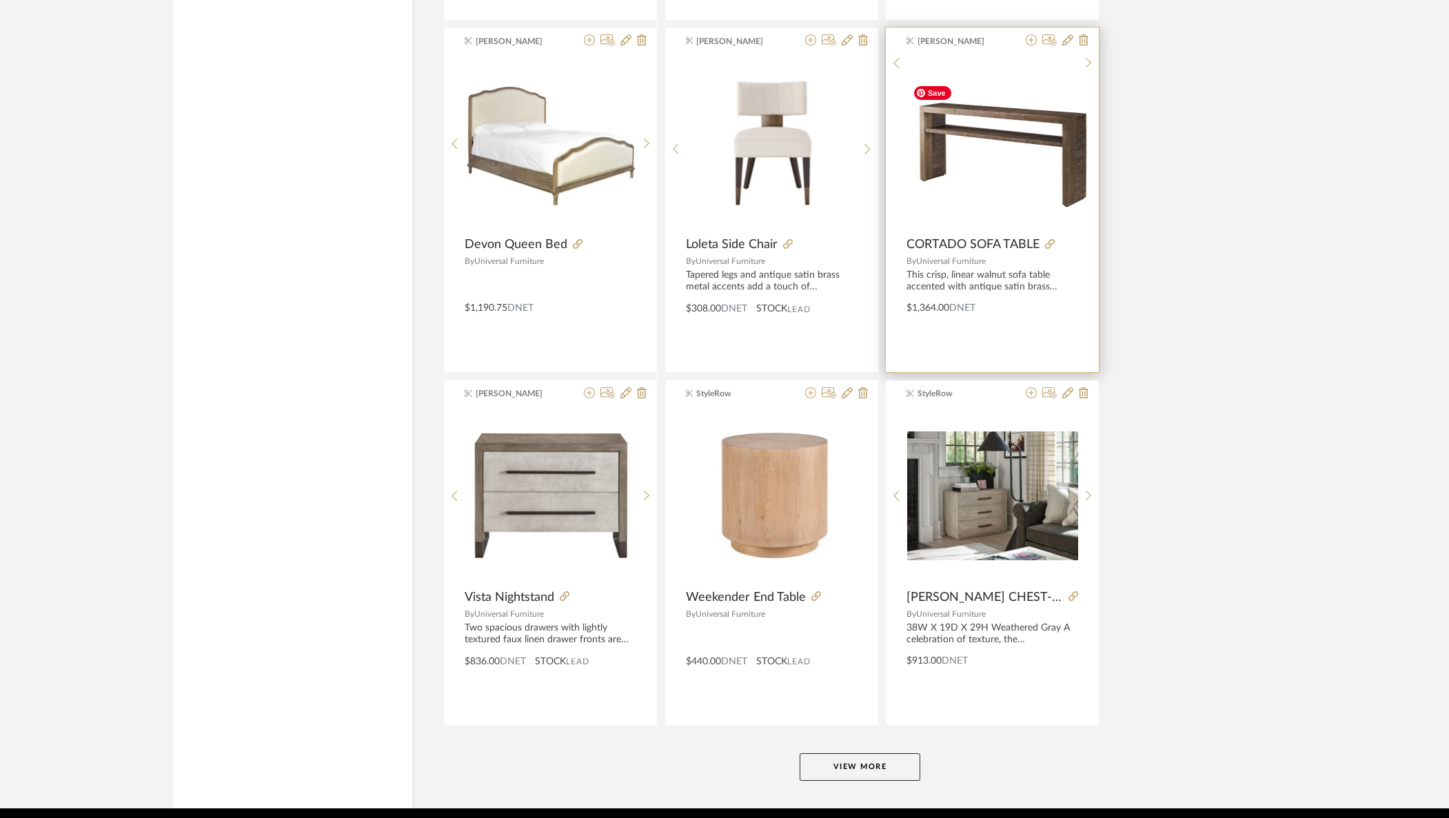
scroll to position [3855, 0]
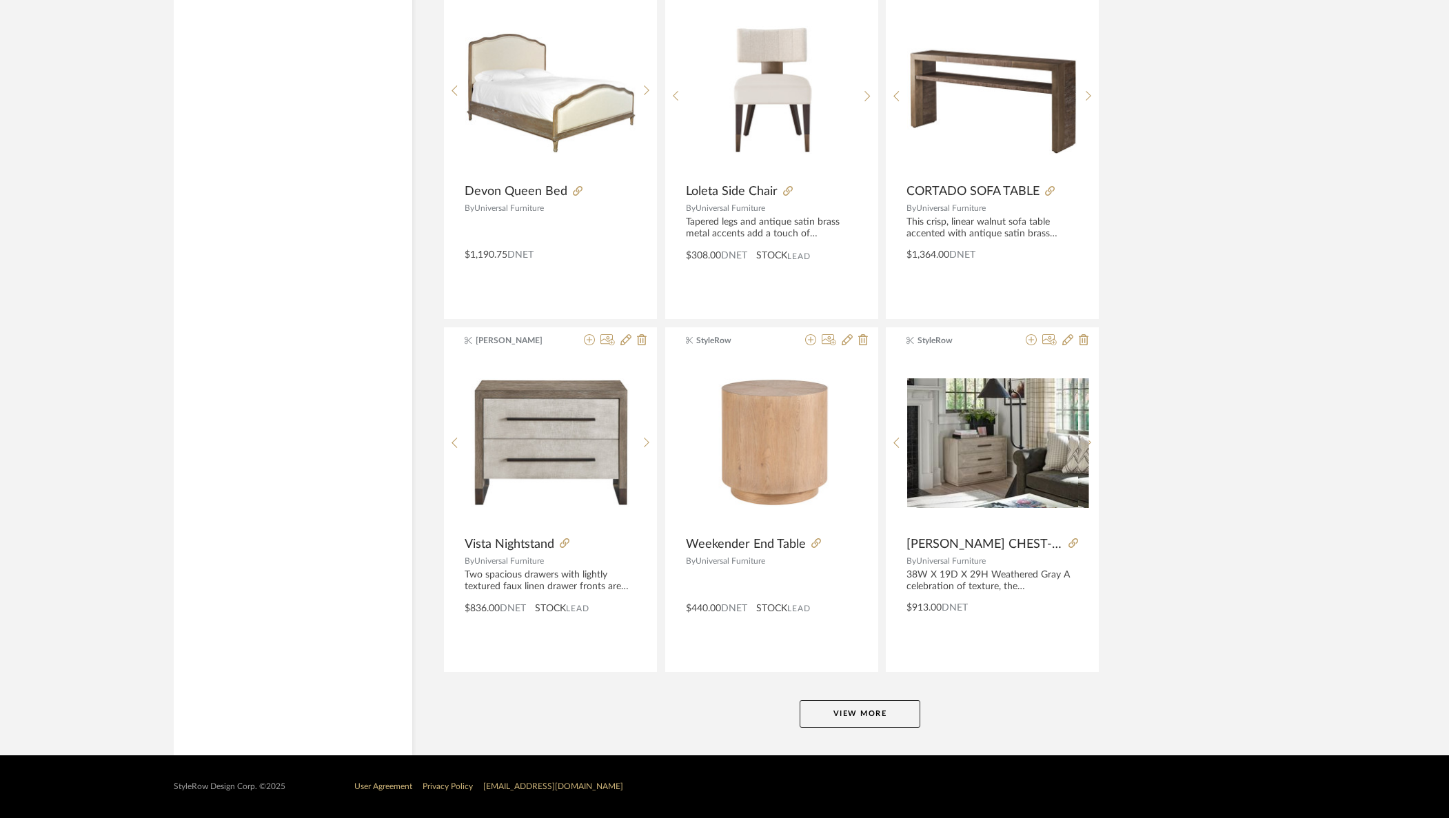
click at [870, 714] on button "View More" at bounding box center [860, 714] width 121 height 28
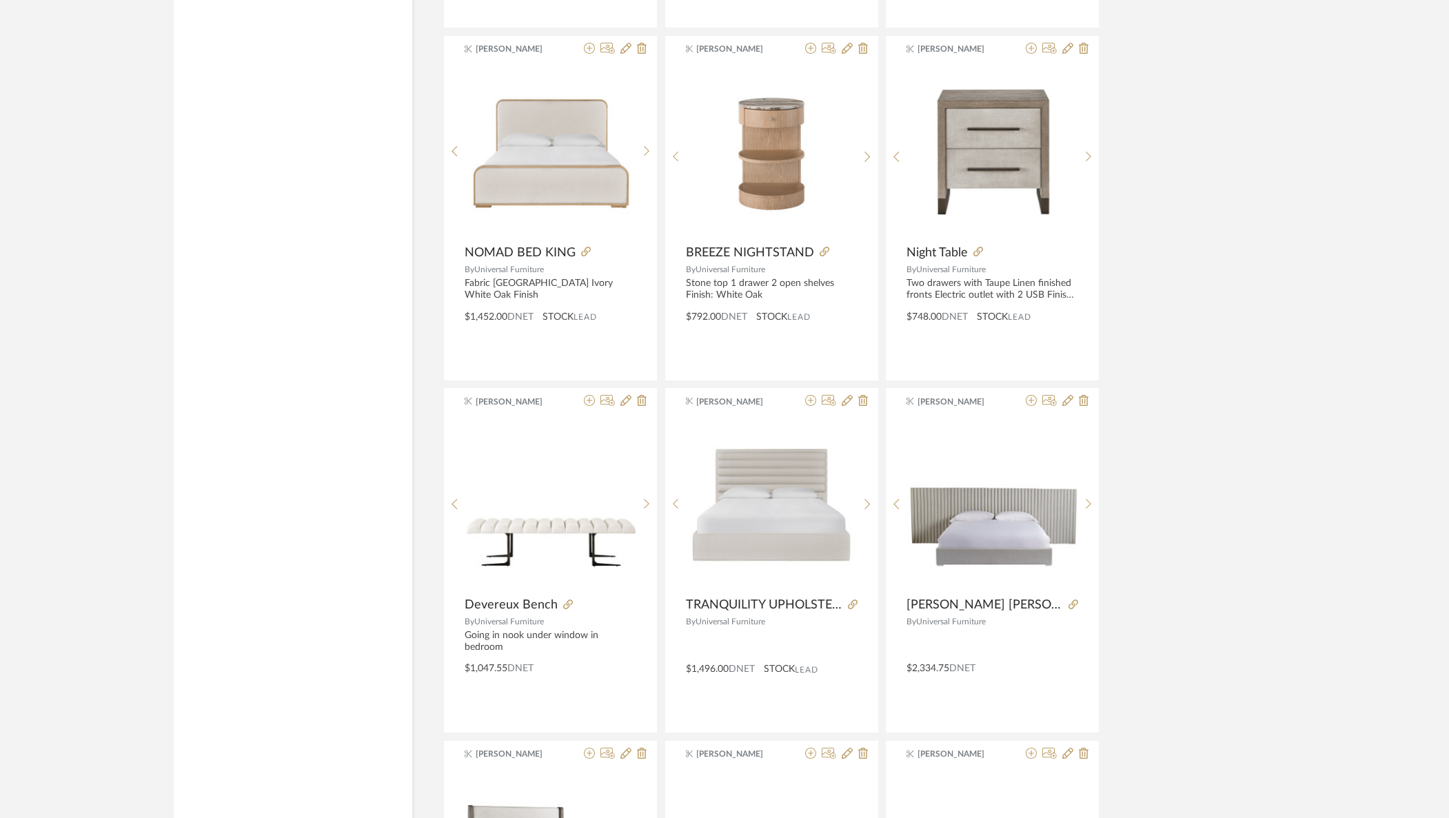
scroll to position [5558, 0]
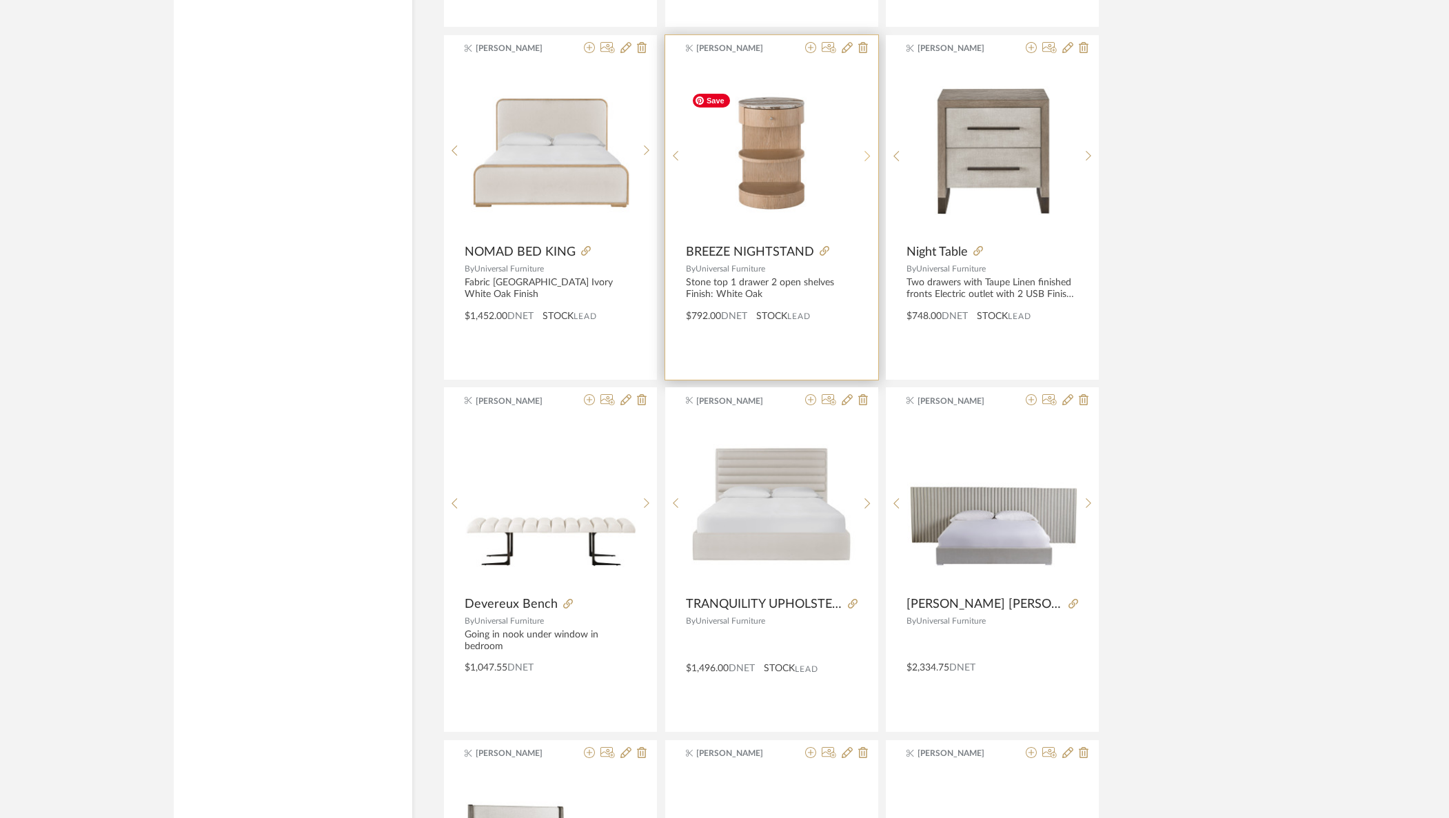
click at [861, 156] on sr-next-btn at bounding box center [867, 156] width 21 height 12
click at [861, 155] on sr-next-btn at bounding box center [867, 156] width 21 height 12
click at [862, 155] on sr-next-btn at bounding box center [867, 156] width 21 height 12
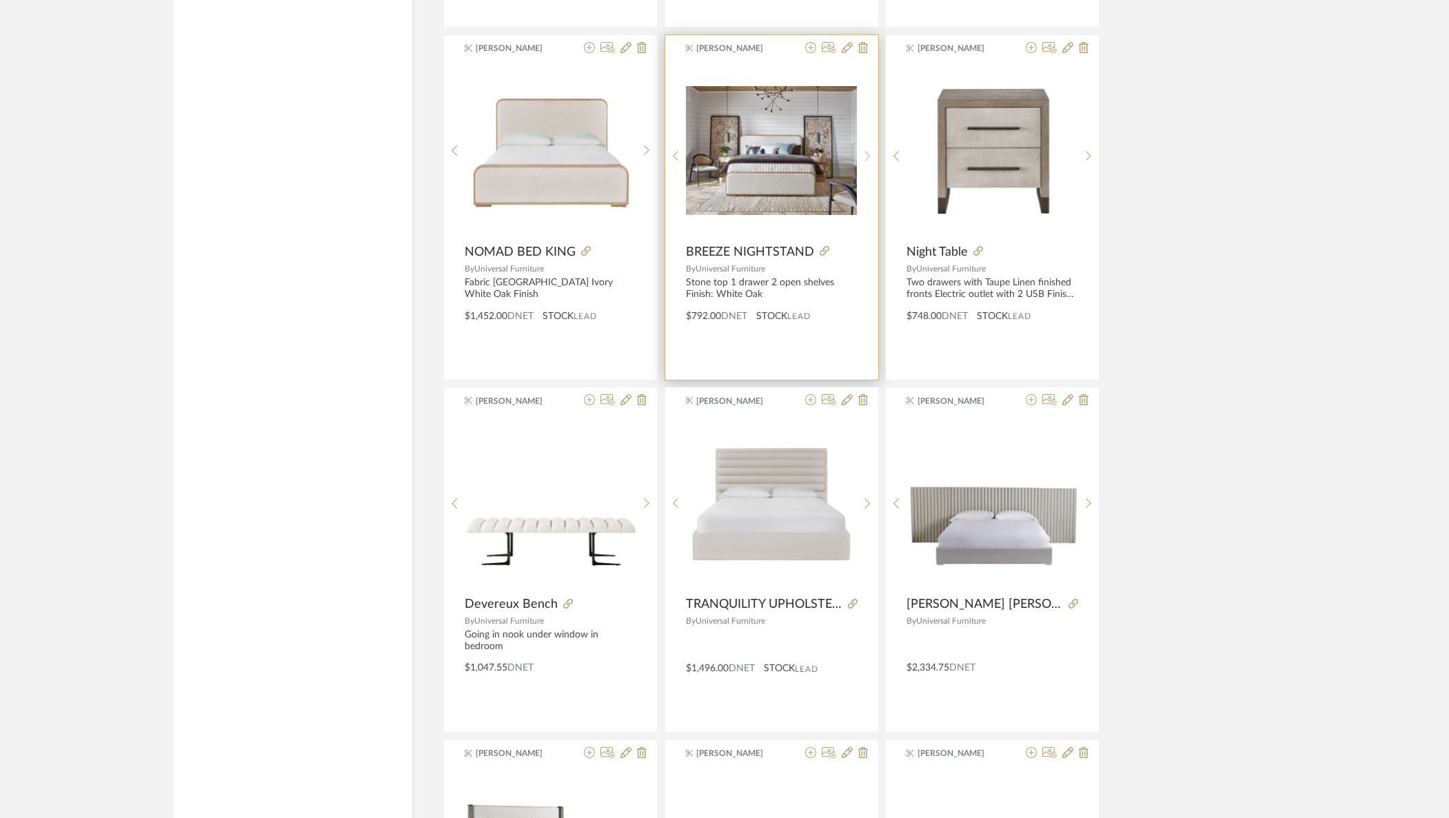
click at [862, 155] on sr-next-btn at bounding box center [867, 156] width 21 height 12
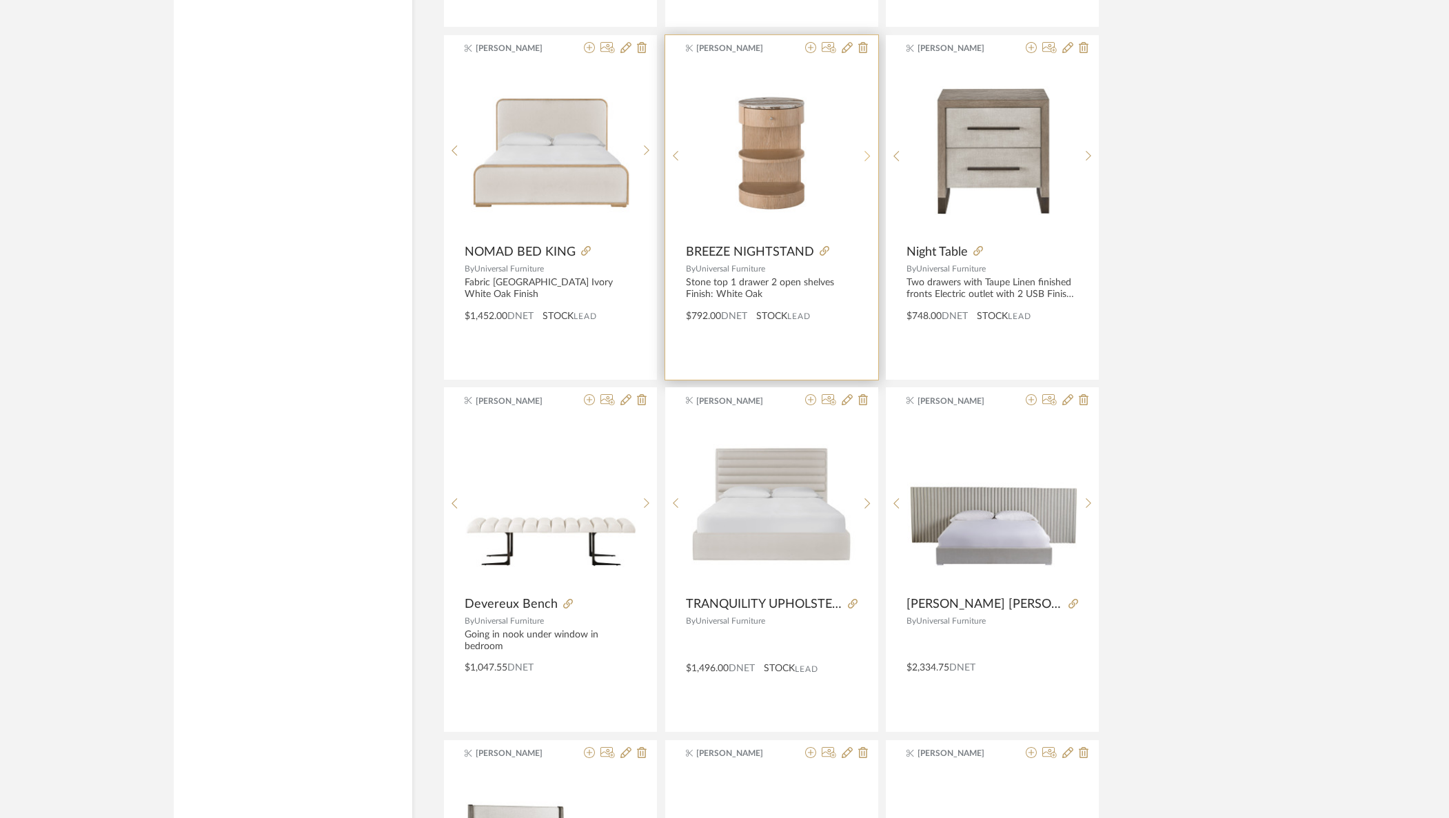
click at [862, 155] on sr-next-btn at bounding box center [867, 156] width 21 height 12
click at [679, 155] on sr-prev-btn at bounding box center [675, 156] width 21 height 12
click at [679, 154] on sr-prev-btn at bounding box center [675, 156] width 21 height 12
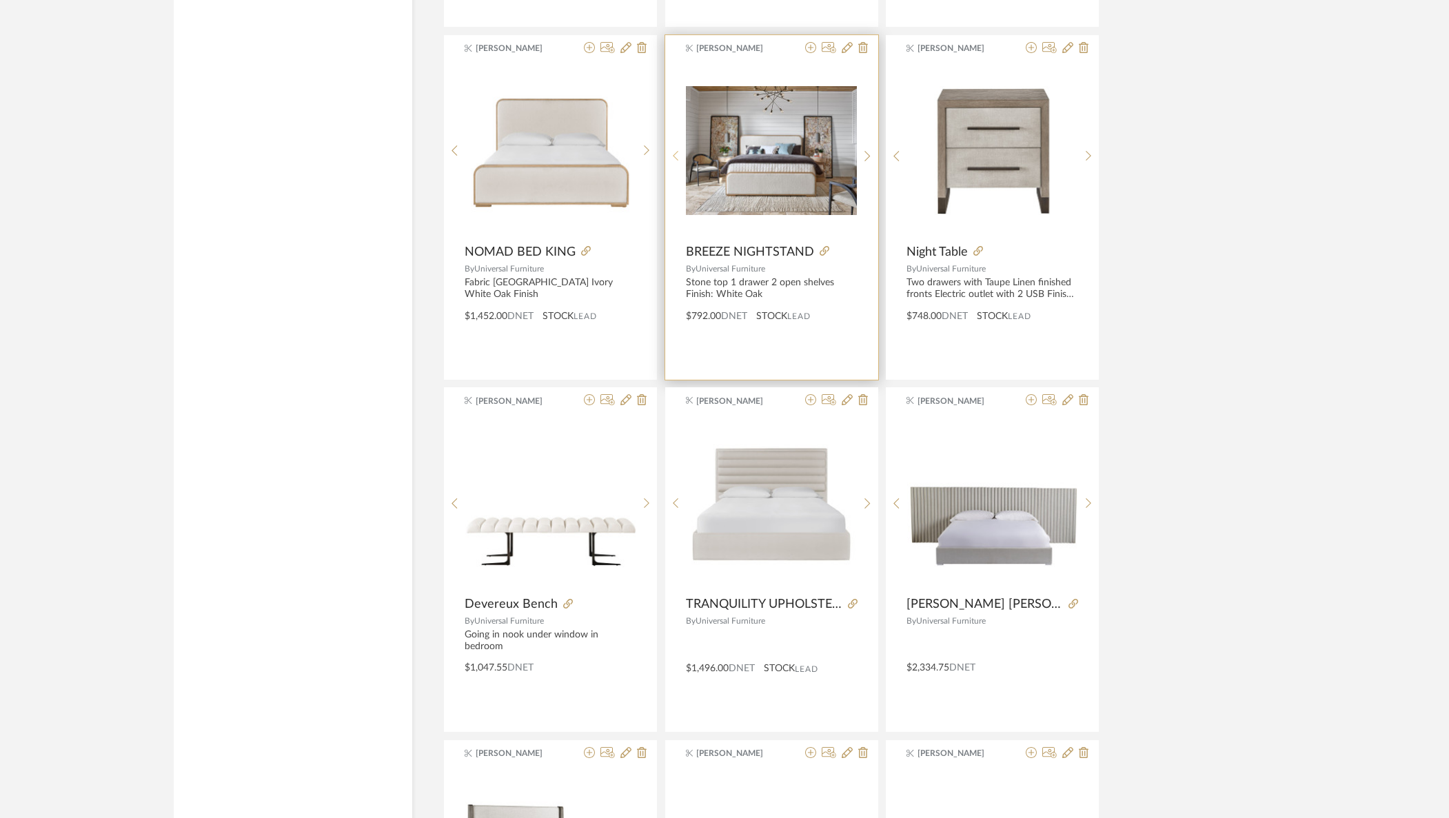
click at [679, 154] on sr-prev-btn at bounding box center [675, 156] width 21 height 12
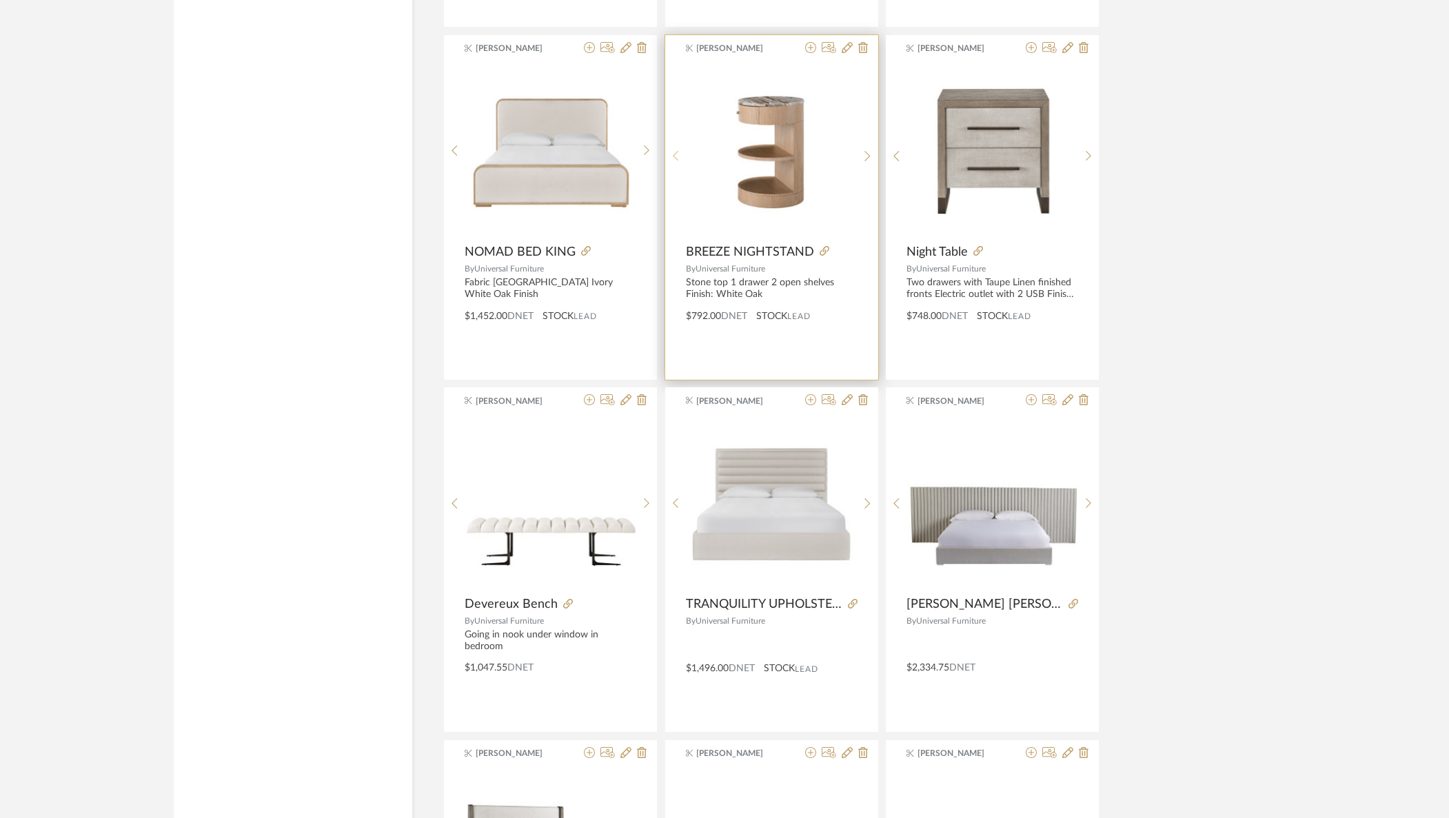
click at [679, 154] on sr-prev-btn at bounding box center [675, 156] width 21 height 12
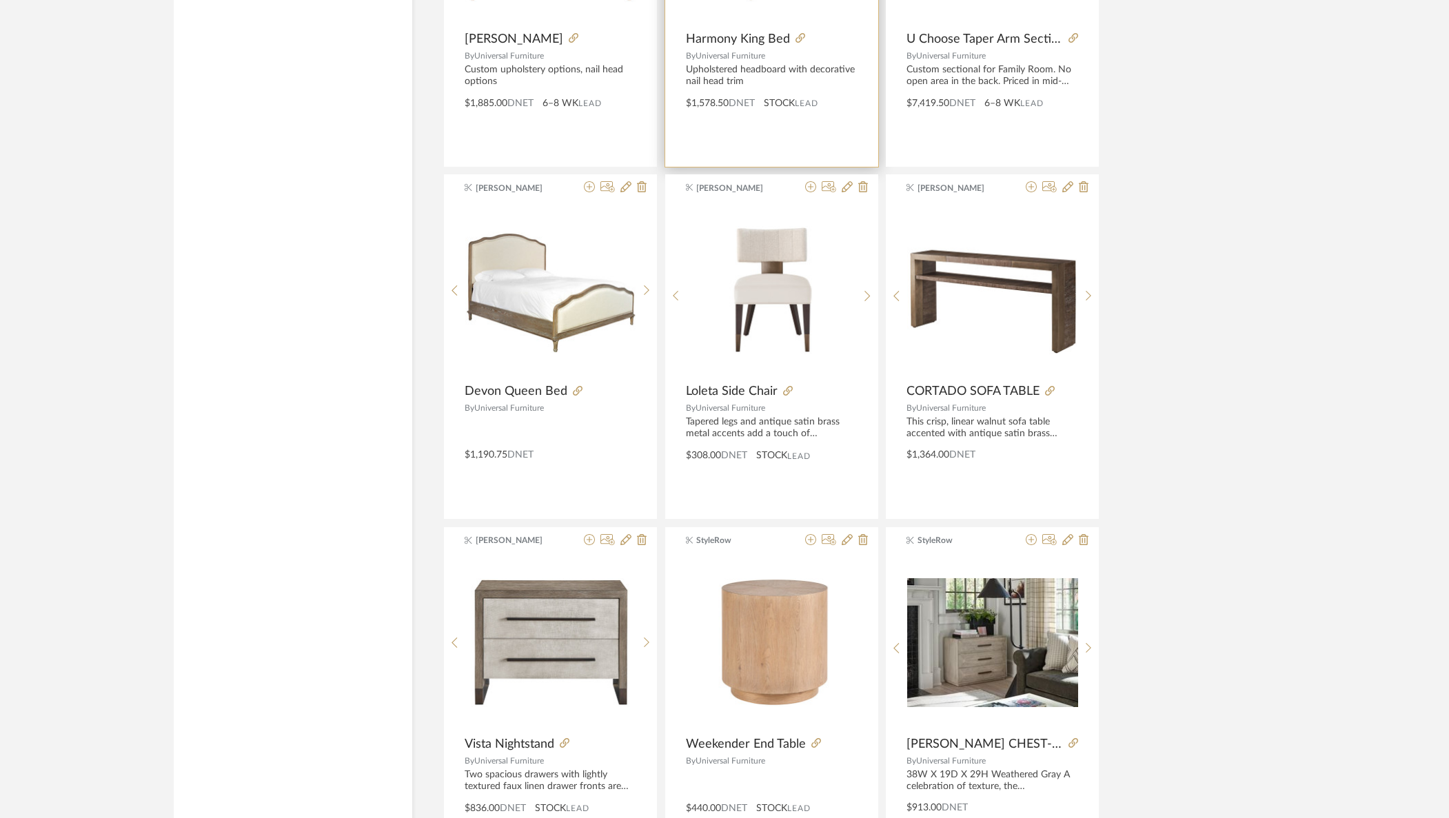
scroll to position [3492, 0]
